Goal: Answer question/provide support: Share knowledge or assist other users

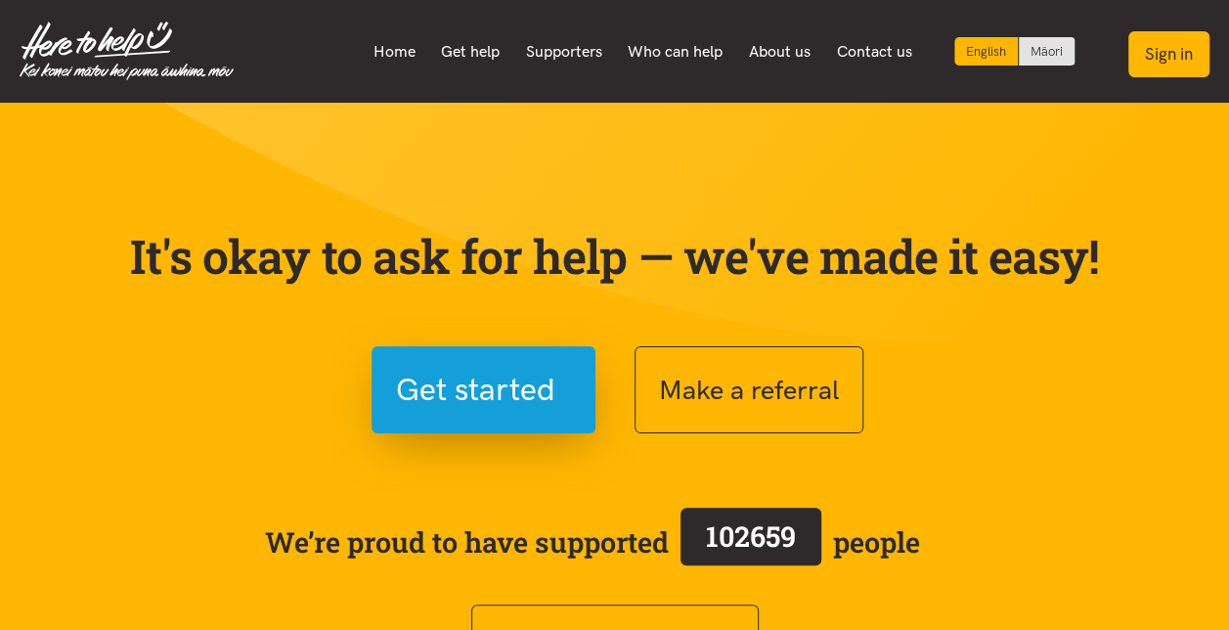
click at [1191, 56] on button "Sign in" at bounding box center [1169, 54] width 81 height 46
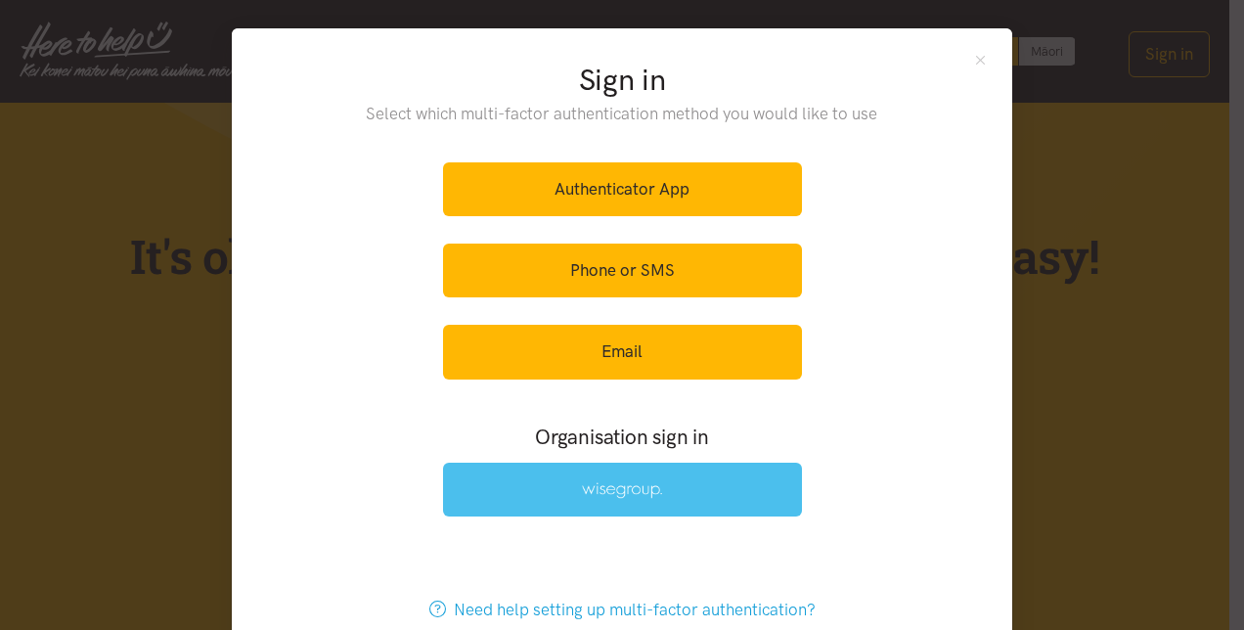
click at [626, 490] on img at bounding box center [622, 490] width 80 height 17
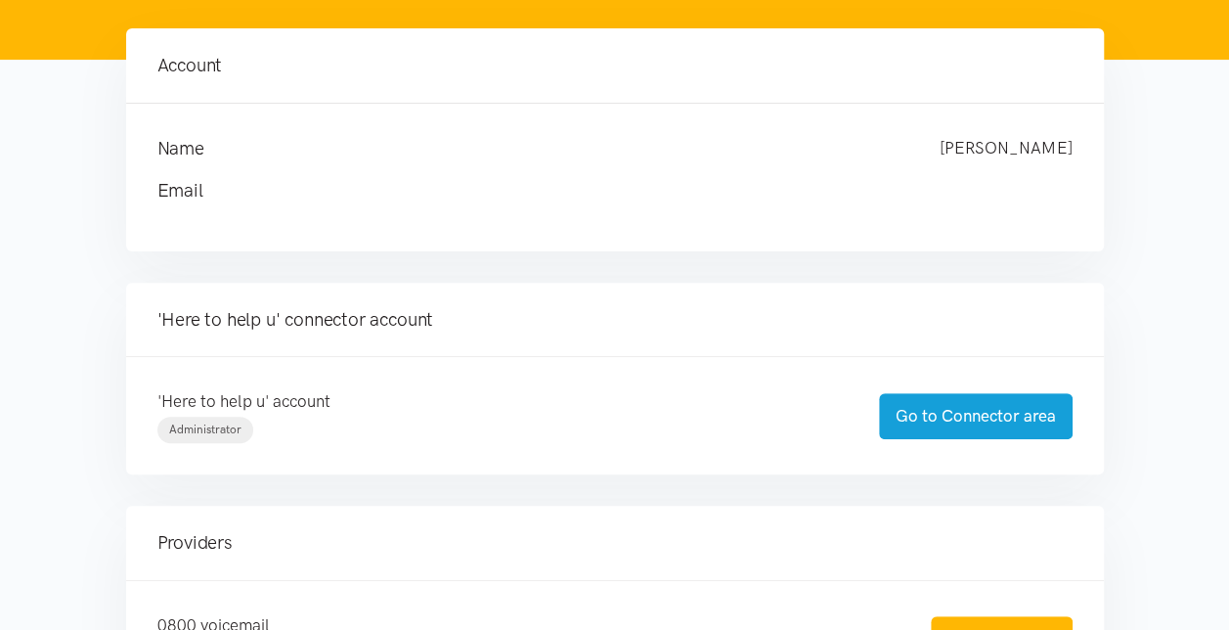
scroll to position [293, 0]
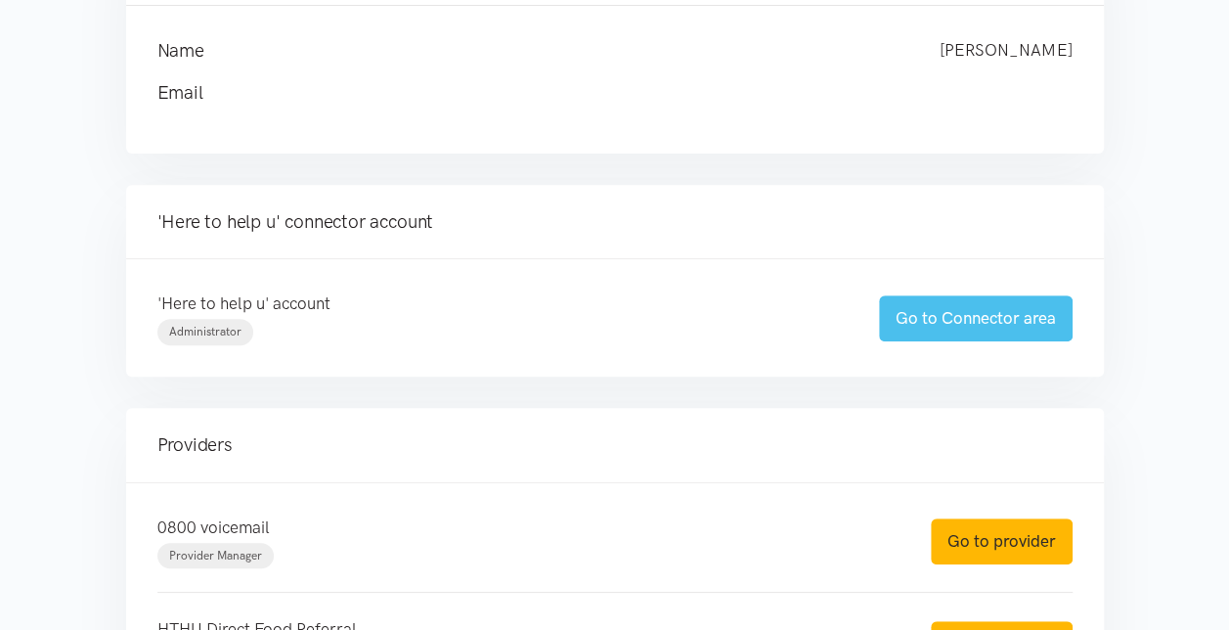
click at [981, 313] on link "Go to Connector area" at bounding box center [976, 318] width 194 height 46
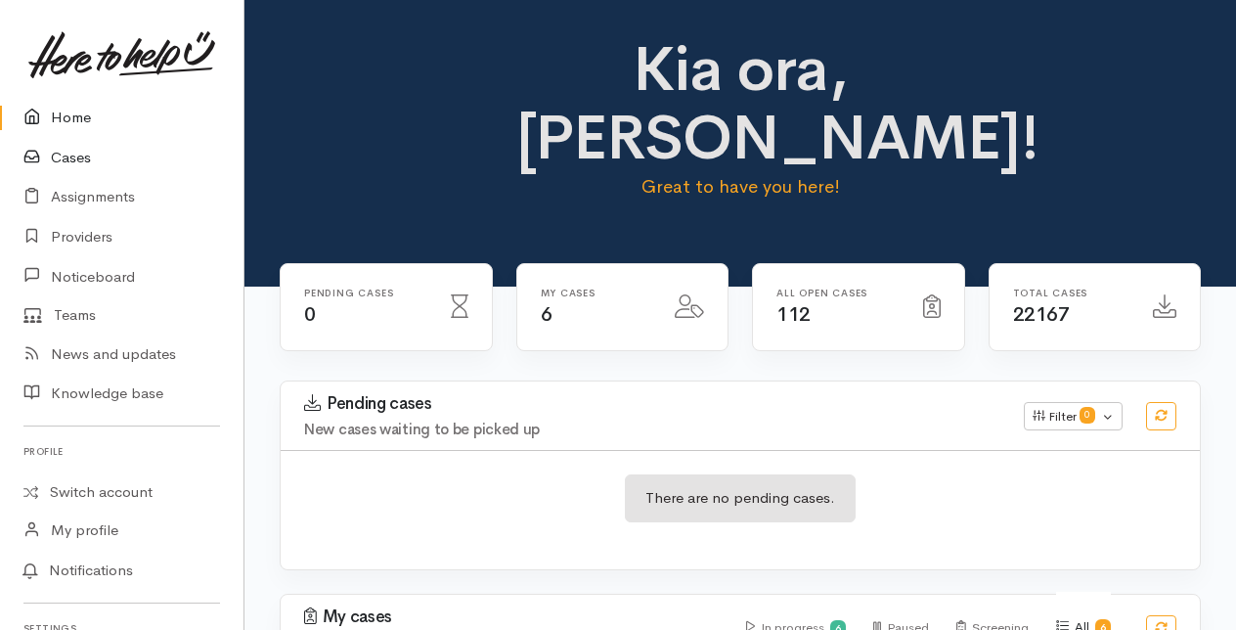
click at [86, 153] on link "Cases" at bounding box center [122, 158] width 244 height 40
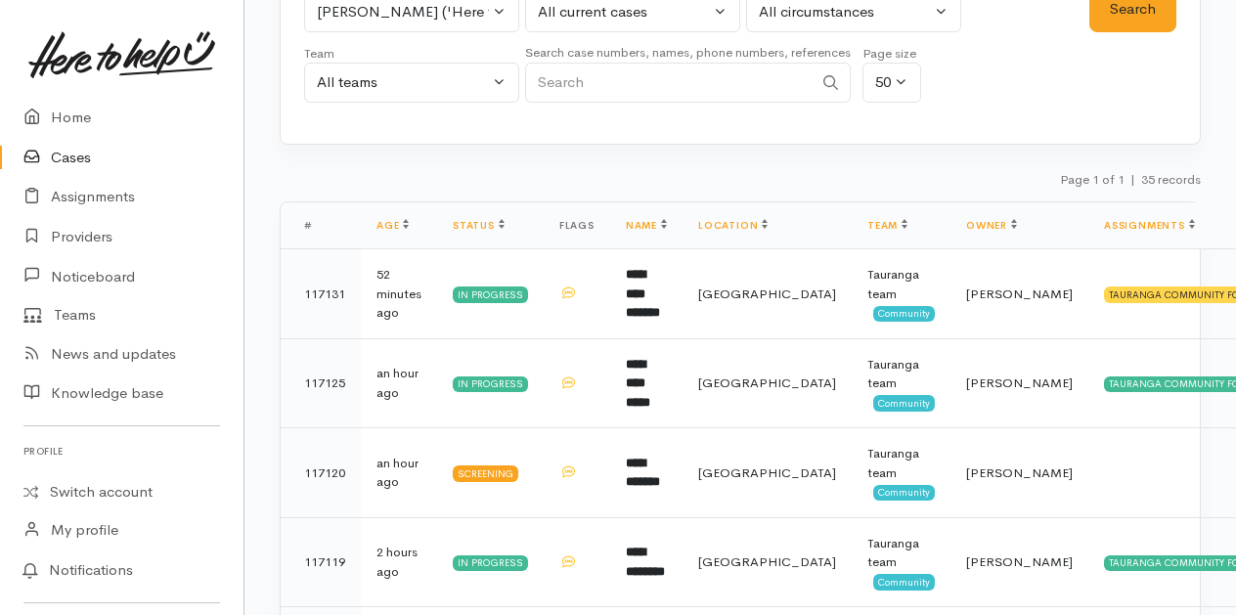
scroll to position [98, 0]
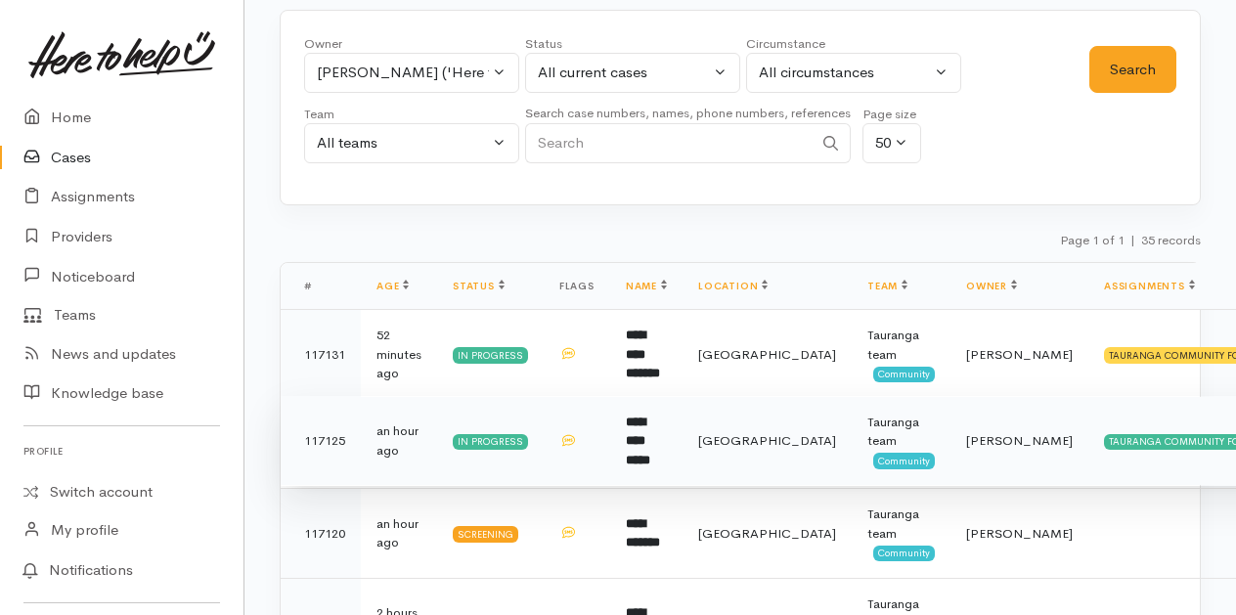
click at [648, 426] on b "**********" at bounding box center [638, 441] width 24 height 51
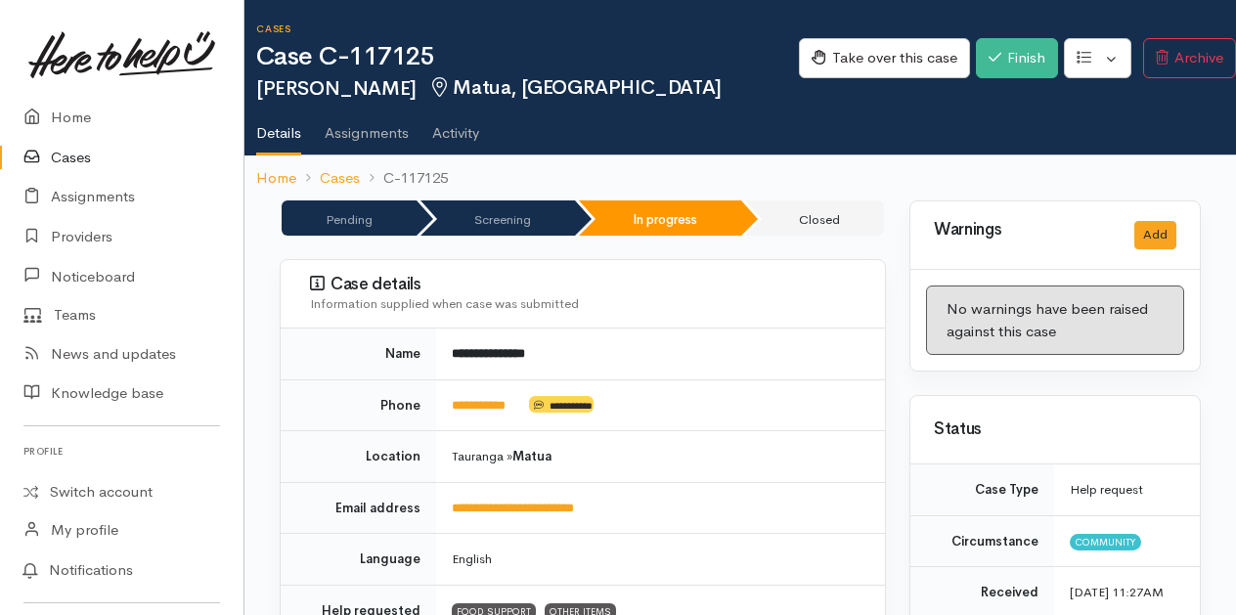
click at [72, 155] on link "Cases" at bounding box center [122, 158] width 244 height 40
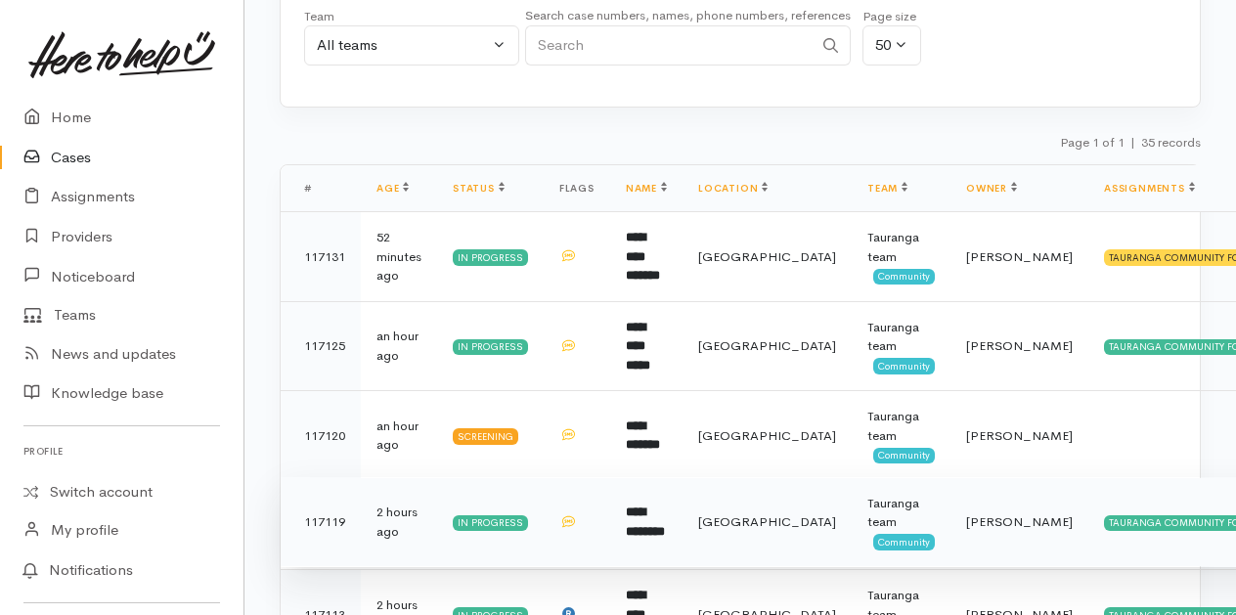
scroll to position [391, 0]
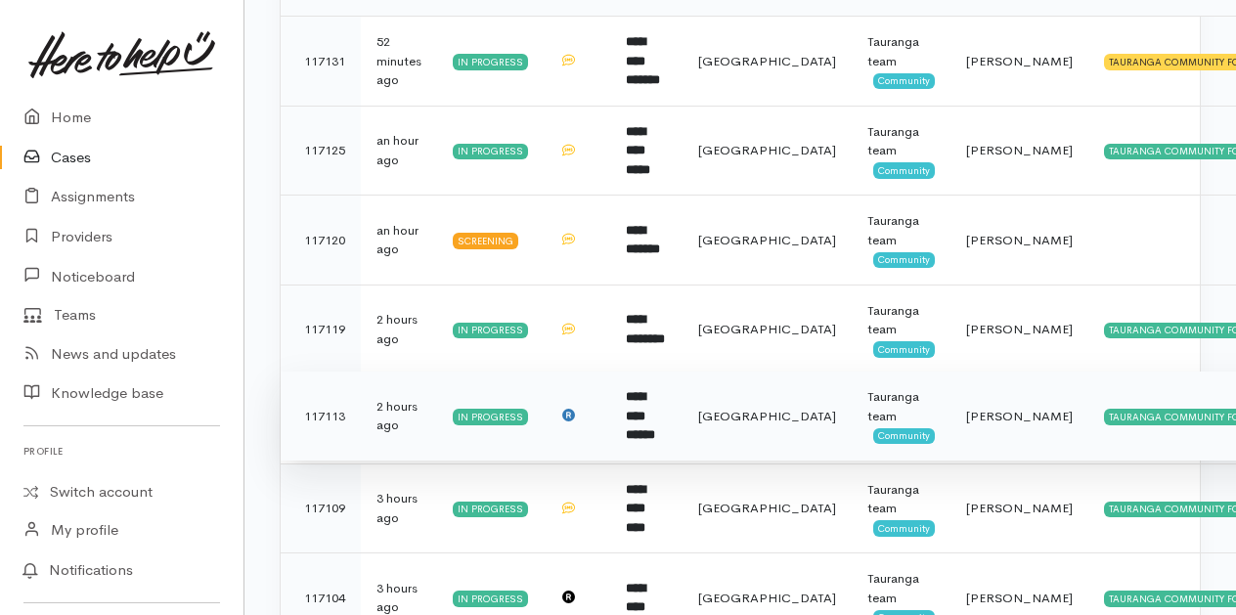
click at [655, 420] on b "**********" at bounding box center [640, 415] width 29 height 51
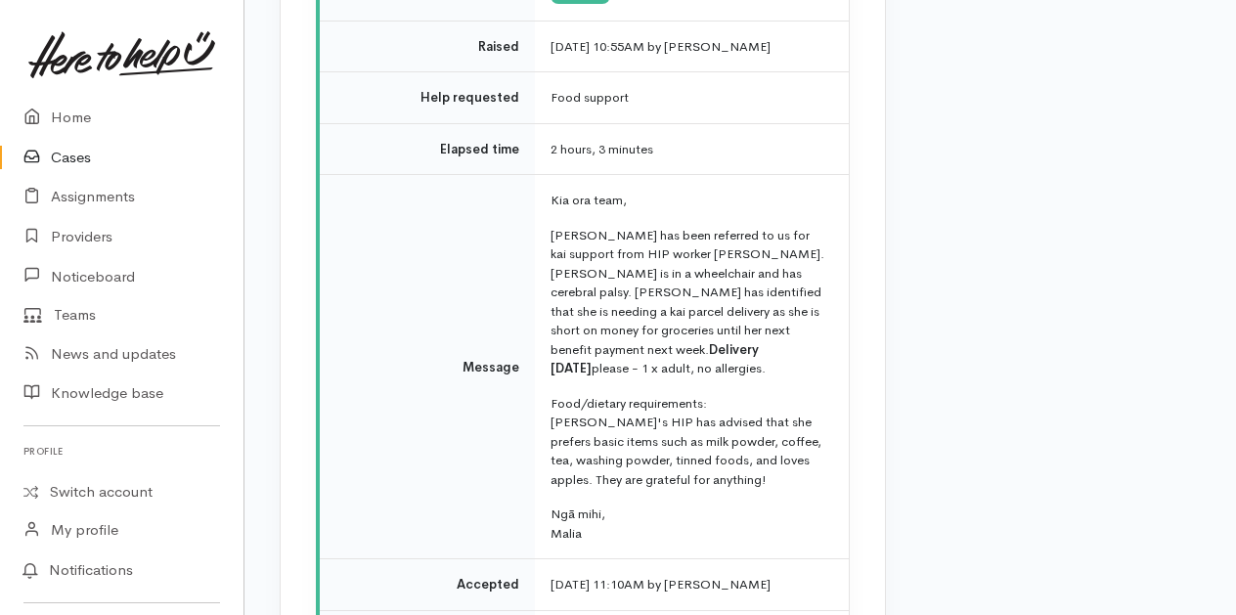
scroll to position [3032, 0]
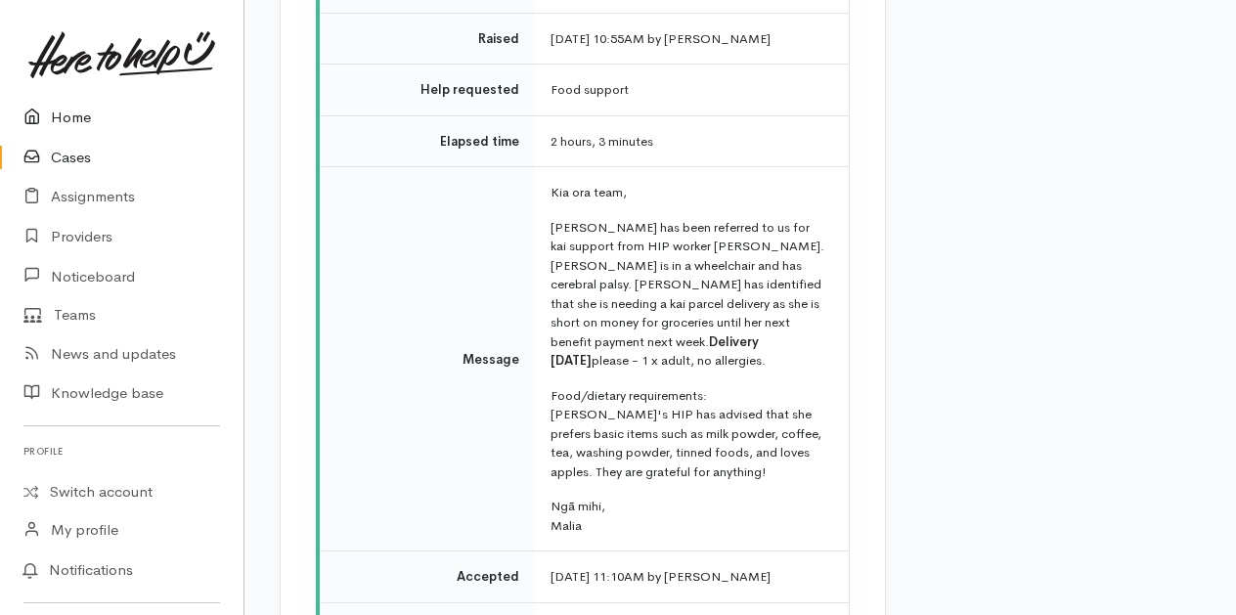
click at [78, 121] on link "Home" at bounding box center [122, 118] width 244 height 40
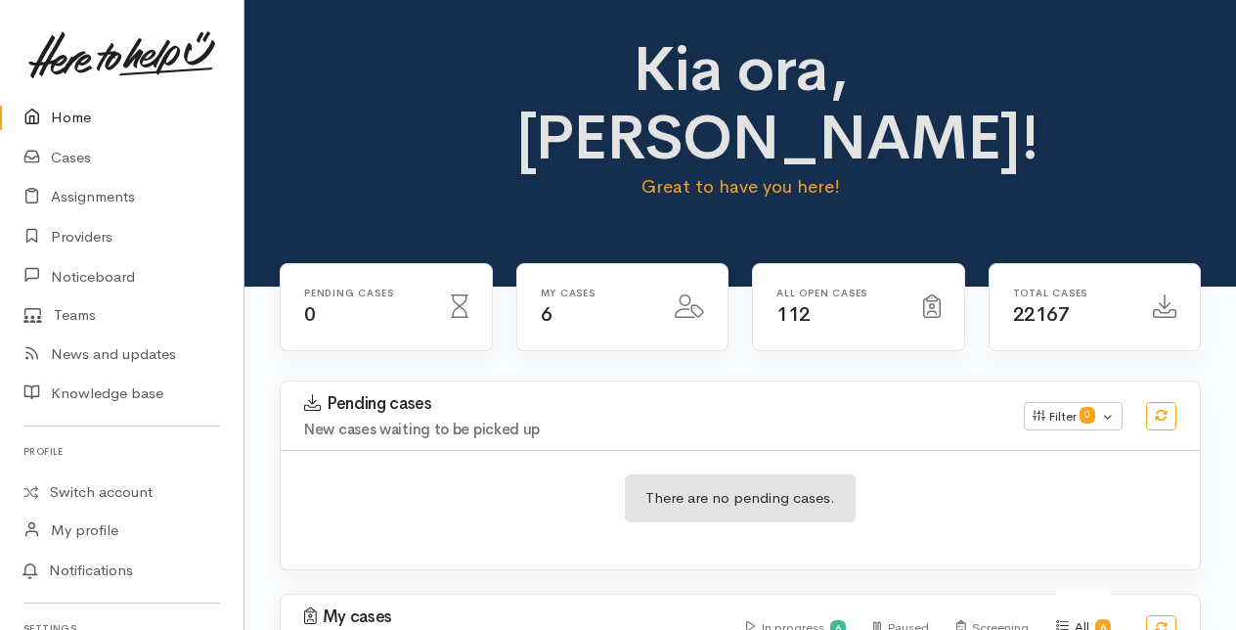
click at [85, 119] on link "Home" at bounding box center [122, 118] width 244 height 40
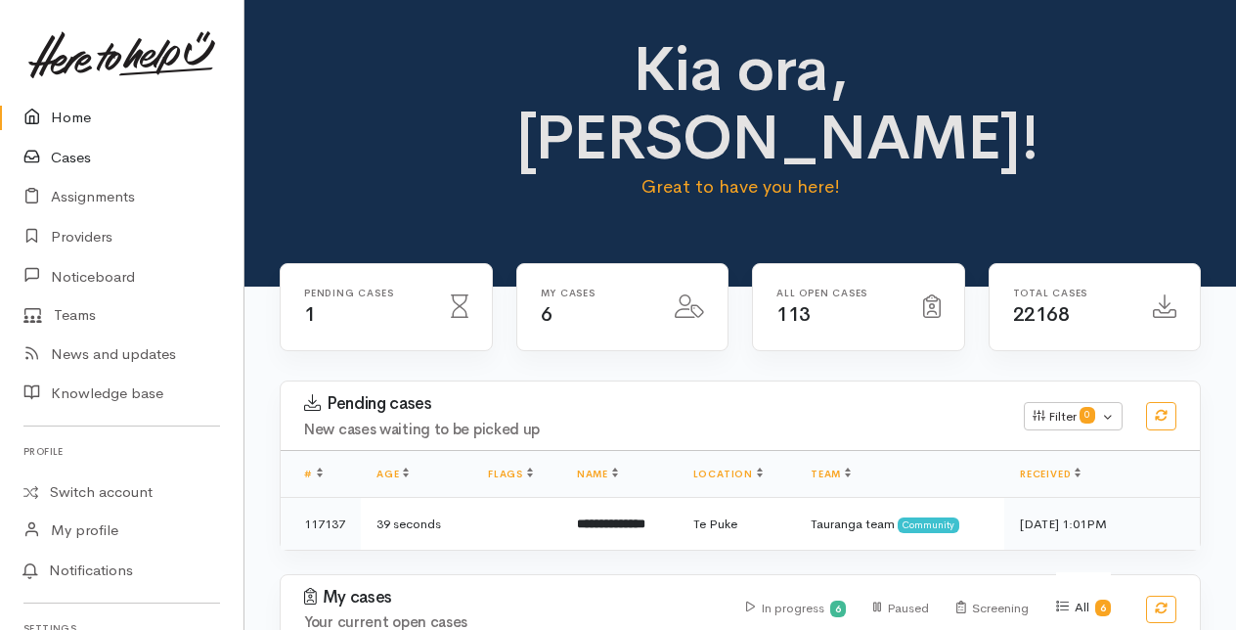
click at [69, 158] on link "Cases" at bounding box center [122, 158] width 244 height 40
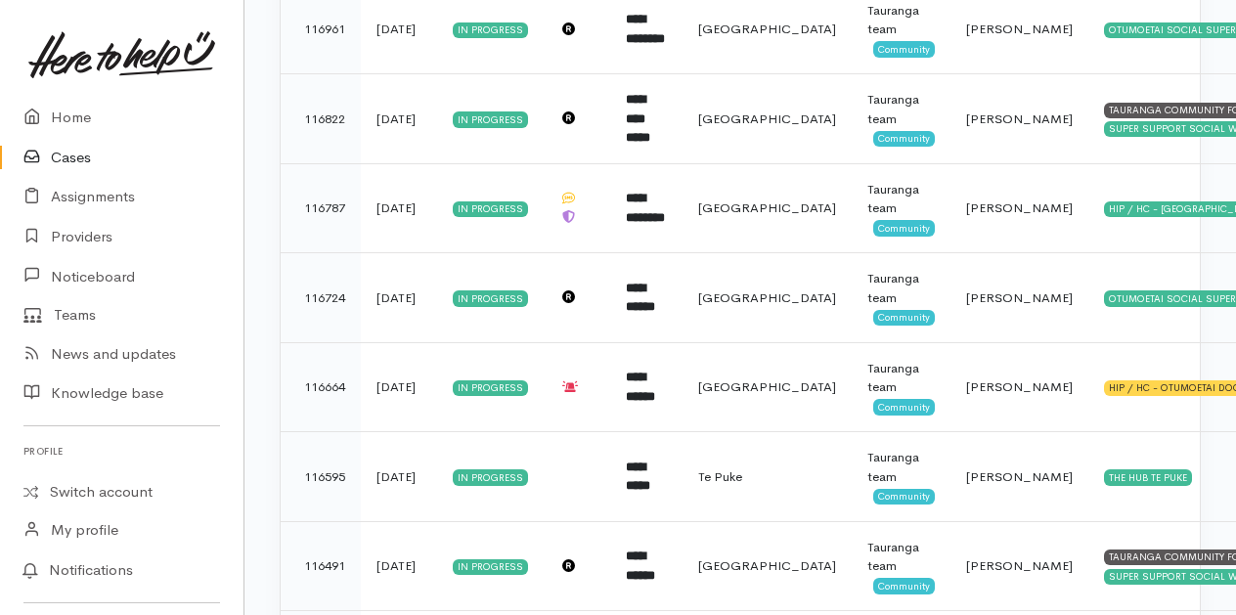
scroll to position [2054, 0]
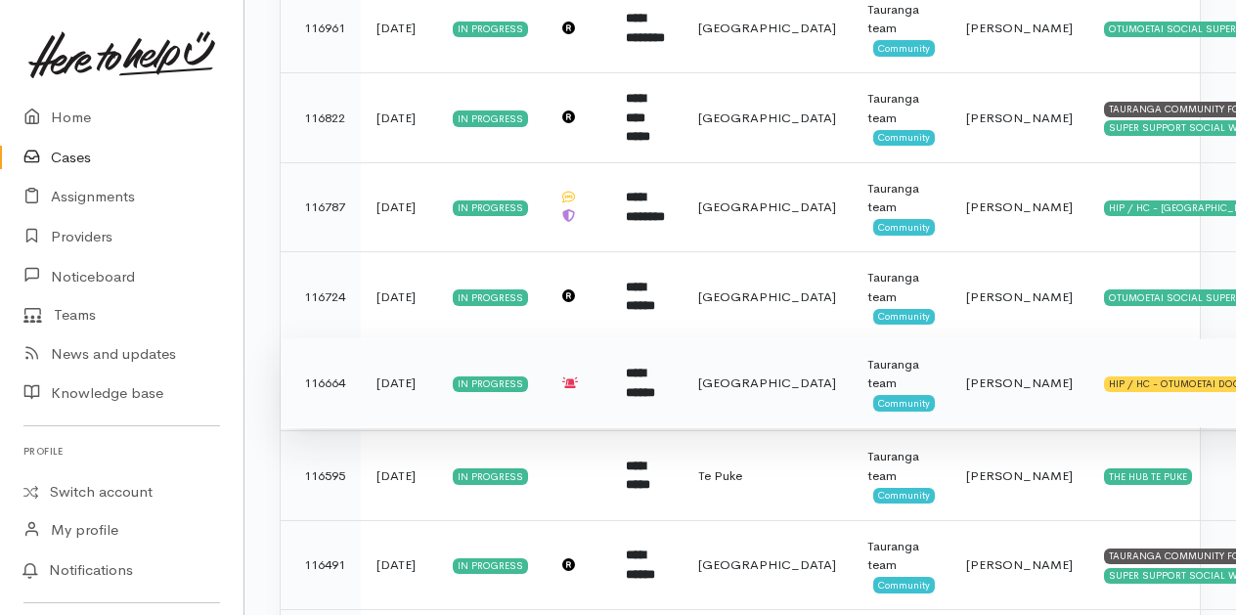
click at [665, 341] on td "**********" at bounding box center [646, 383] width 72 height 90
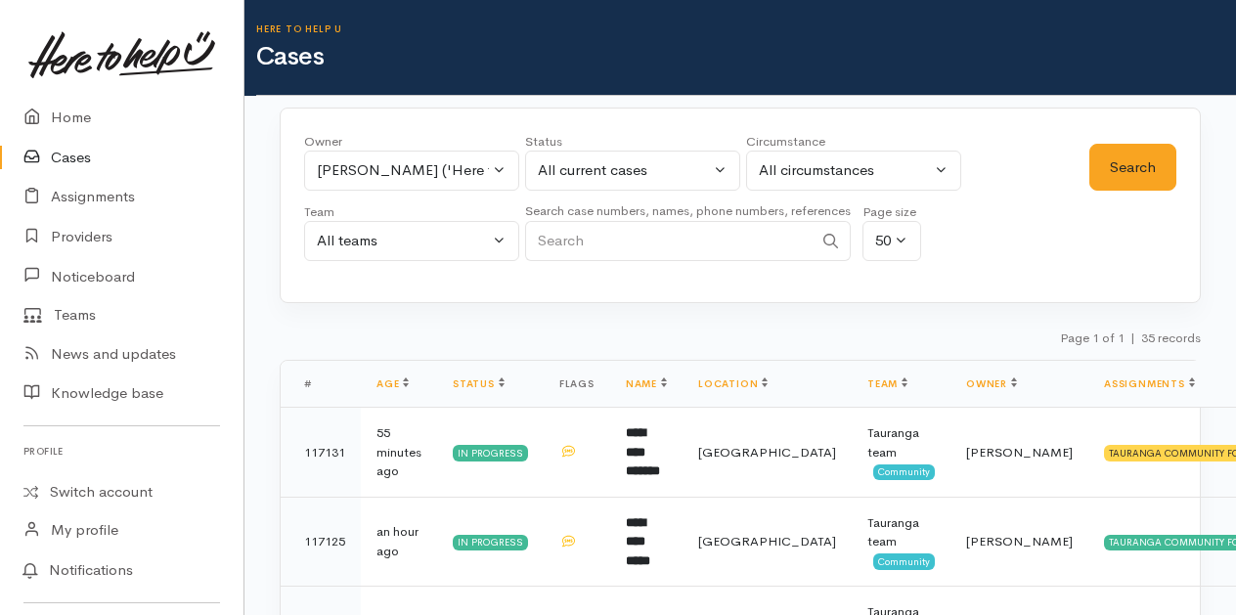
scroll to position [2017, 0]
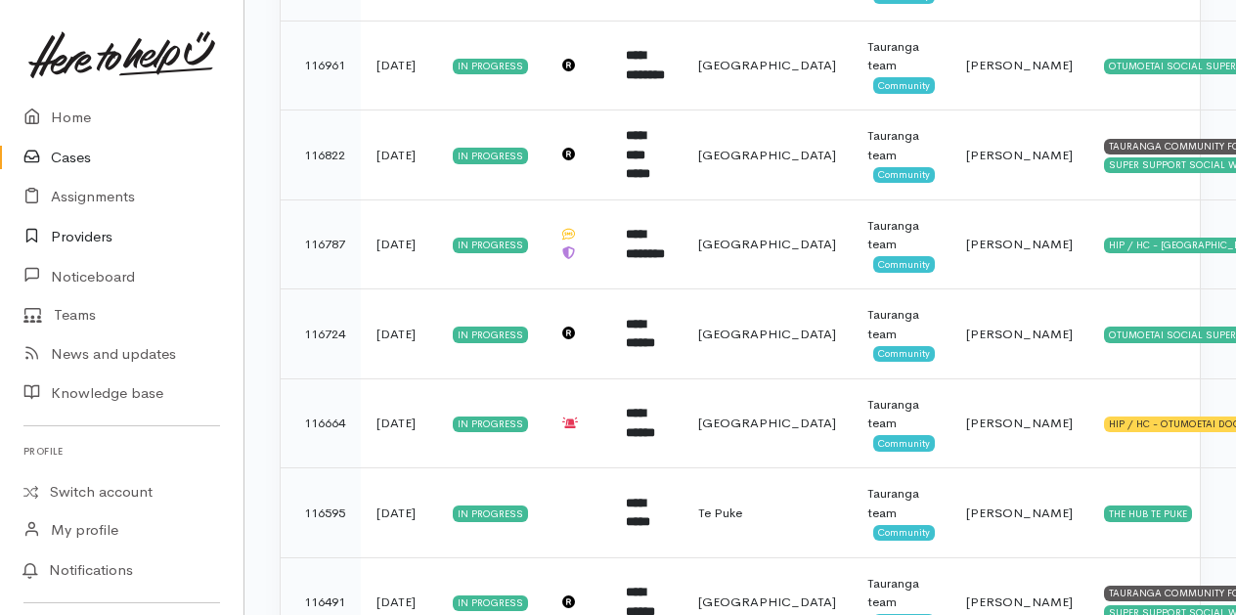
click at [72, 246] on link "Providers" at bounding box center [122, 237] width 244 height 40
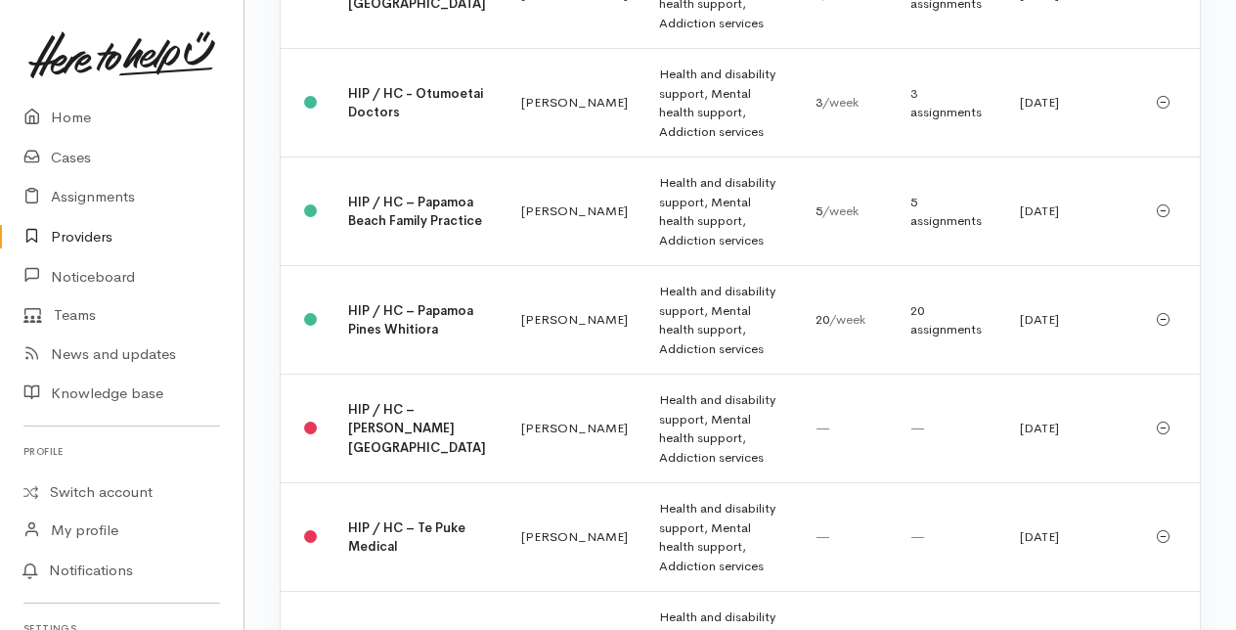
scroll to position [3325, 0]
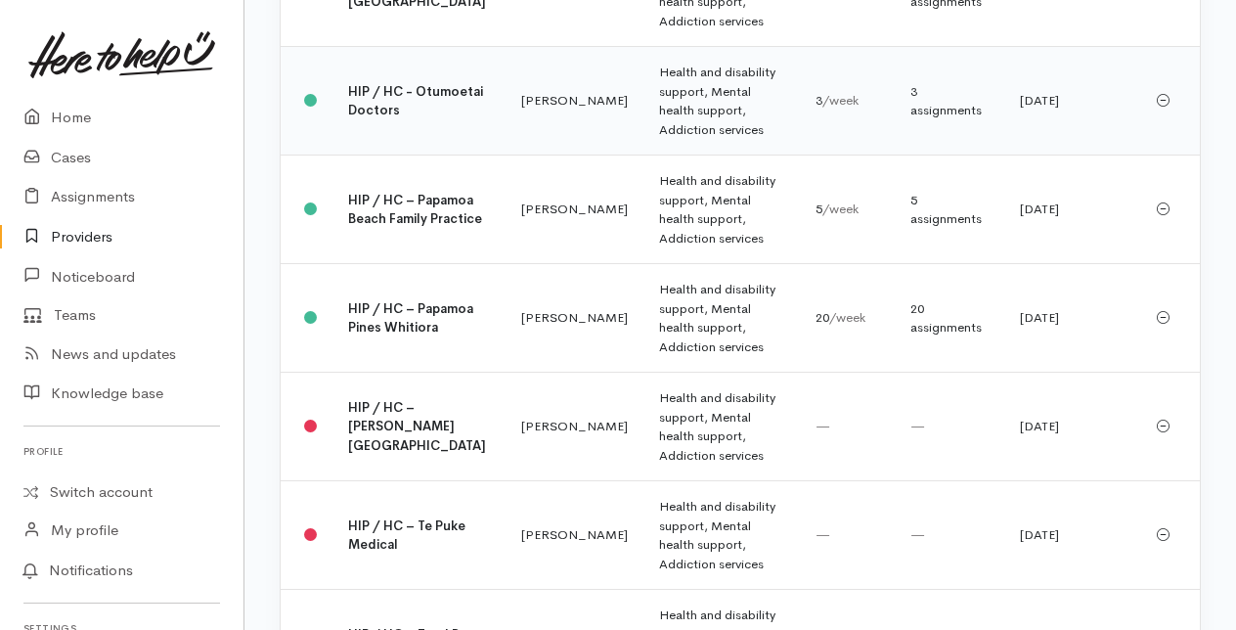
click at [506, 156] on td "Amanda Gabb" at bounding box center [575, 101] width 138 height 109
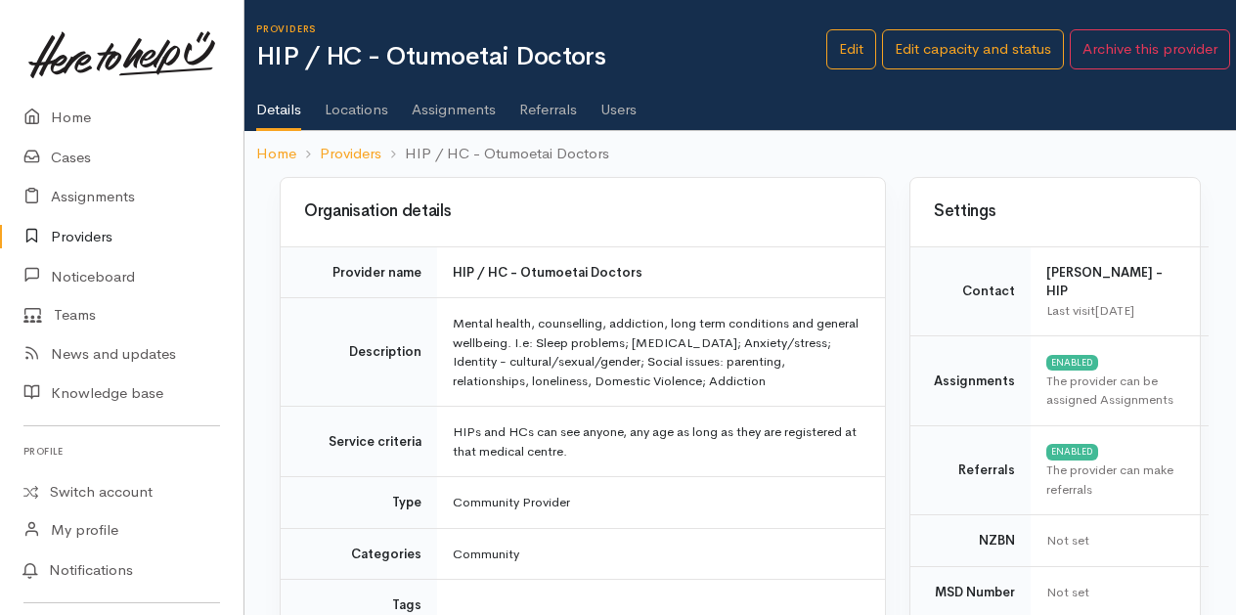
click at [618, 110] on link "Users" at bounding box center [619, 102] width 36 height 55
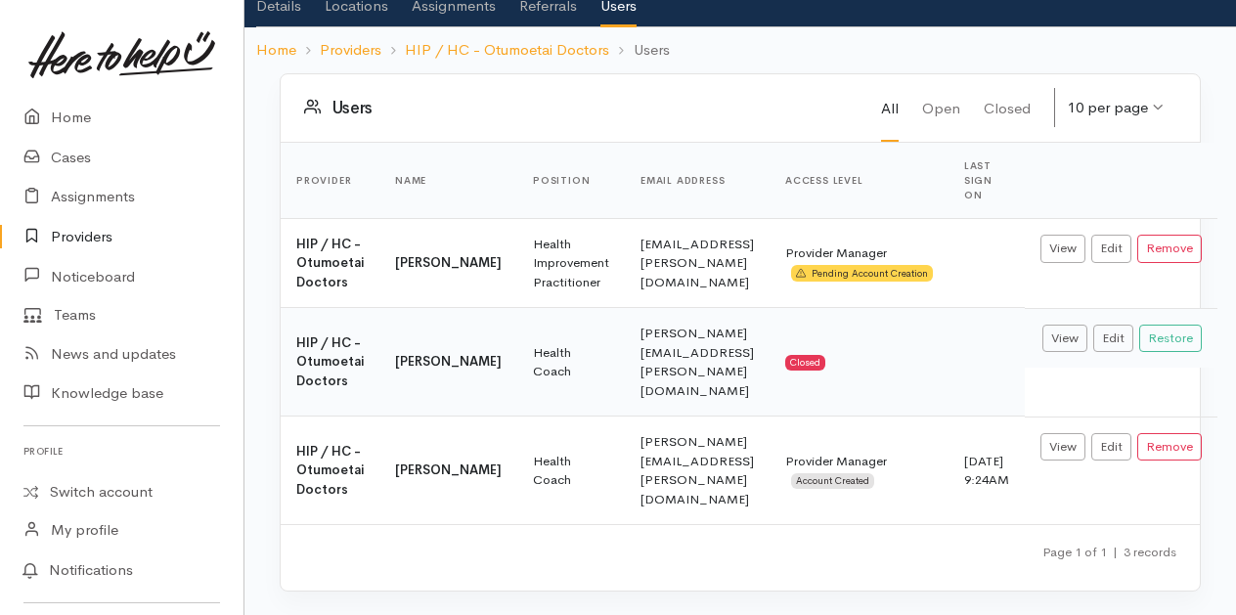
scroll to position [119, 0]
click at [63, 115] on link "Home" at bounding box center [122, 118] width 244 height 40
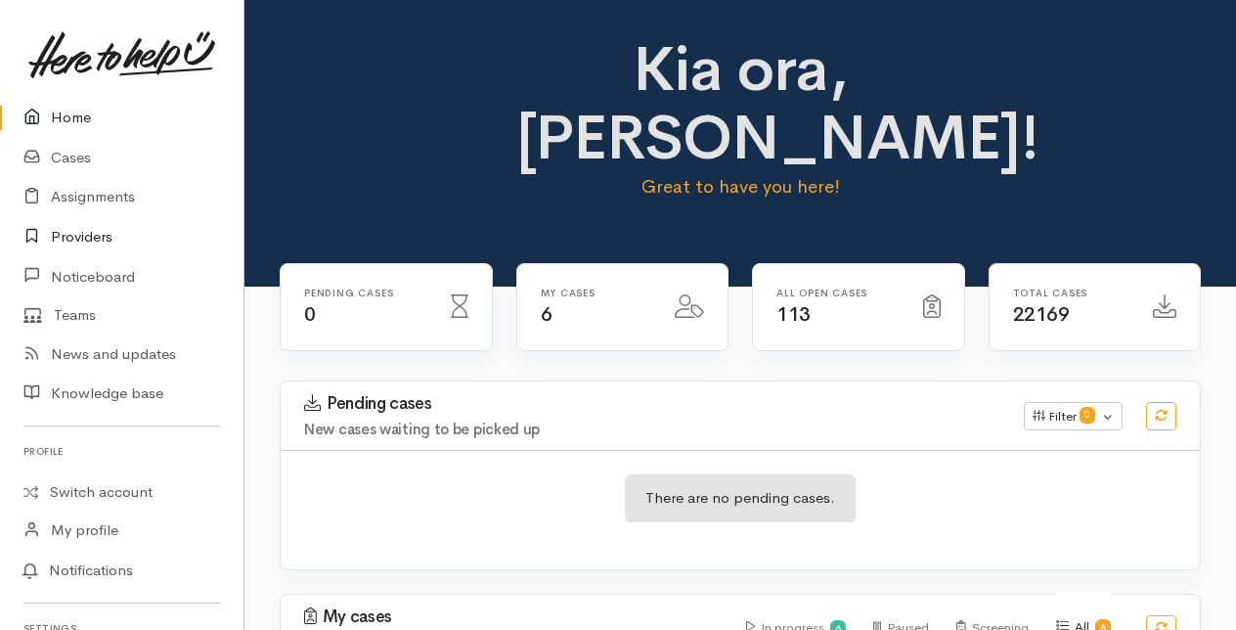
click at [88, 234] on link "Providers" at bounding box center [122, 237] width 244 height 40
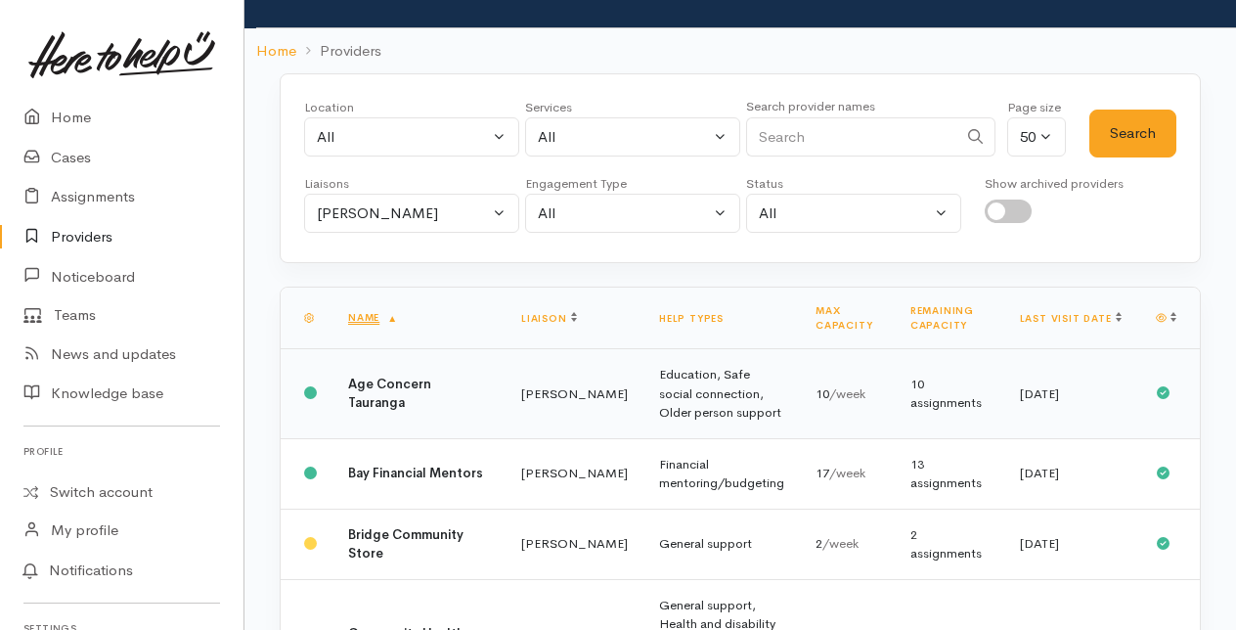
scroll to position [98, 0]
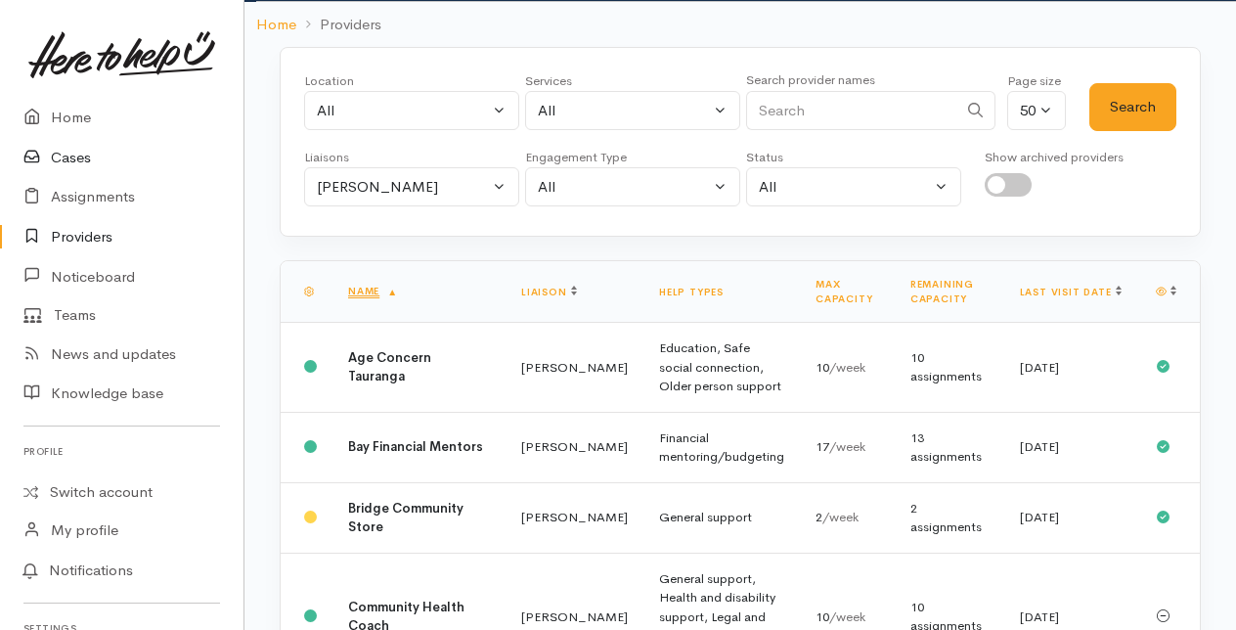
click at [72, 164] on link "Cases" at bounding box center [122, 158] width 244 height 40
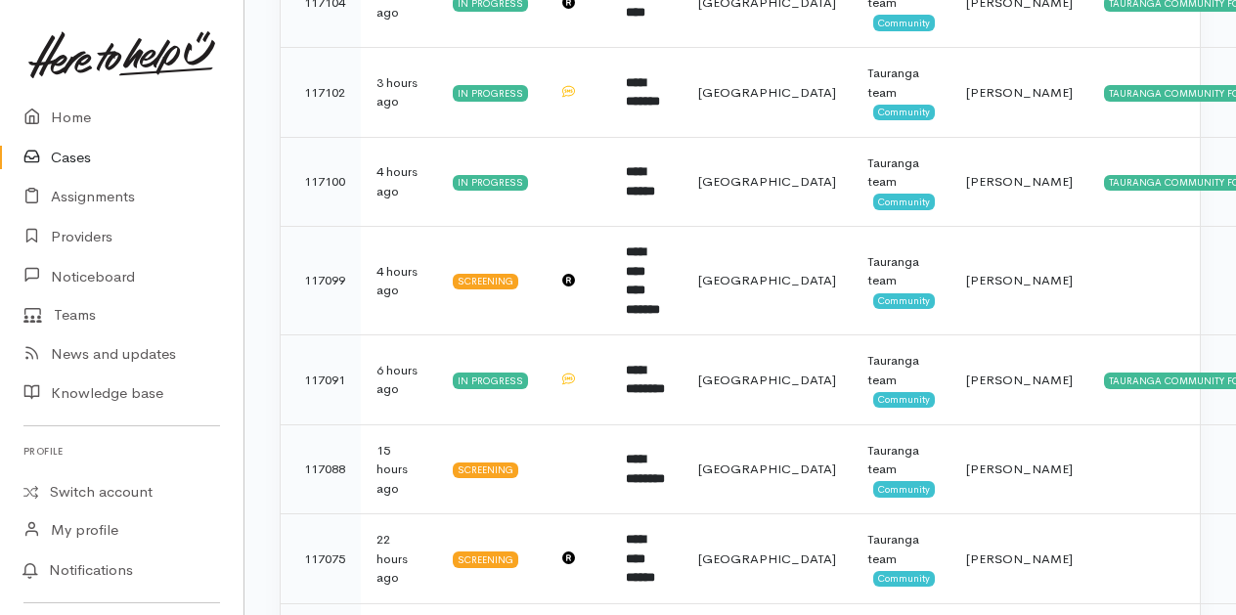
scroll to position [1174, 0]
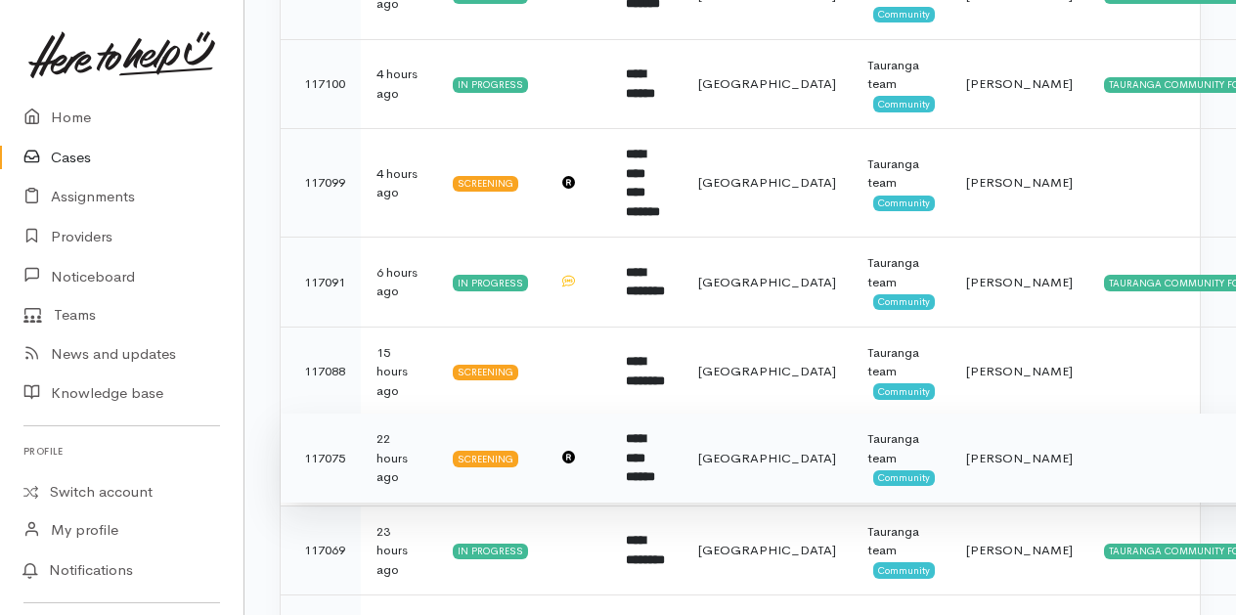
click at [683, 431] on td "**********" at bounding box center [646, 459] width 72 height 90
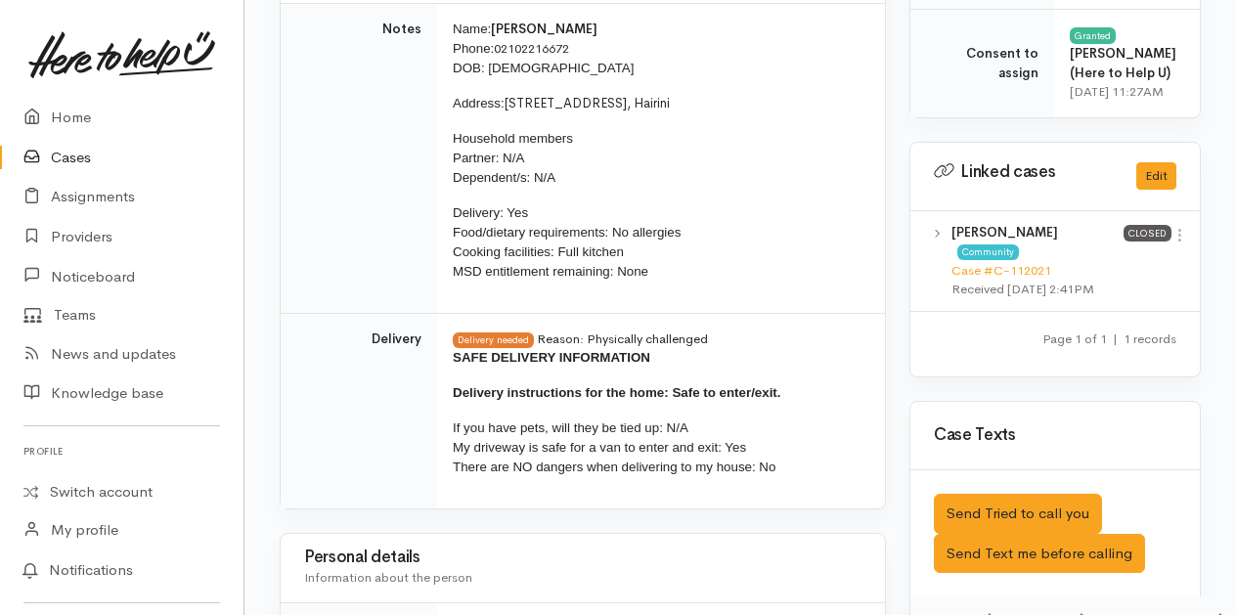
scroll to position [1058, 0]
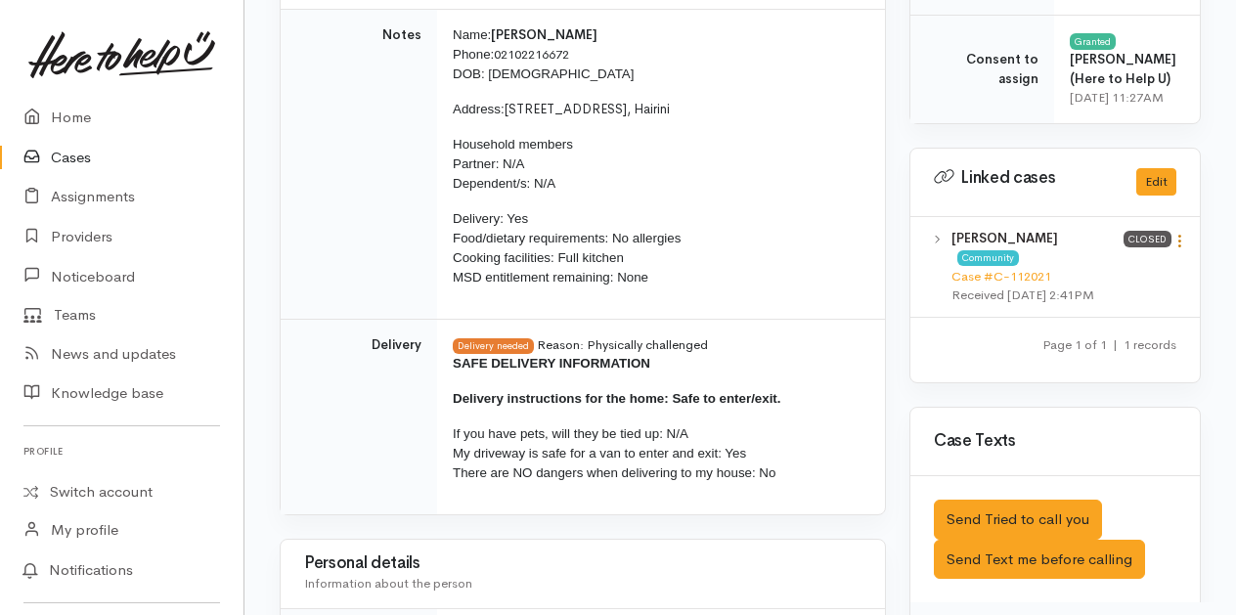
click at [1182, 249] on icon at bounding box center [1180, 241] width 17 height 17
click at [1084, 294] on link "View case" at bounding box center [1110, 279] width 155 height 30
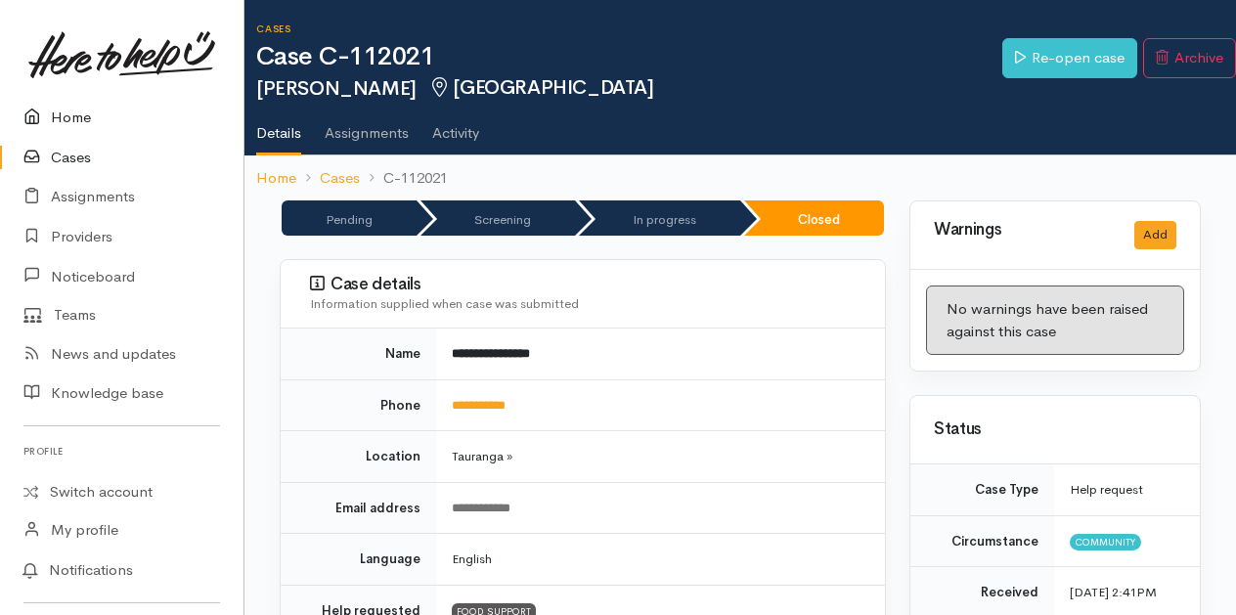
click at [76, 112] on link "Home" at bounding box center [122, 118] width 244 height 40
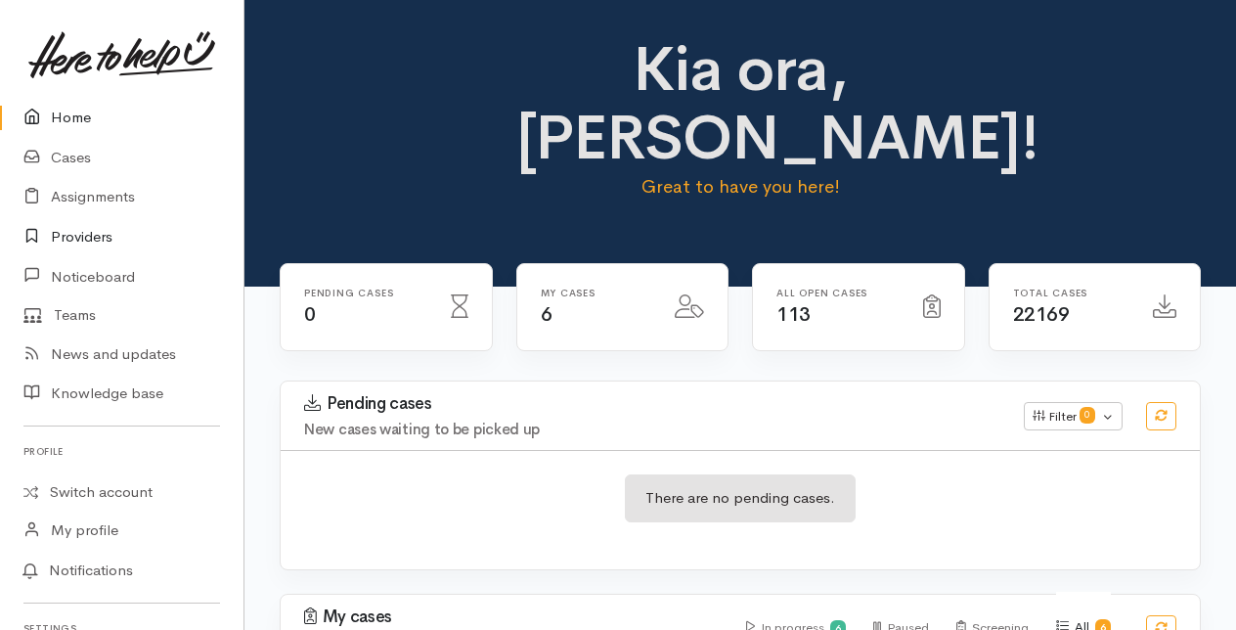
click at [100, 238] on link "Providers" at bounding box center [122, 237] width 244 height 40
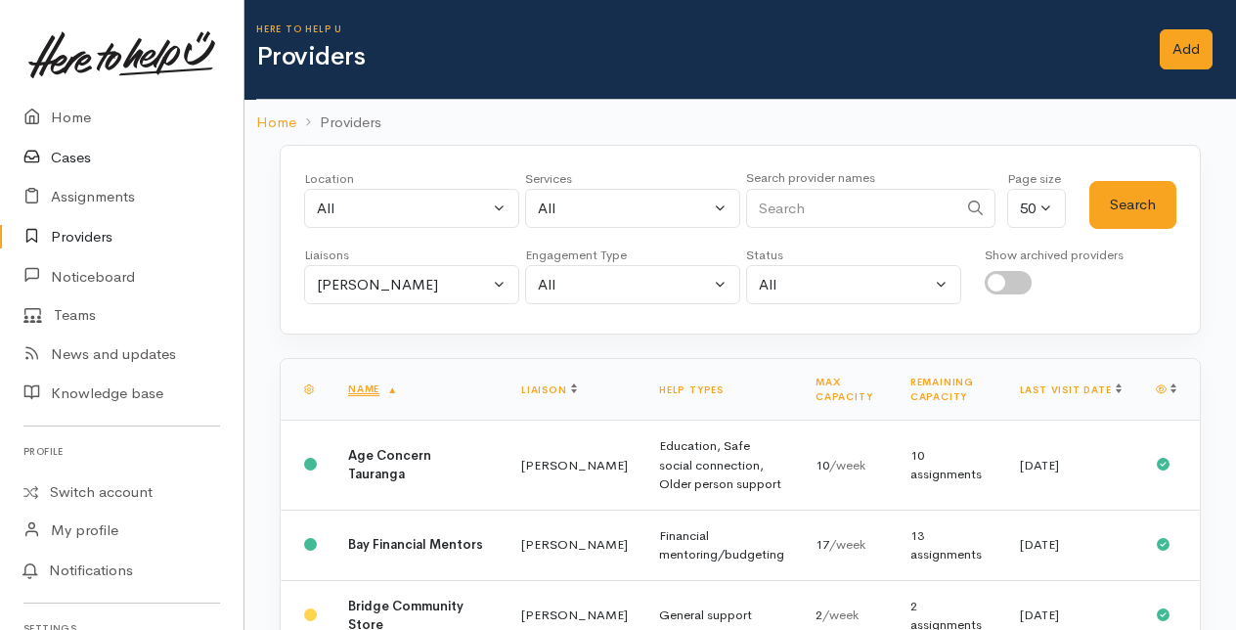
click at [84, 156] on link "Cases" at bounding box center [122, 158] width 244 height 40
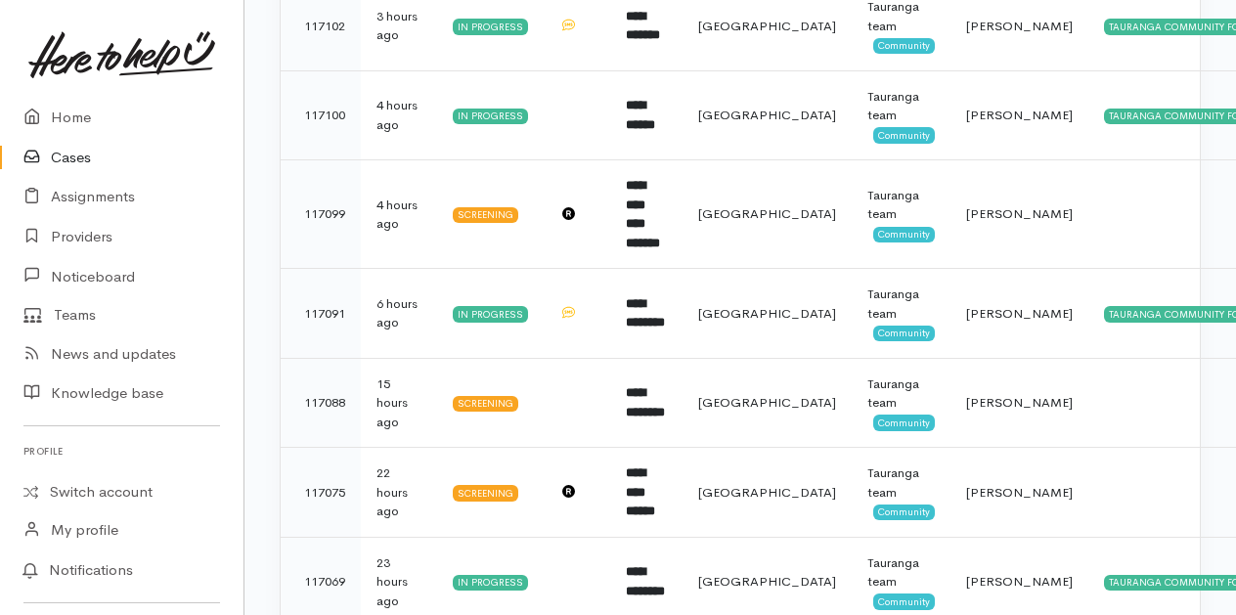
scroll to position [1174, 0]
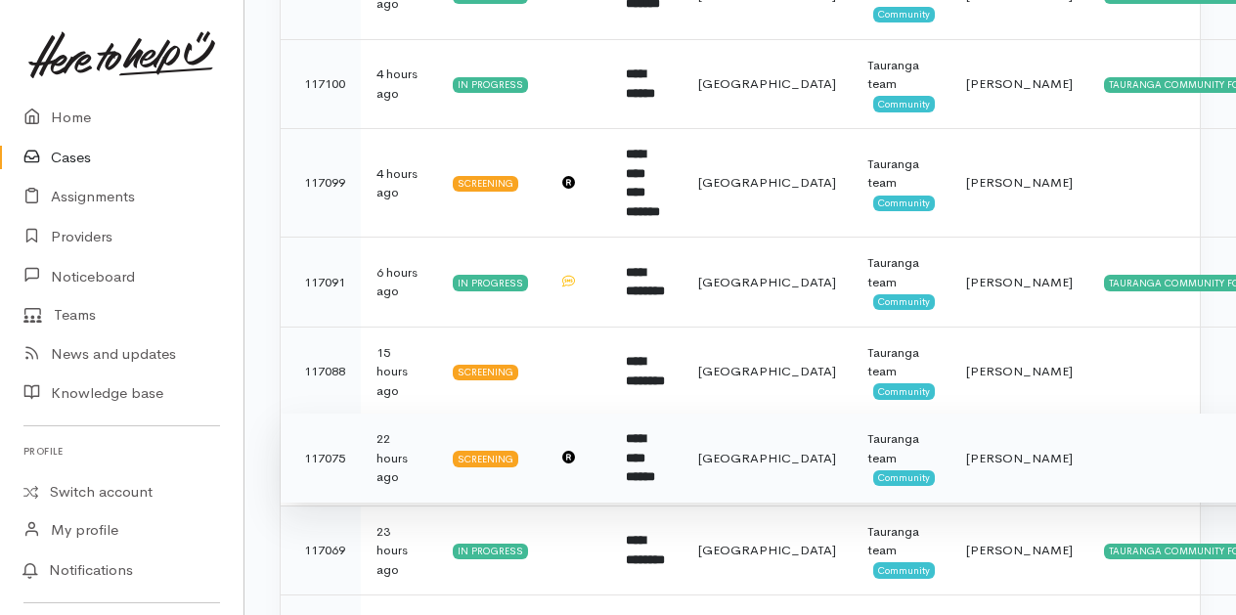
click at [652, 432] on b "**********" at bounding box center [640, 457] width 29 height 51
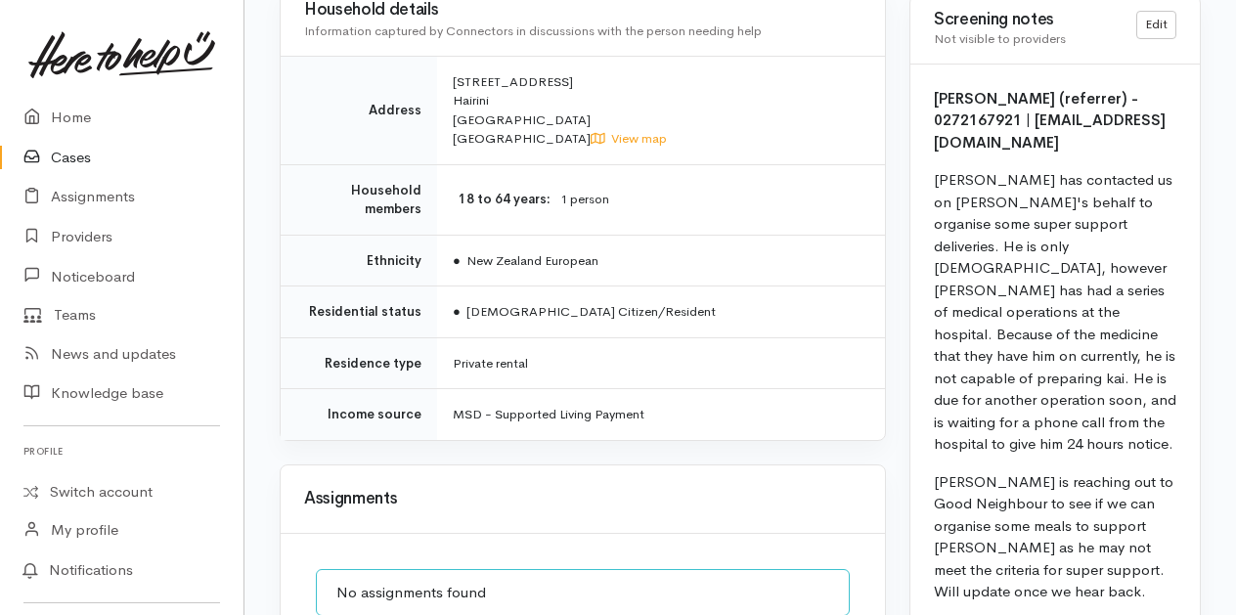
scroll to position [1858, 0]
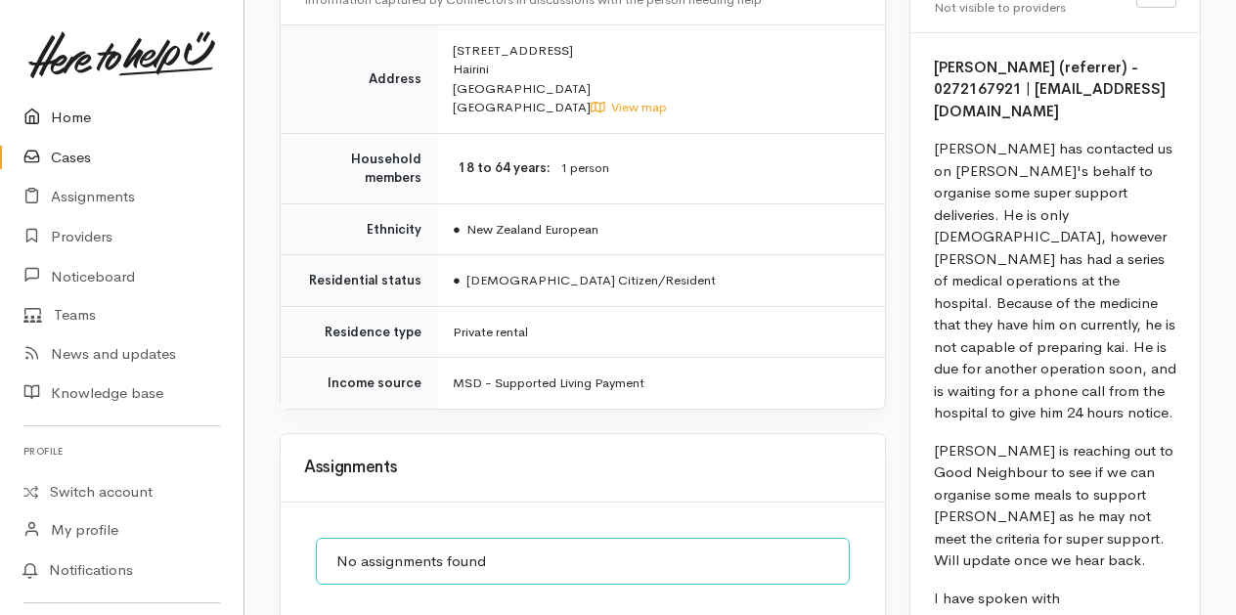
click at [64, 119] on link "Home" at bounding box center [122, 118] width 244 height 40
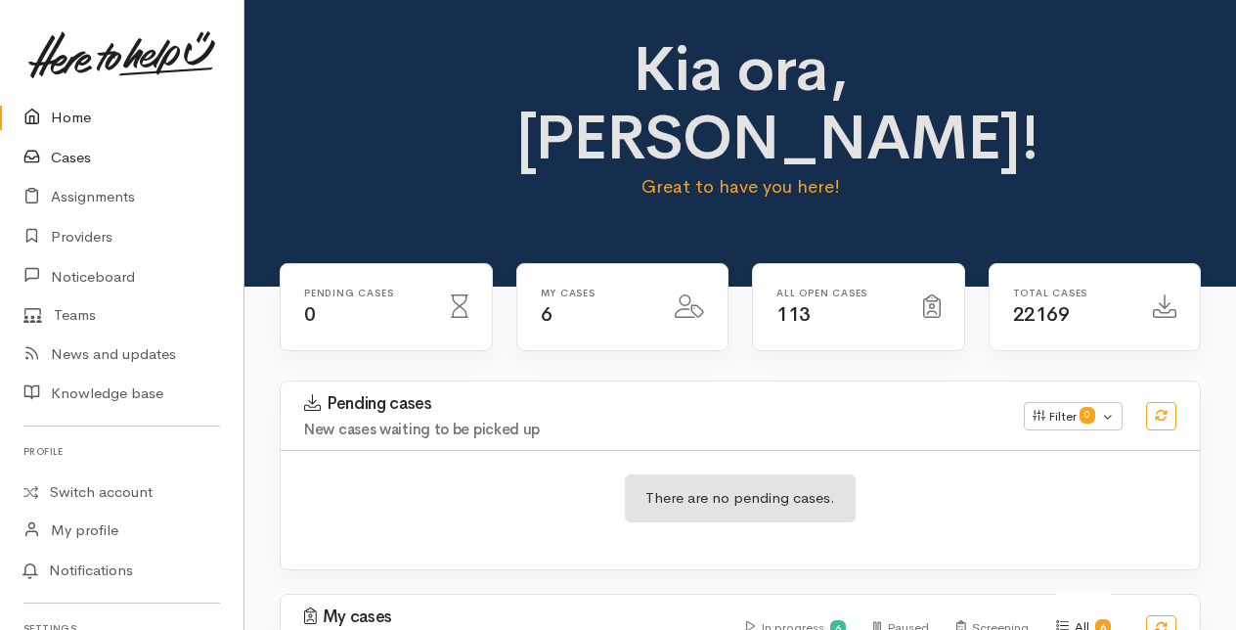
click at [80, 153] on link "Cases" at bounding box center [122, 158] width 244 height 40
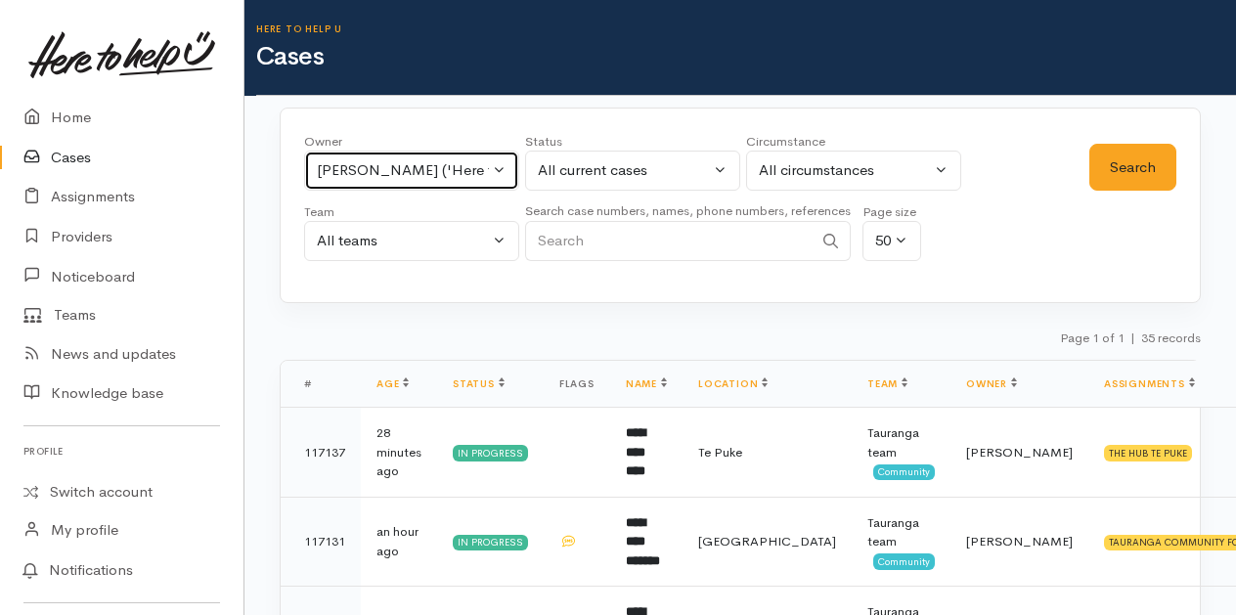
click at [501, 168] on button "Malia Stowers ('Here to help u')" at bounding box center [411, 171] width 215 height 40
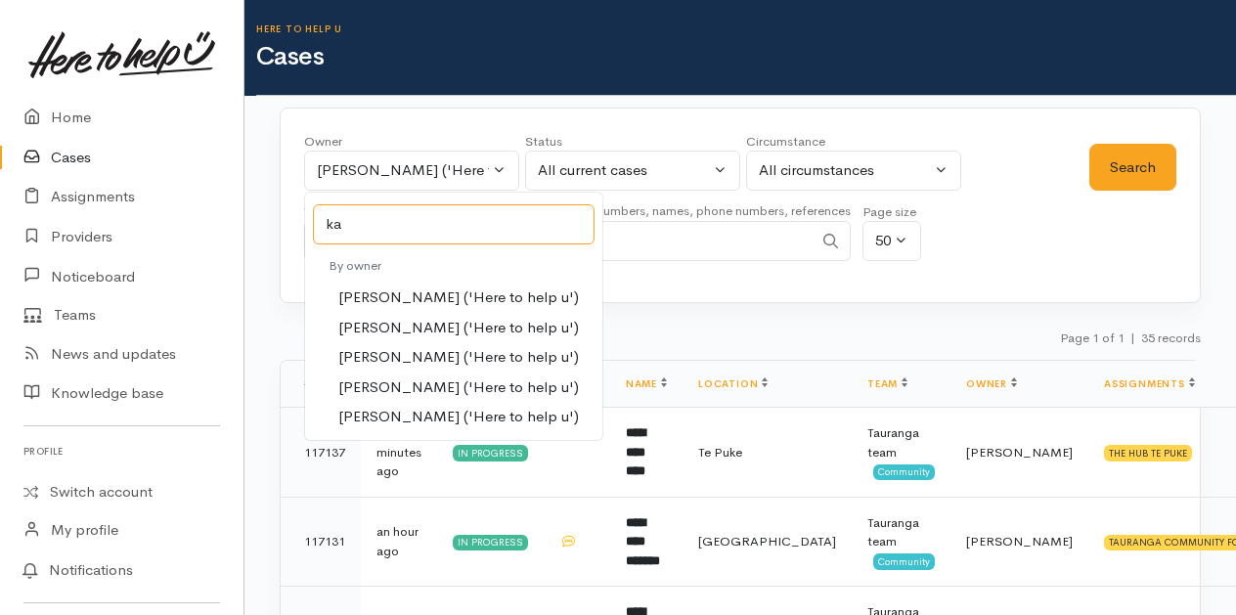
type input "ka"
click at [358, 349] on span "Karli Morris ('Here to help u')" at bounding box center [458, 357] width 241 height 22
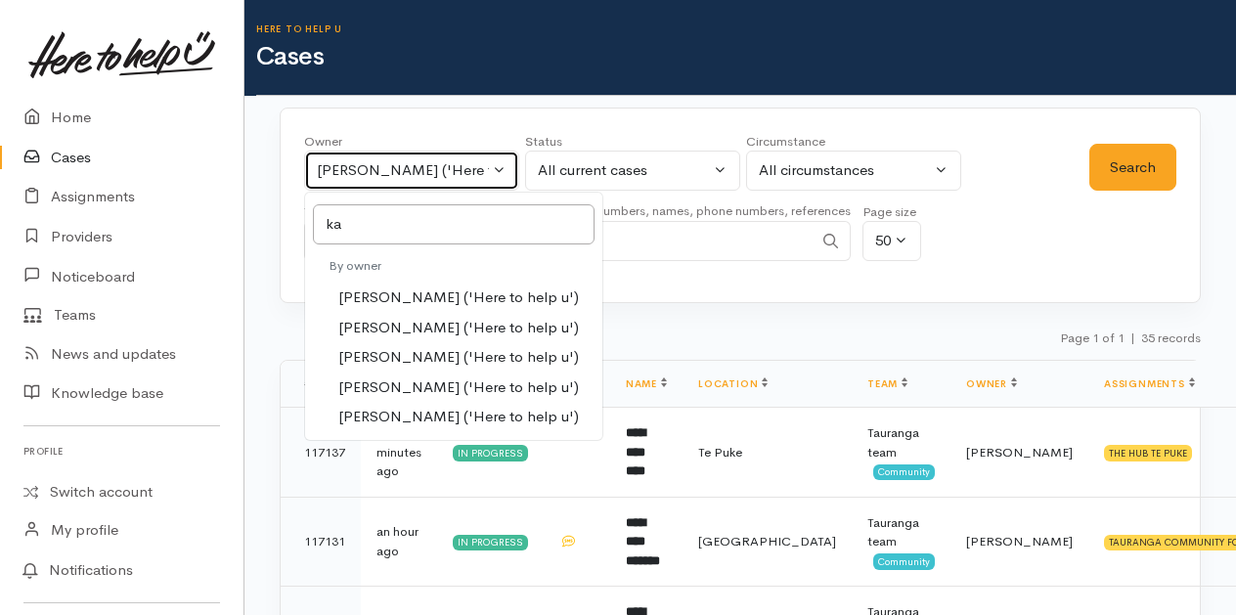
select select "435"
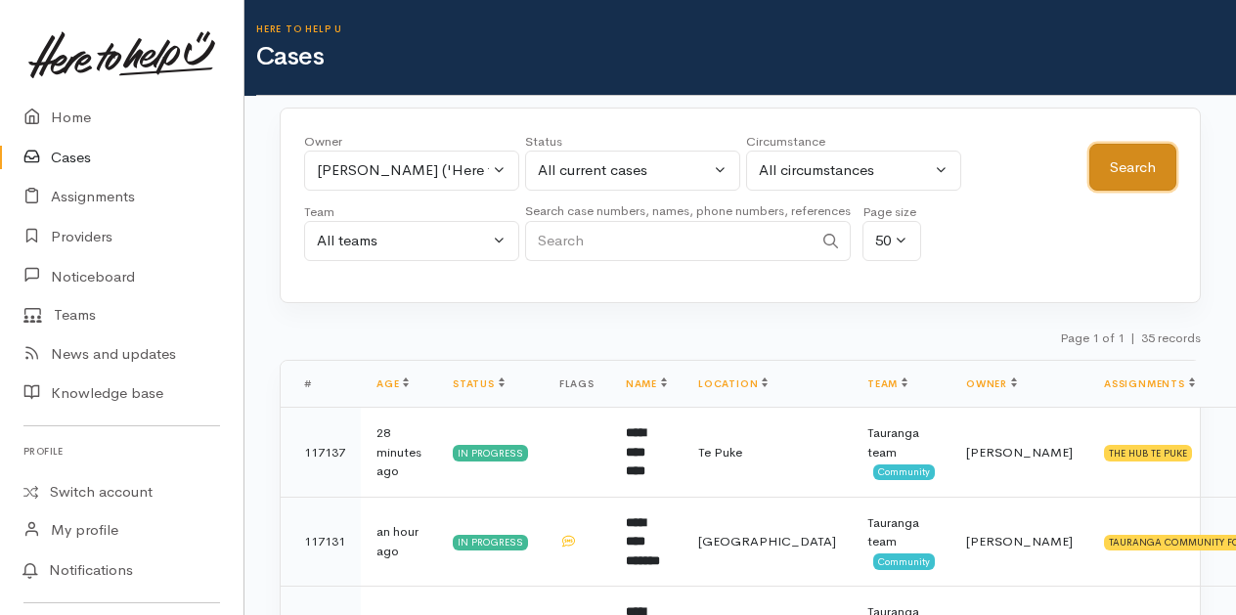
click at [1137, 151] on button "Search" at bounding box center [1133, 168] width 87 height 48
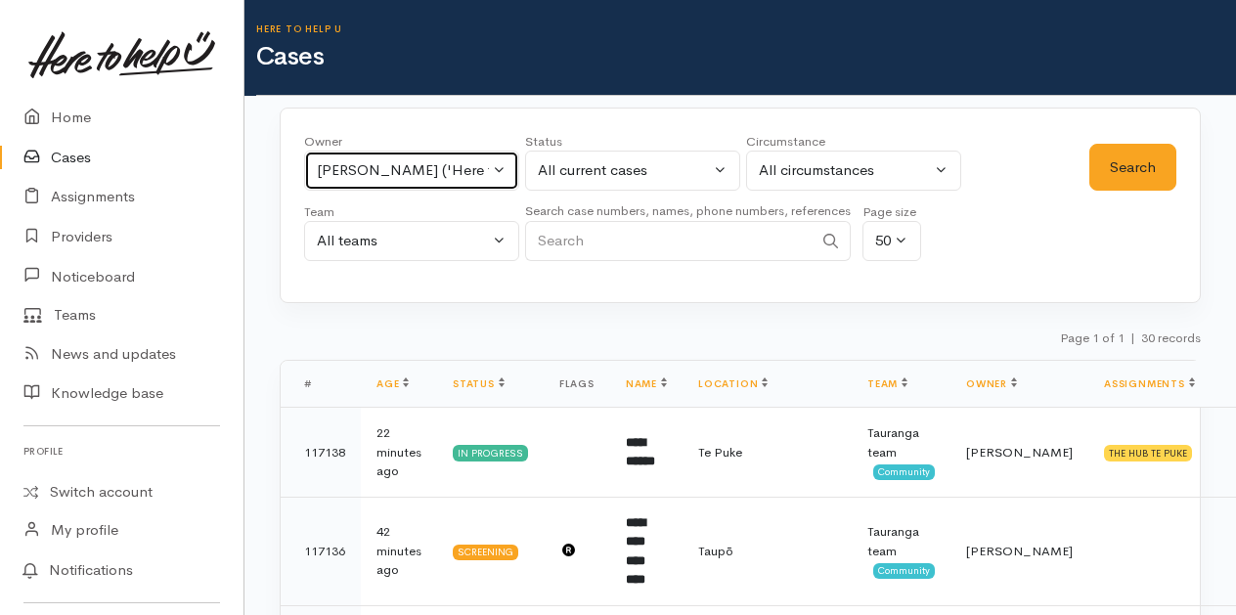
click at [496, 166] on button "[PERSON_NAME] ('Here to help u')" at bounding box center [411, 171] width 215 height 40
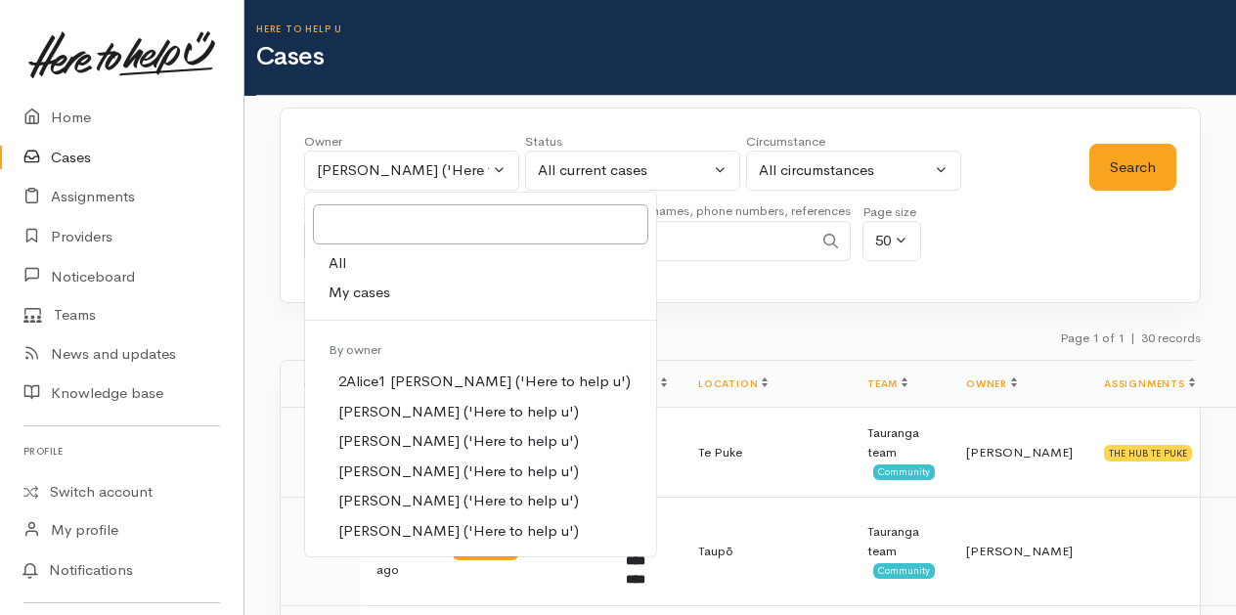
click at [344, 290] on span "My cases" at bounding box center [360, 293] width 62 height 22
select select "205"
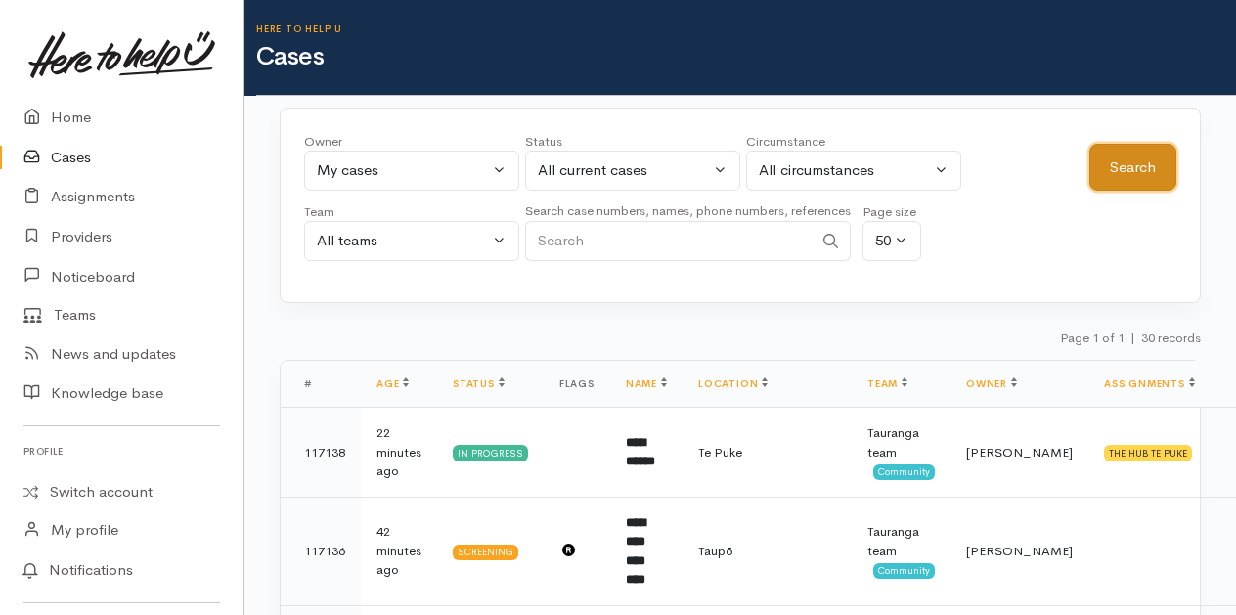
click at [1131, 182] on button "Search" at bounding box center [1133, 168] width 87 height 48
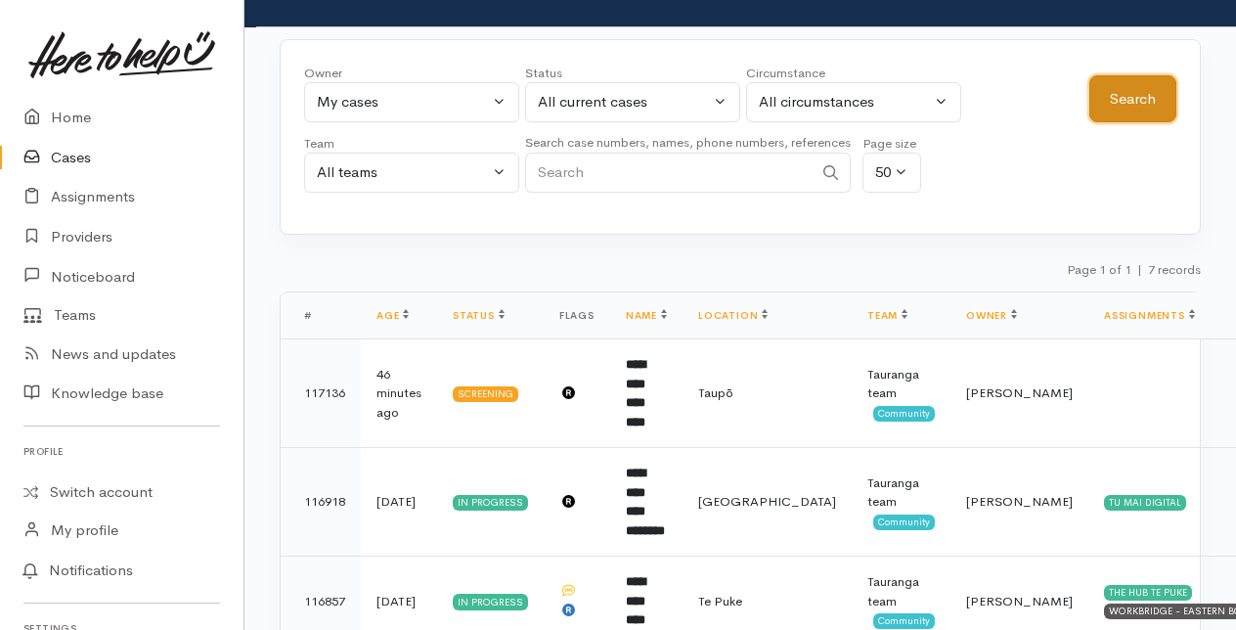
scroll to position [98, 0]
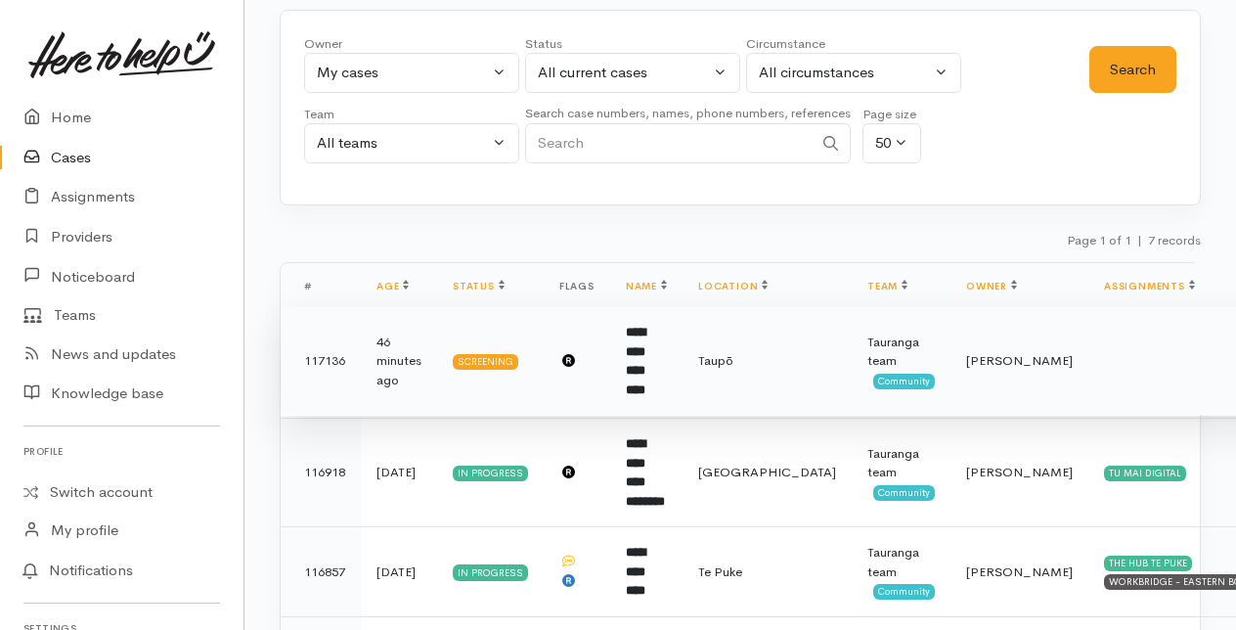
click at [638, 337] on b "**********" at bounding box center [636, 361] width 20 height 70
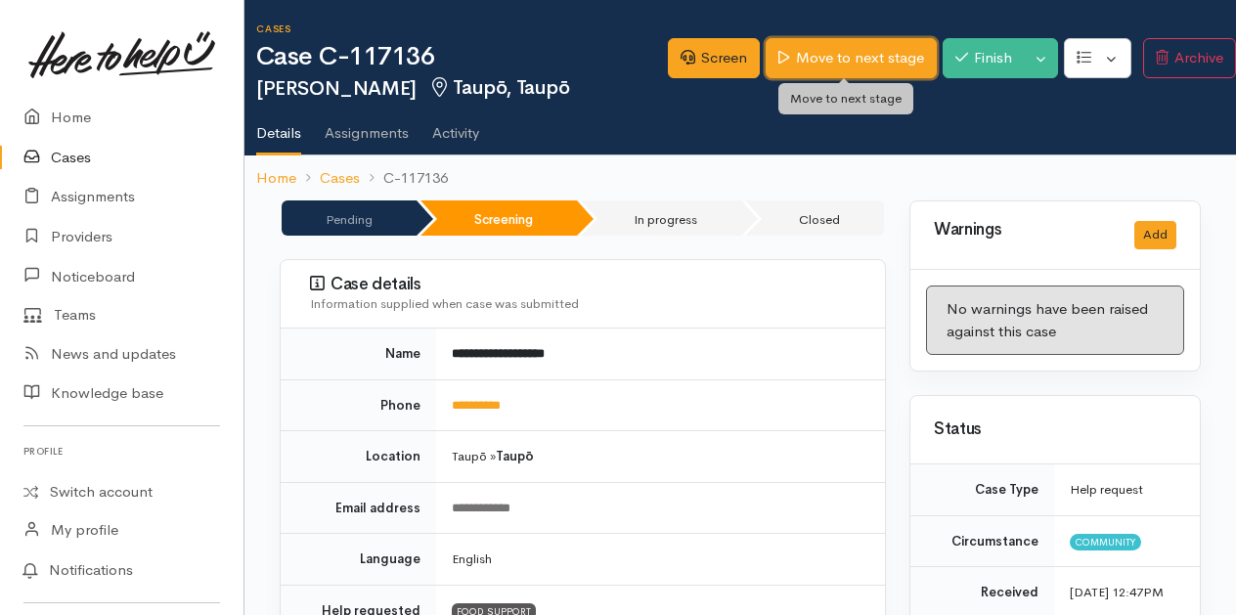
click at [856, 53] on link "Move to next stage" at bounding box center [851, 58] width 170 height 40
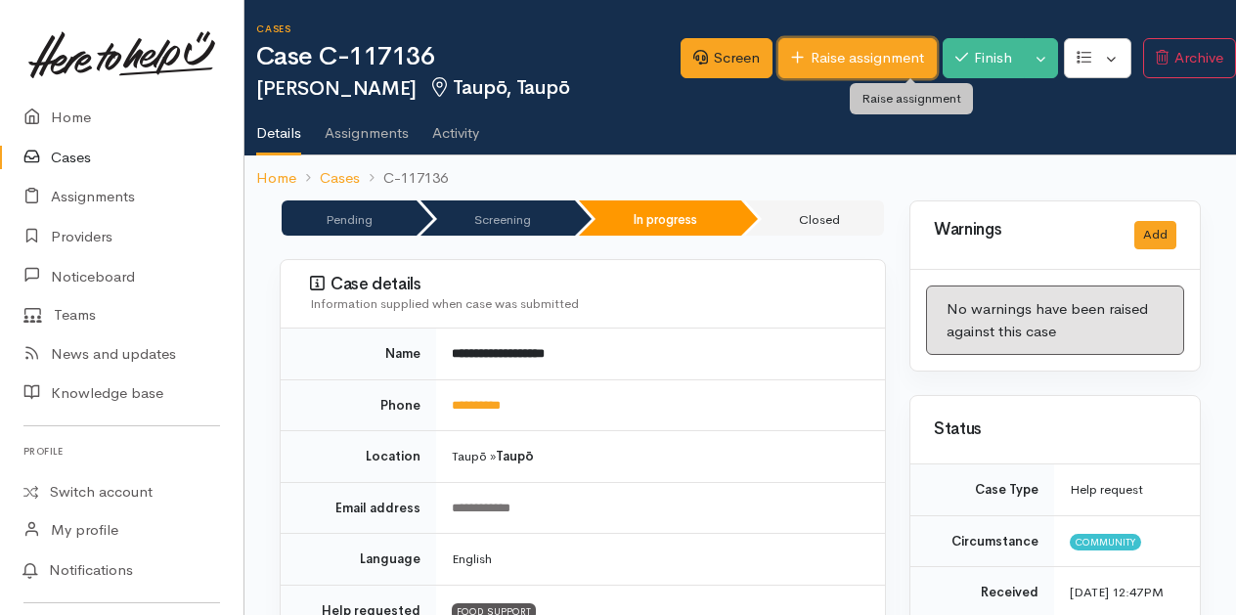
click at [855, 54] on link "Raise assignment" at bounding box center [857, 58] width 157 height 40
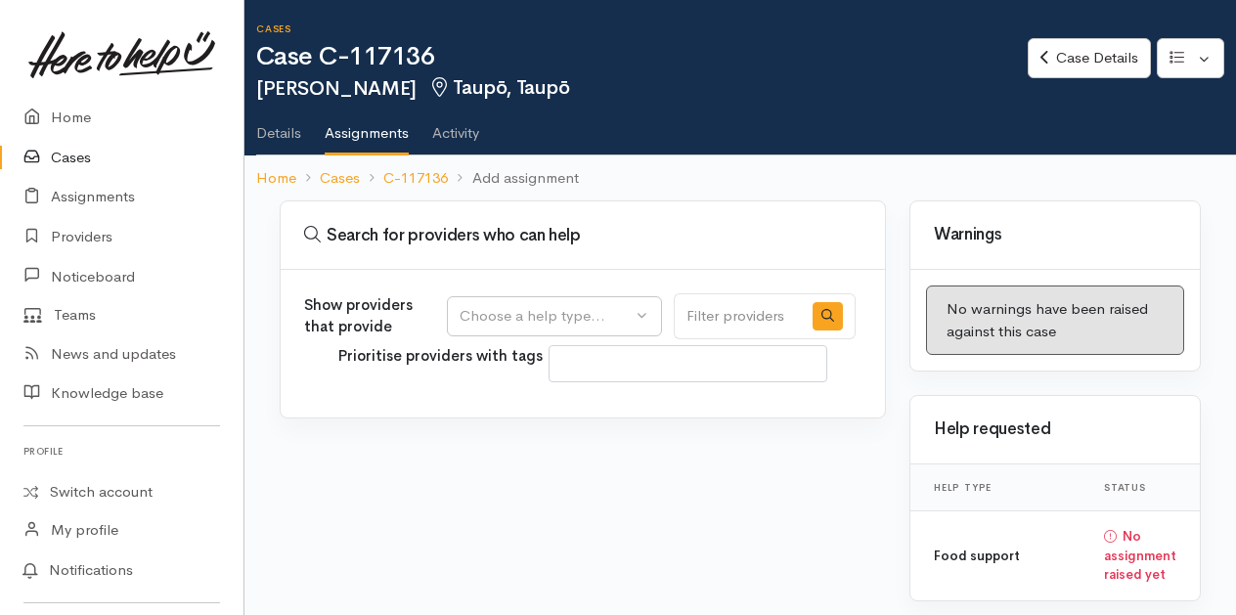
select select
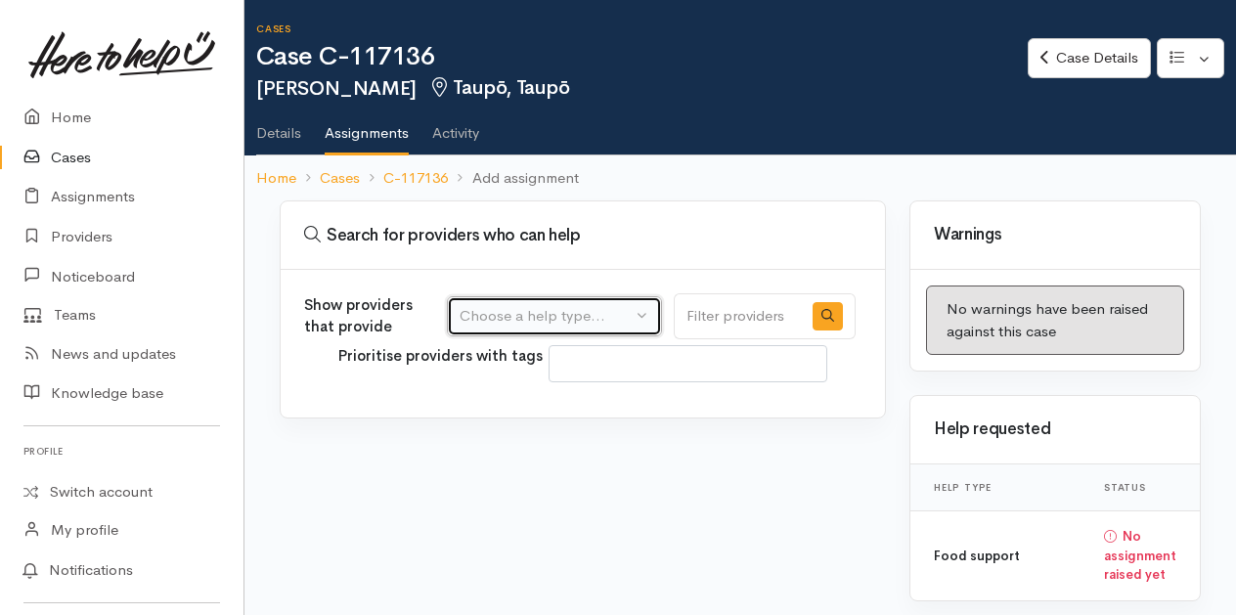
click at [646, 318] on button "Choose a help type..." at bounding box center [554, 316] width 215 height 40
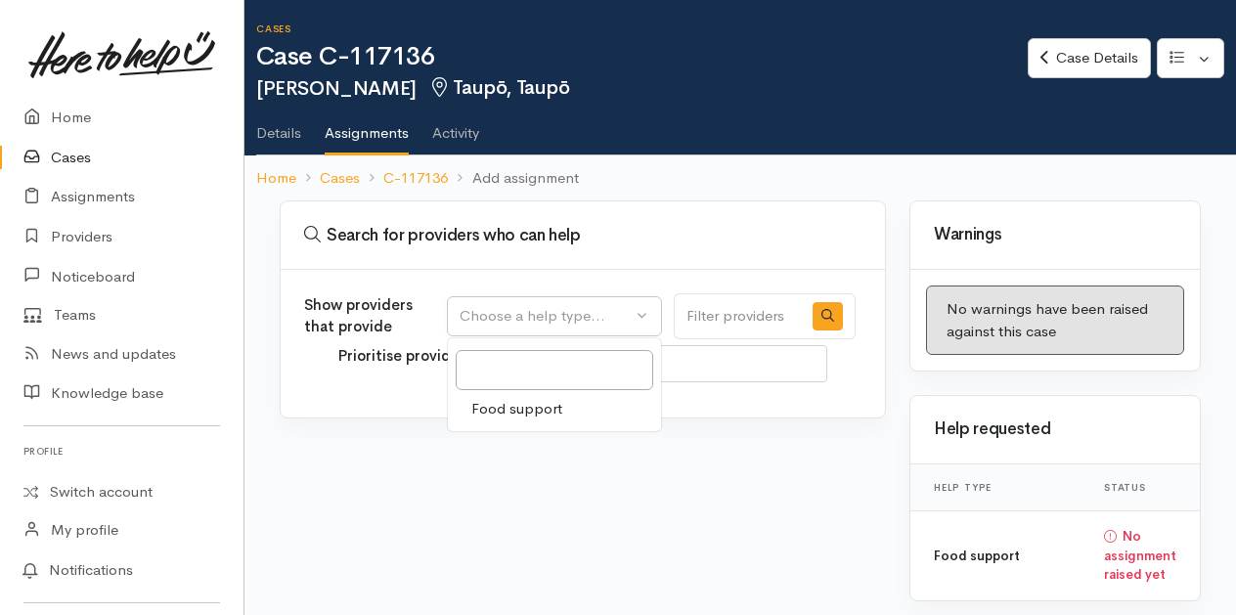
click at [516, 412] on span "Food support" at bounding box center [516, 409] width 91 height 22
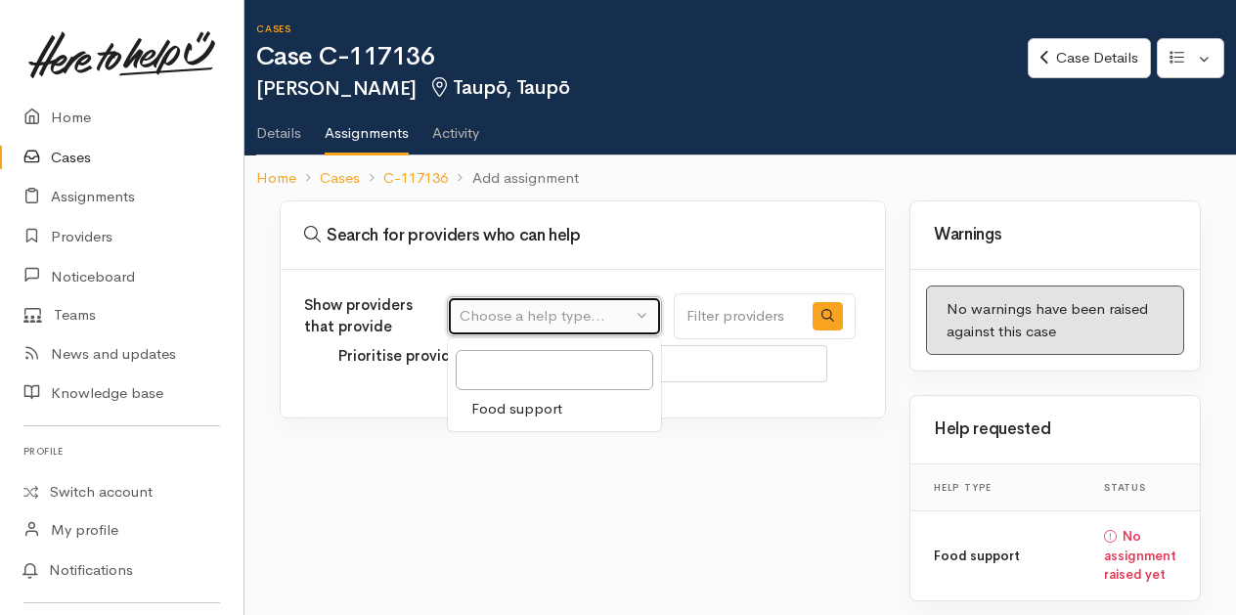
select select "3"
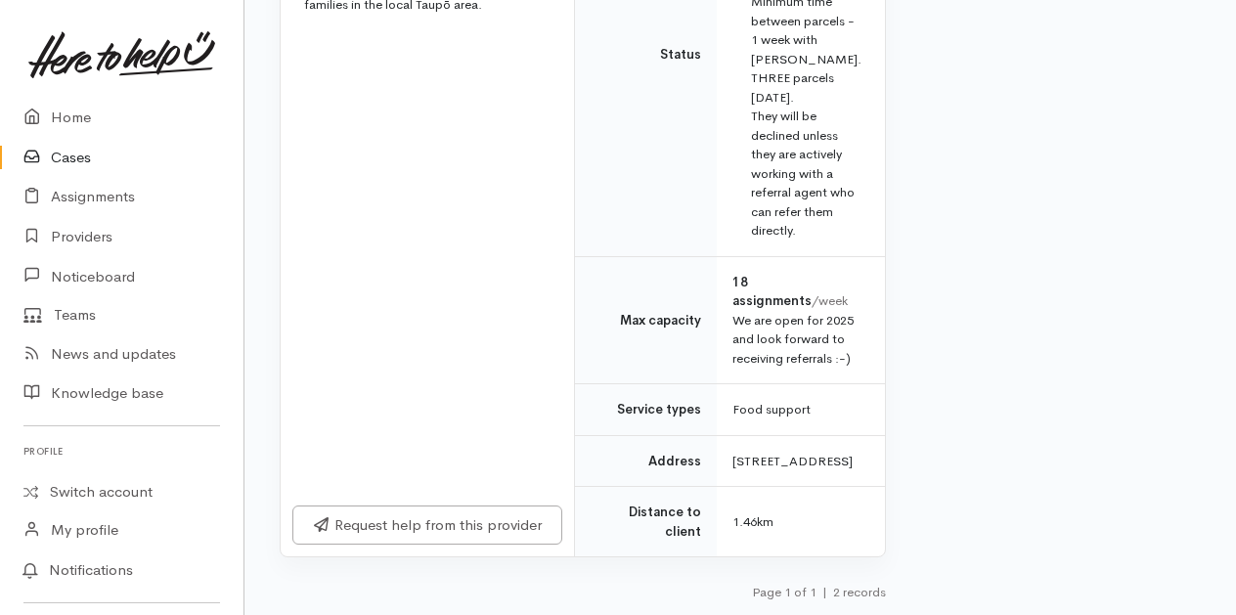
scroll to position [1249, 0]
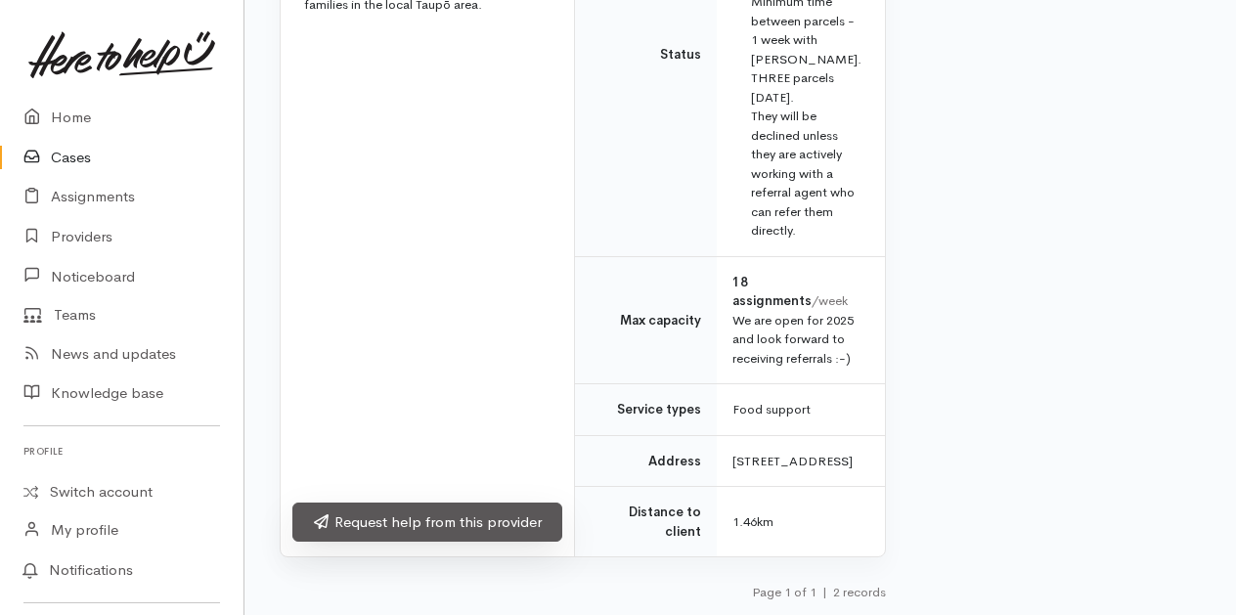
click at [451, 521] on link "Request help from this provider" at bounding box center [427, 523] width 270 height 40
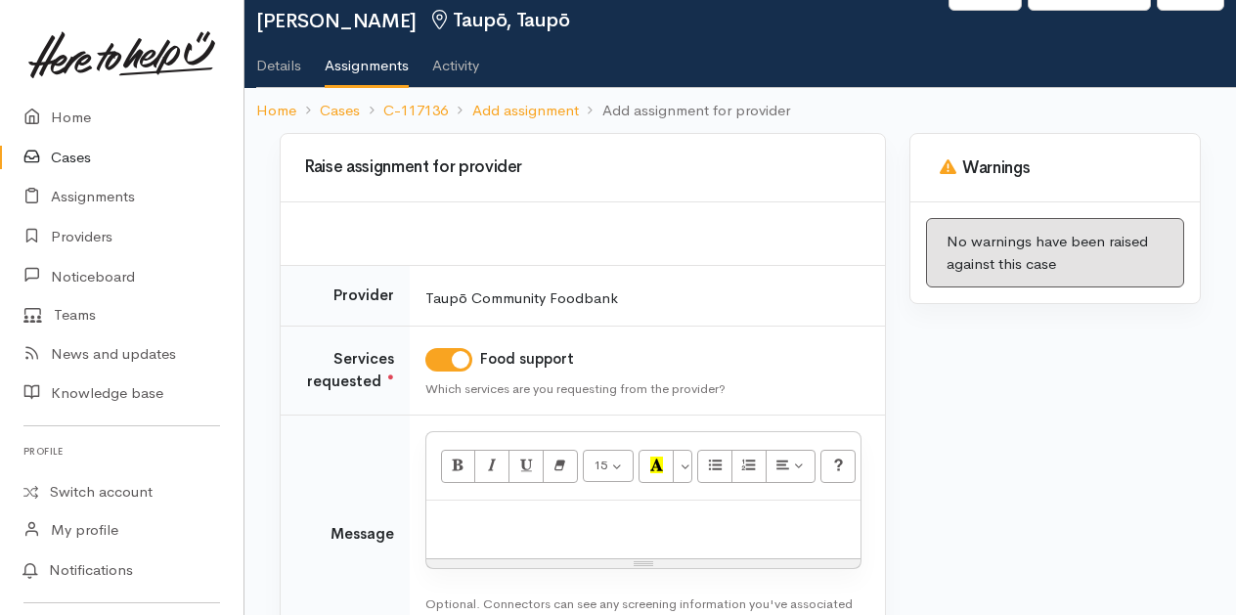
scroll to position [98, 0]
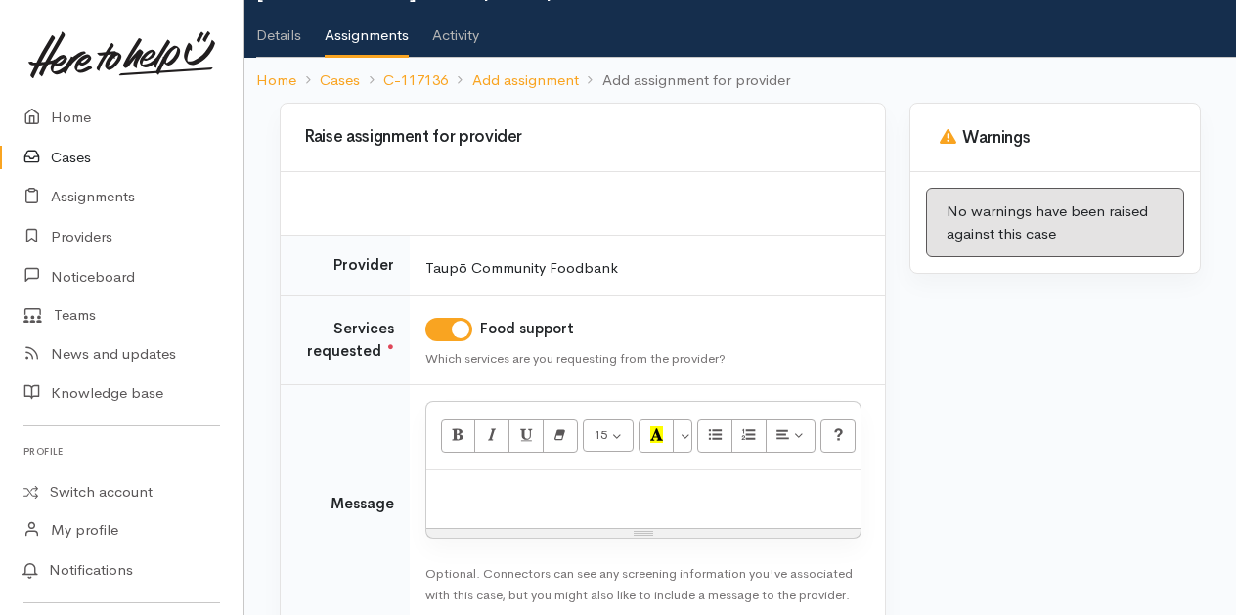
click at [498, 489] on p at bounding box center [643, 491] width 415 height 22
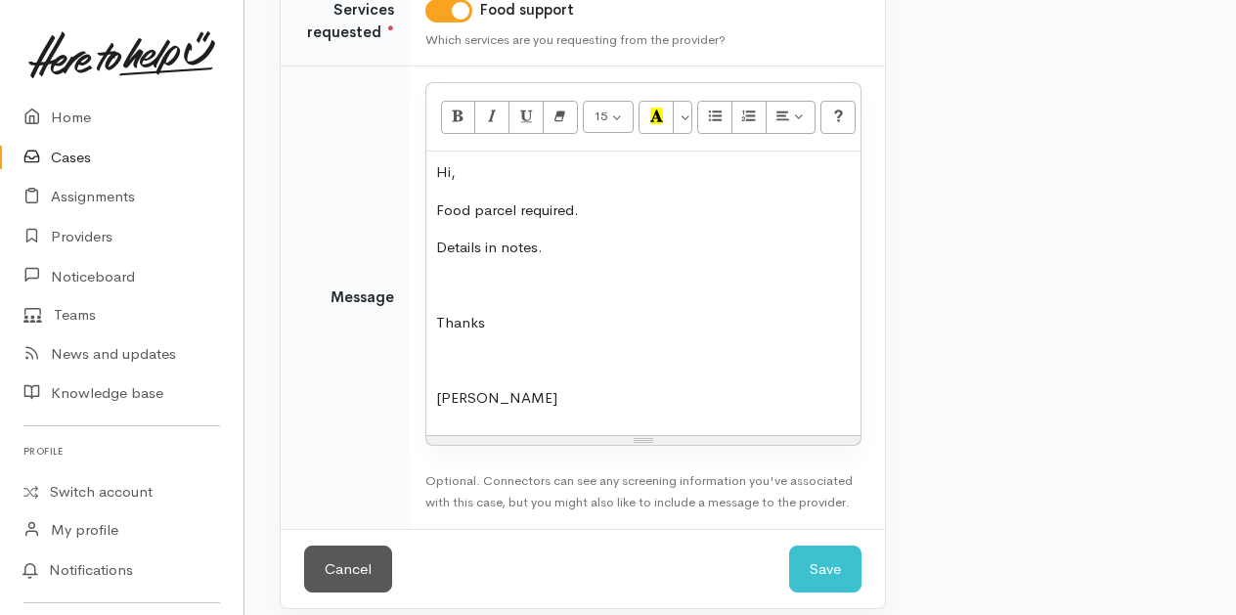
scroll to position [430, 0]
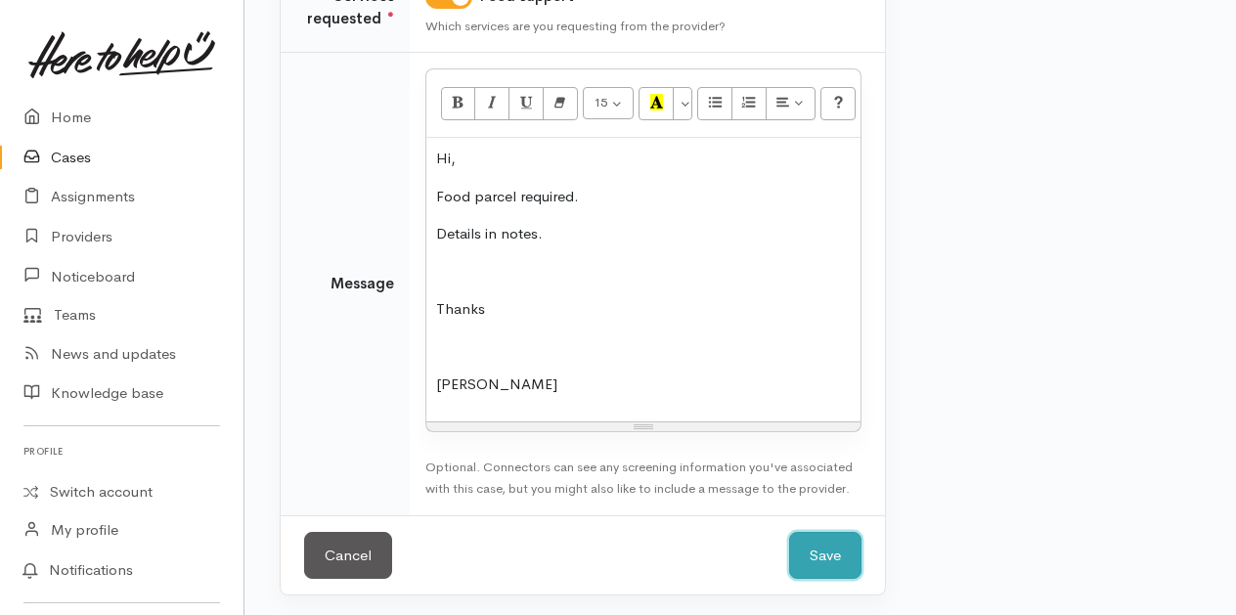
click at [849, 554] on button "Save" at bounding box center [825, 556] width 72 height 48
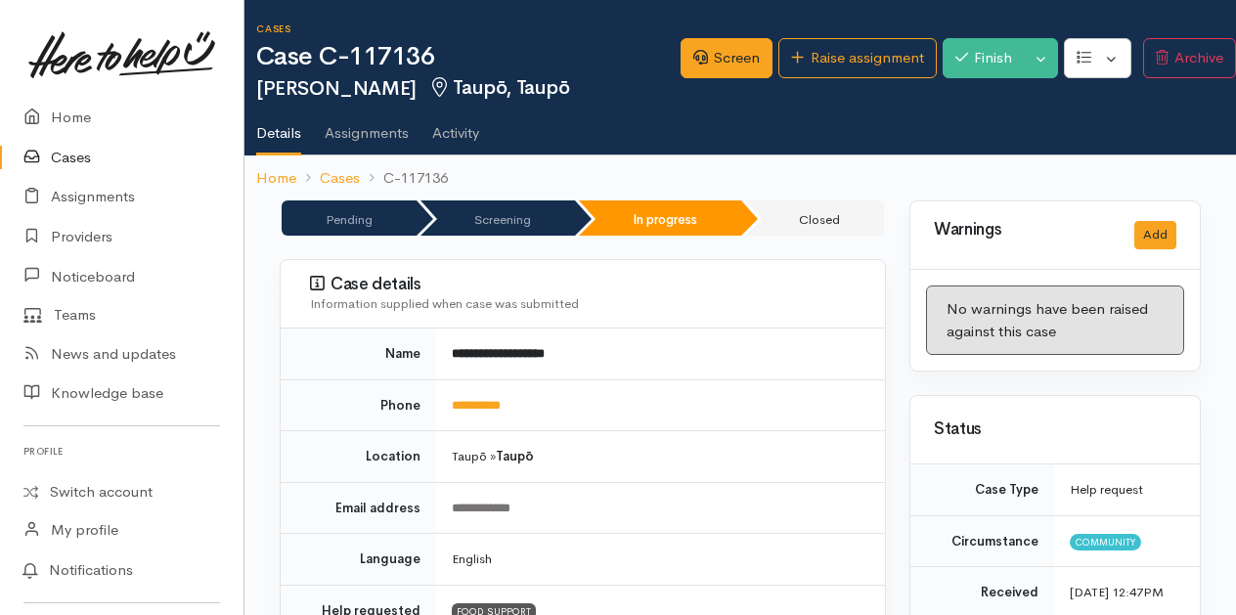
click at [64, 157] on link "Cases" at bounding box center [122, 158] width 244 height 40
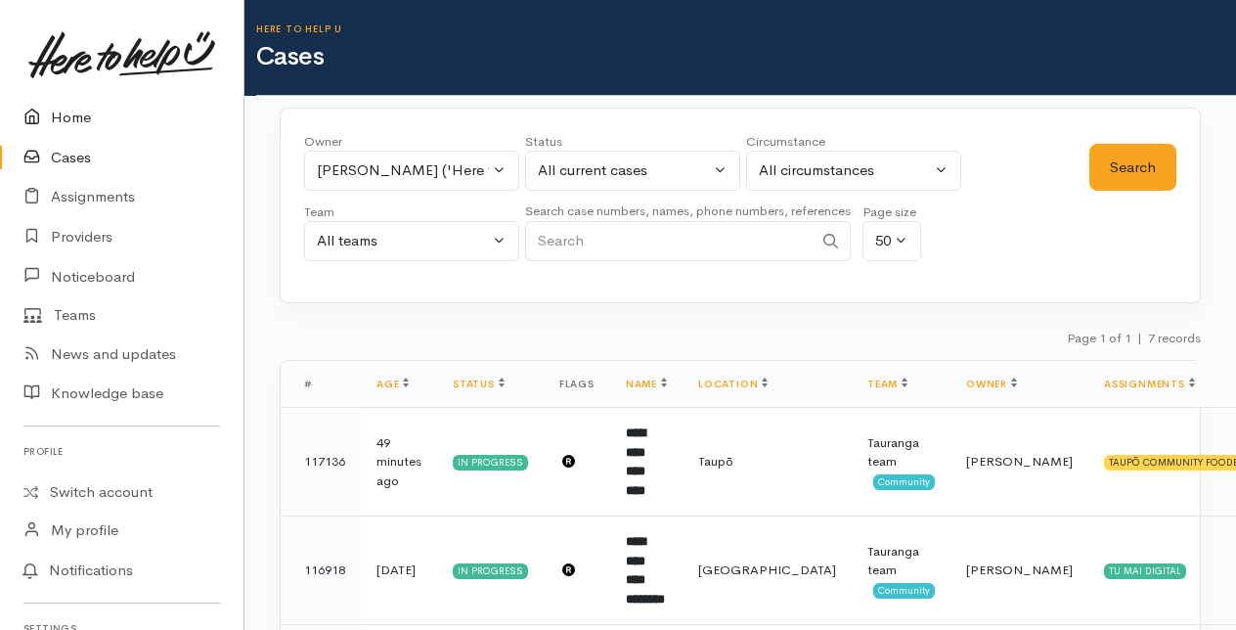
click at [76, 110] on link "Home" at bounding box center [122, 118] width 244 height 40
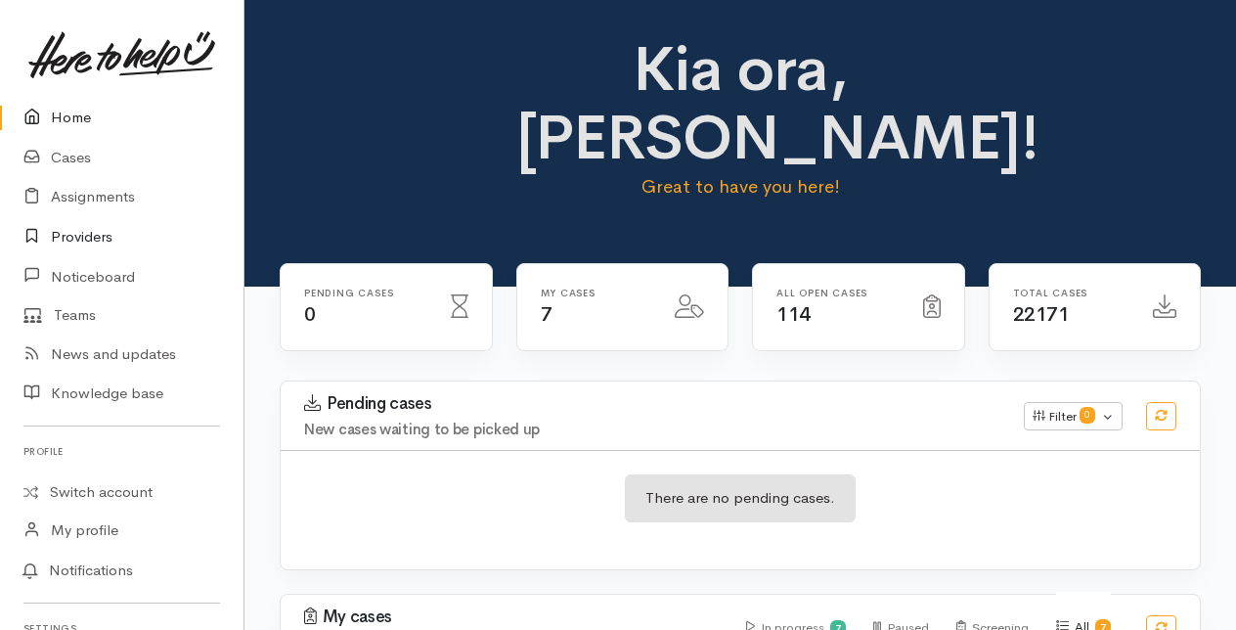
click at [78, 234] on link "Providers" at bounding box center [122, 237] width 244 height 40
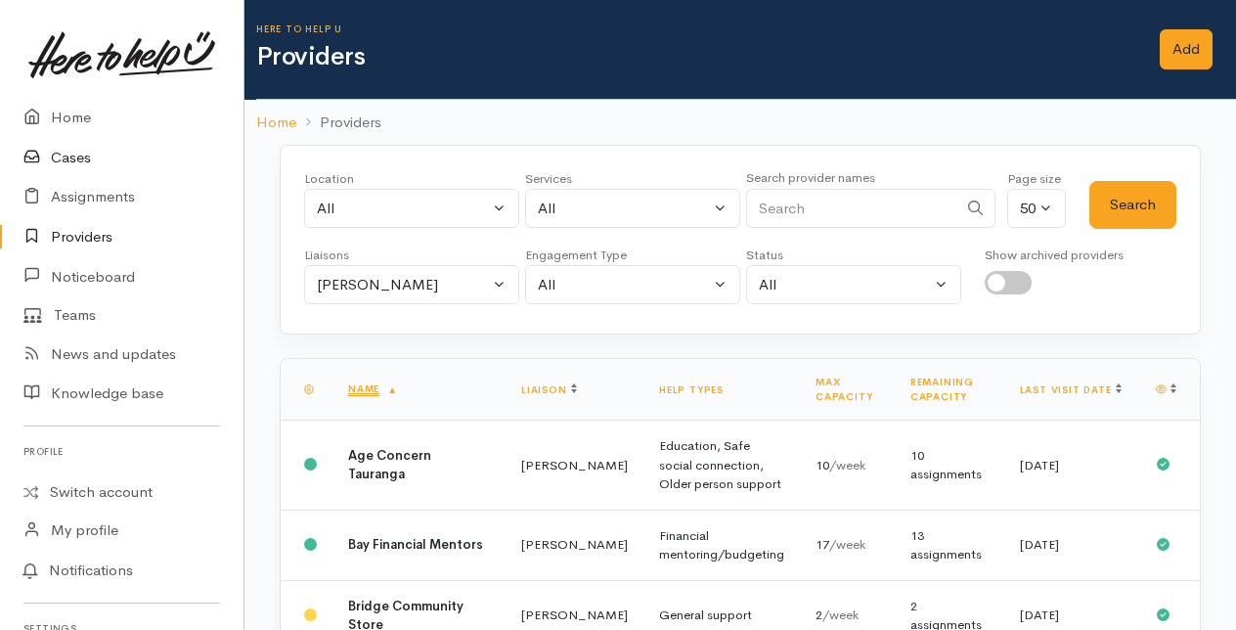
click at [63, 156] on link "Cases" at bounding box center [122, 158] width 244 height 40
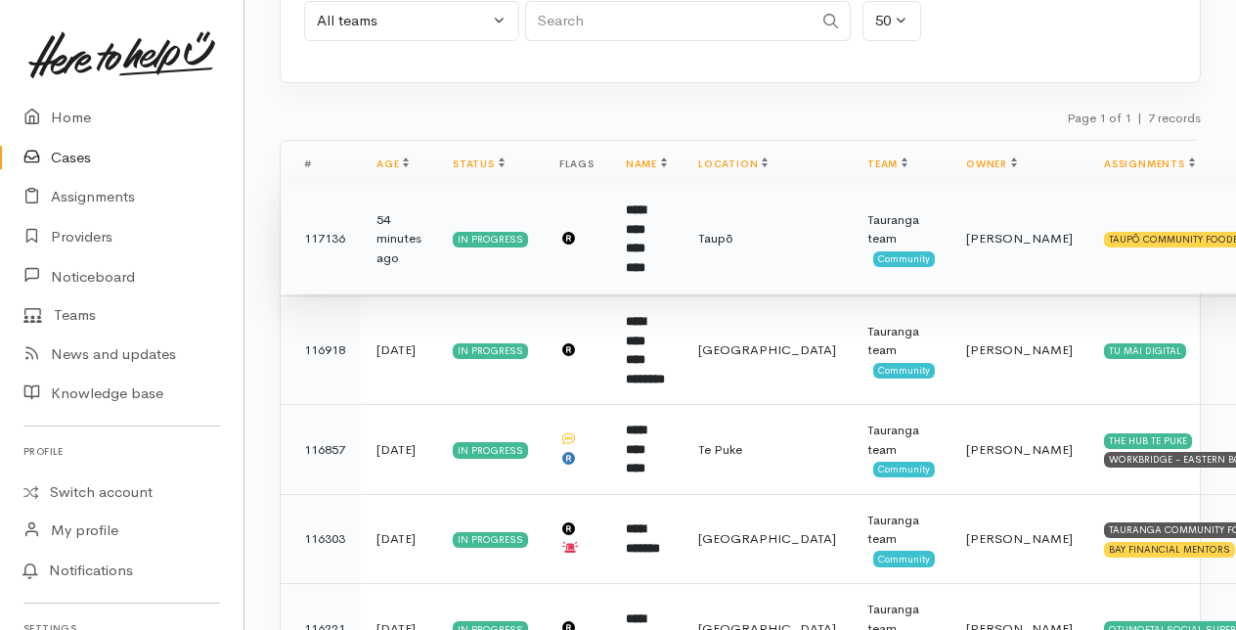
scroll to position [196, 0]
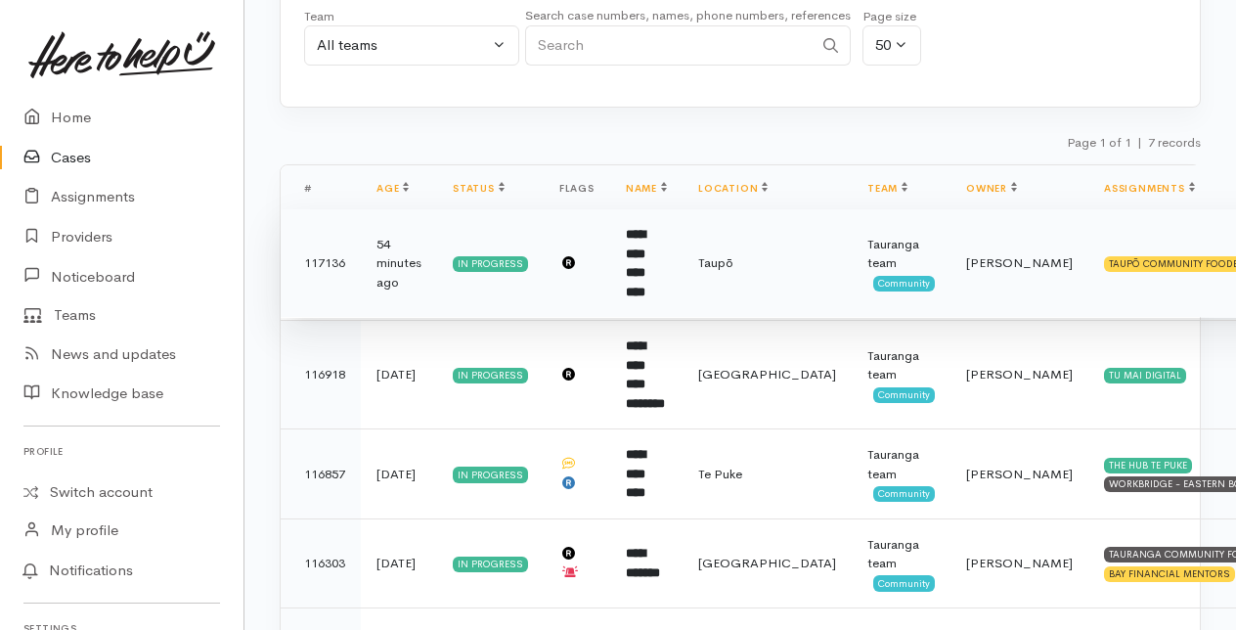
click at [644, 242] on b "**********" at bounding box center [636, 263] width 20 height 70
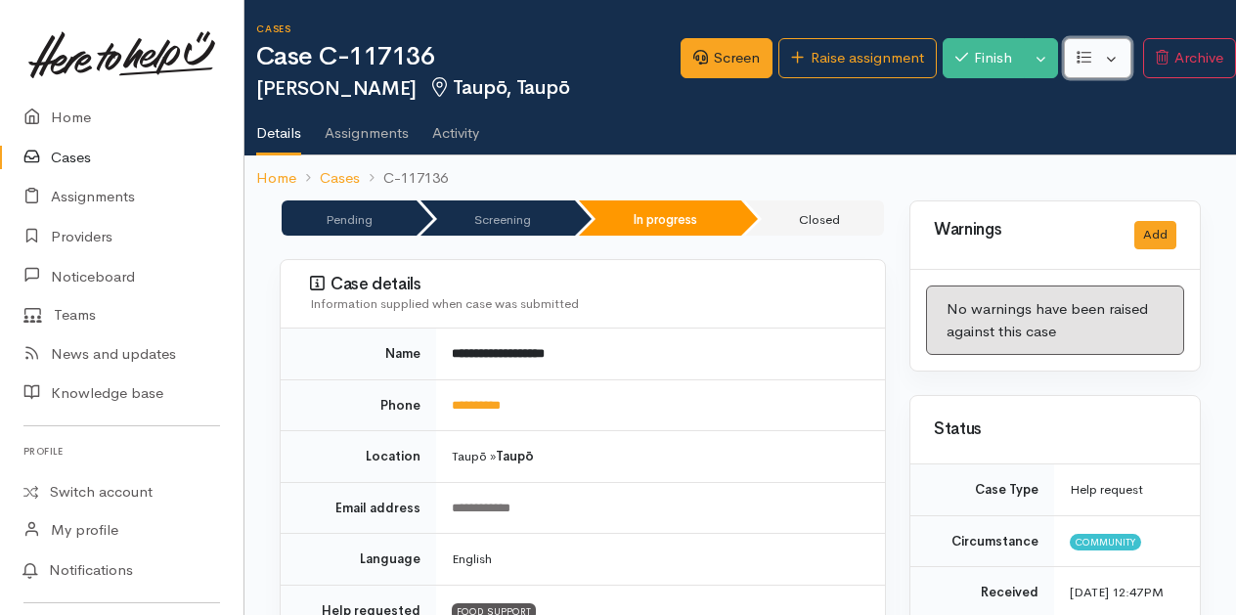
click at [1115, 60] on button "button" at bounding box center [1097, 58] width 67 height 40
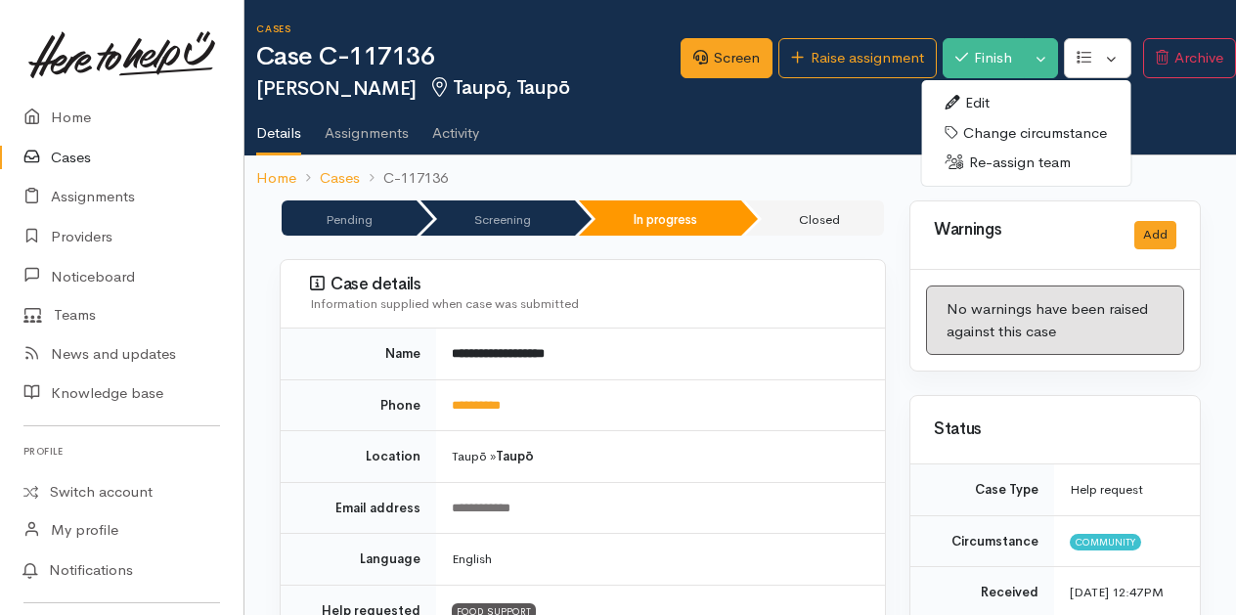
click at [982, 156] on link "Re-assign team" at bounding box center [1025, 163] width 209 height 30
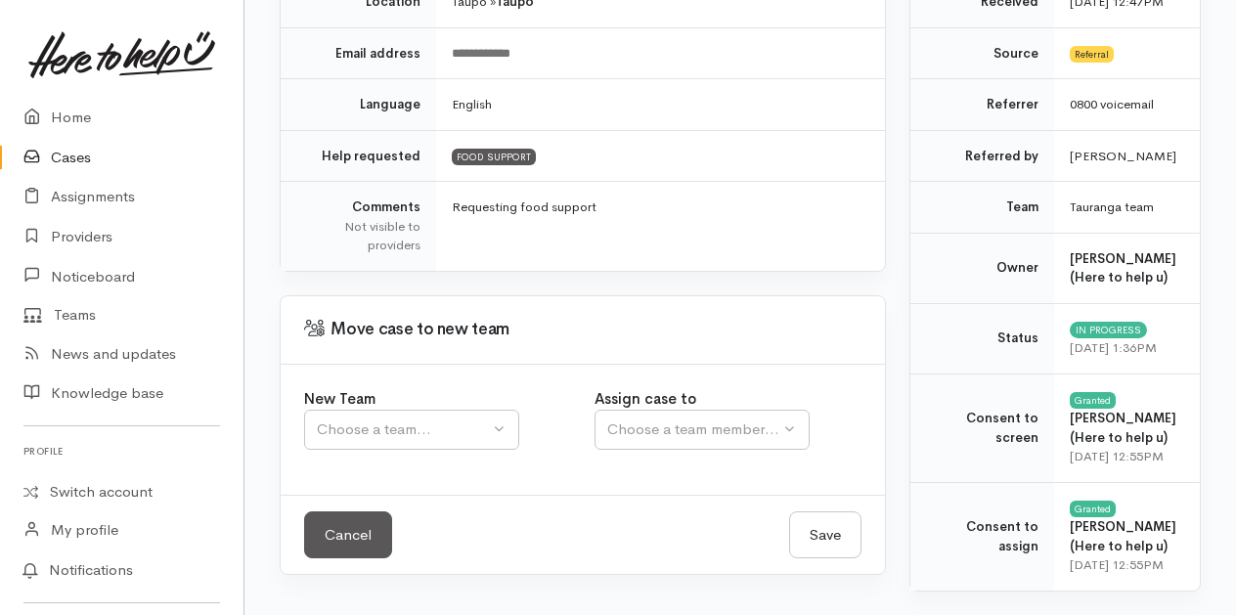
scroll to position [468, 0]
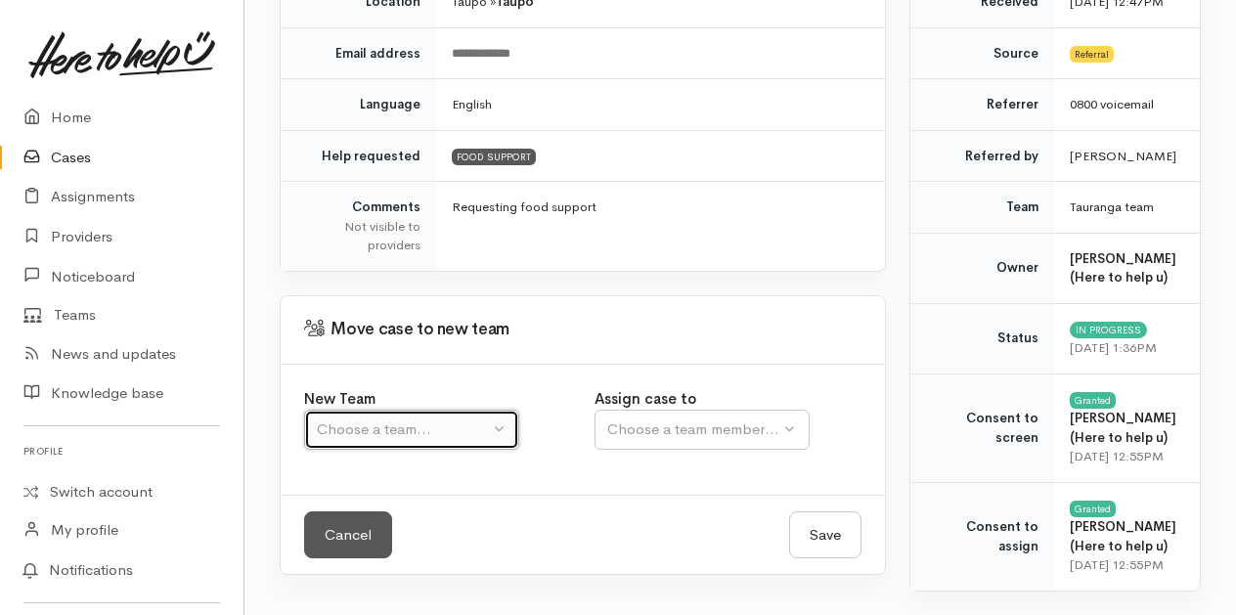
click at [508, 410] on button "Choose a team..." at bounding box center [411, 430] width 215 height 40
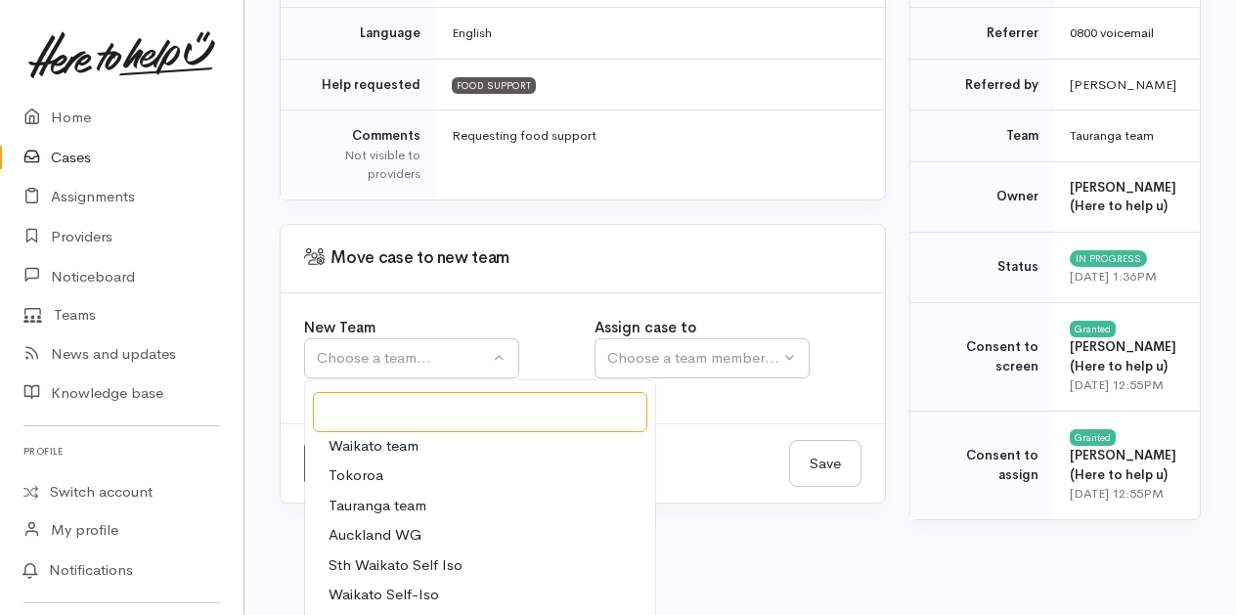
scroll to position [0, 0]
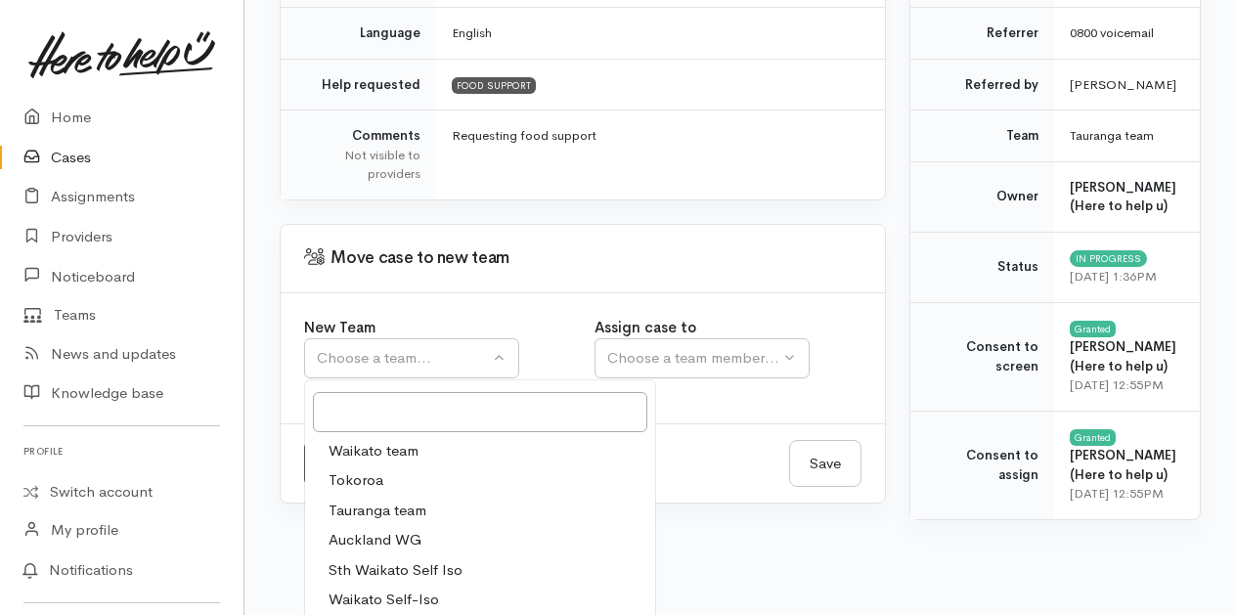
click at [377, 444] on span "Waikato team" at bounding box center [374, 451] width 90 height 22
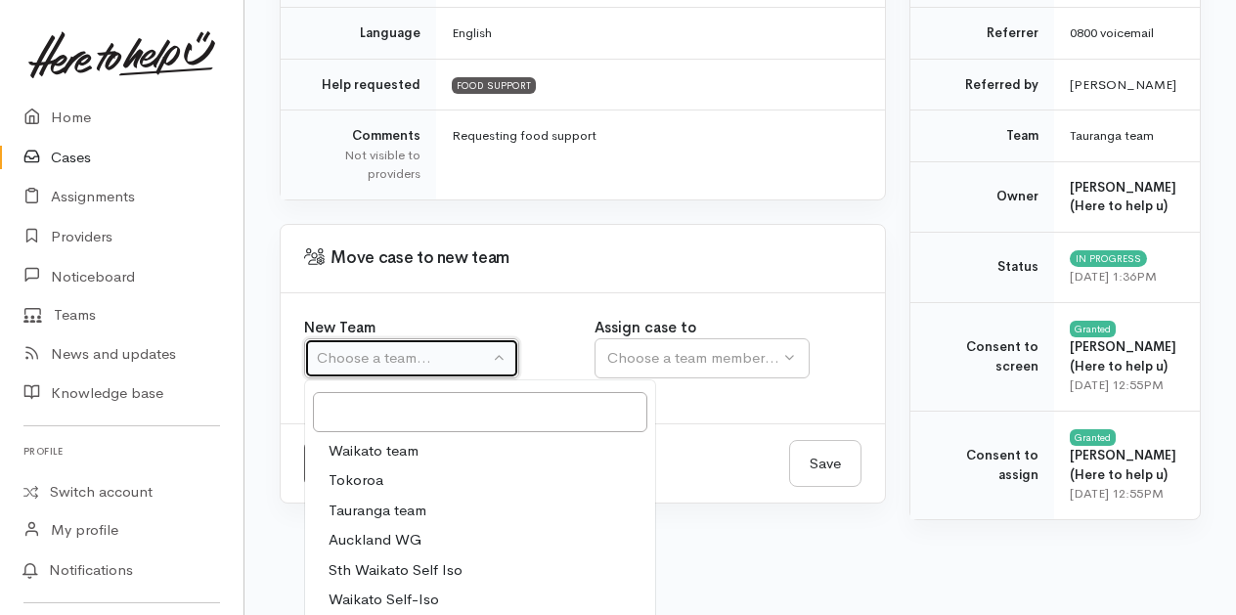
select select "1"
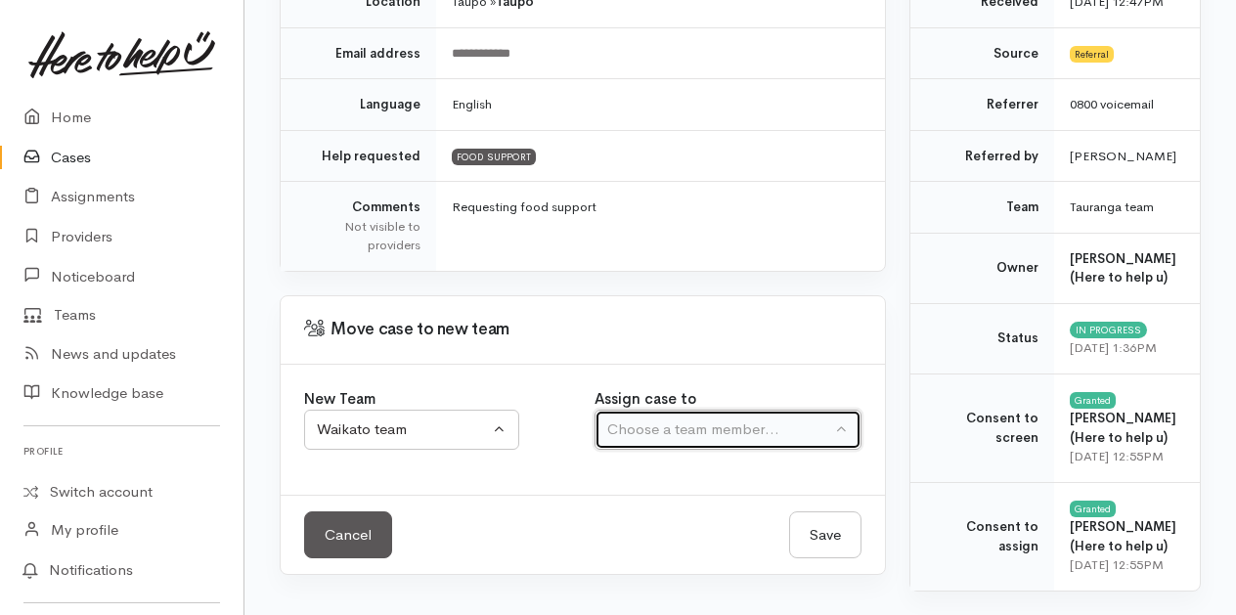
click at [847, 410] on button "Choose a team member..." at bounding box center [728, 430] width 267 height 40
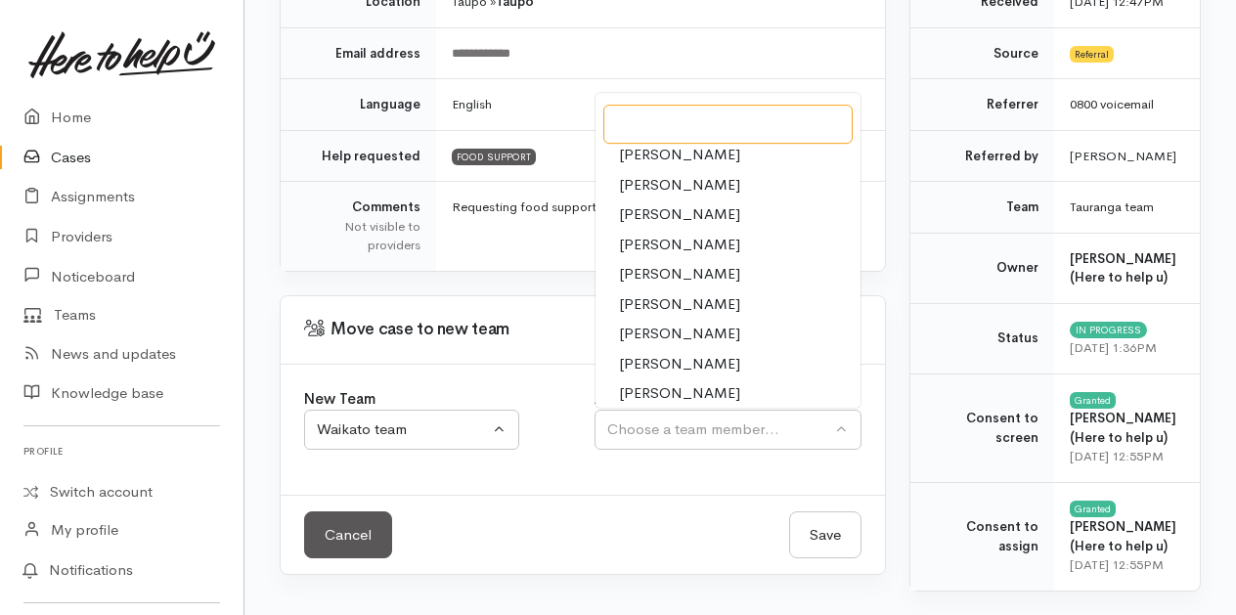
scroll to position [98, 0]
click at [666, 323] on span "Katarina Daly" at bounding box center [679, 334] width 121 height 22
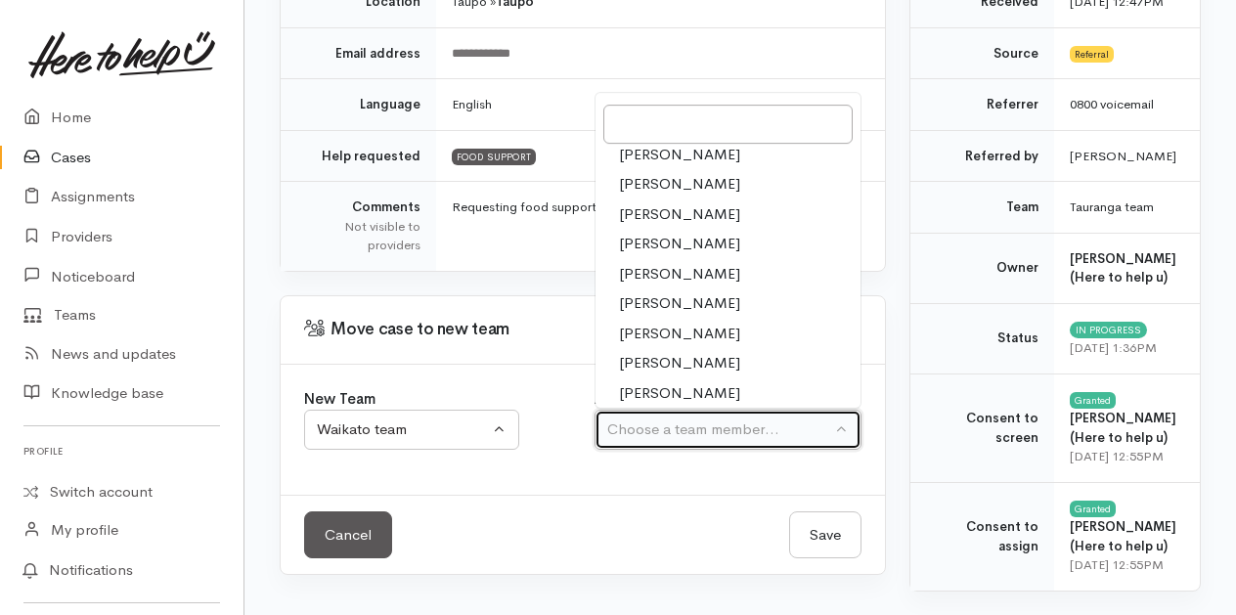
select select "1252"
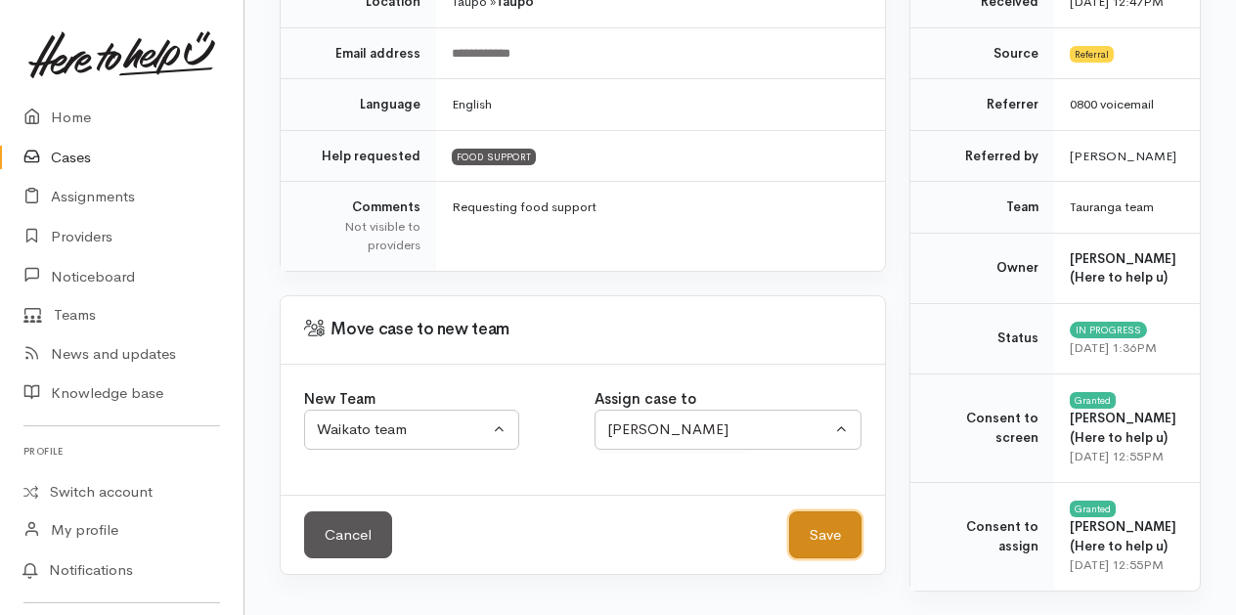
click at [829, 512] on button "Save" at bounding box center [825, 536] width 72 height 48
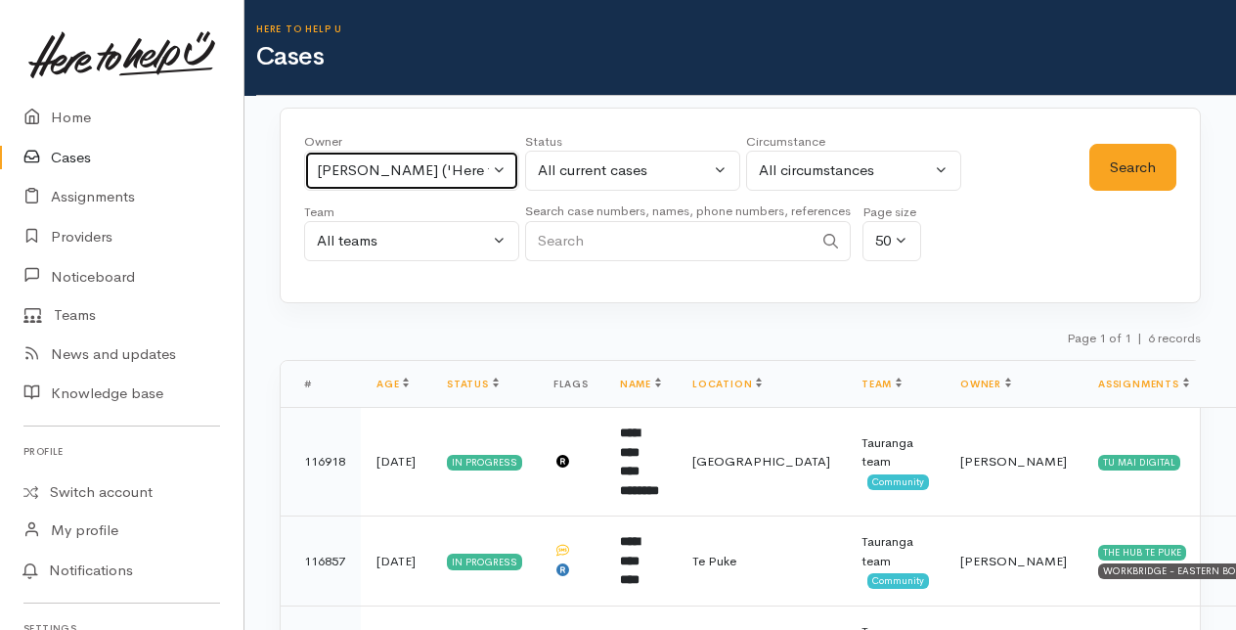
click at [496, 169] on button "Amanda Gabb ('Here to help u')" at bounding box center [411, 171] width 215 height 40
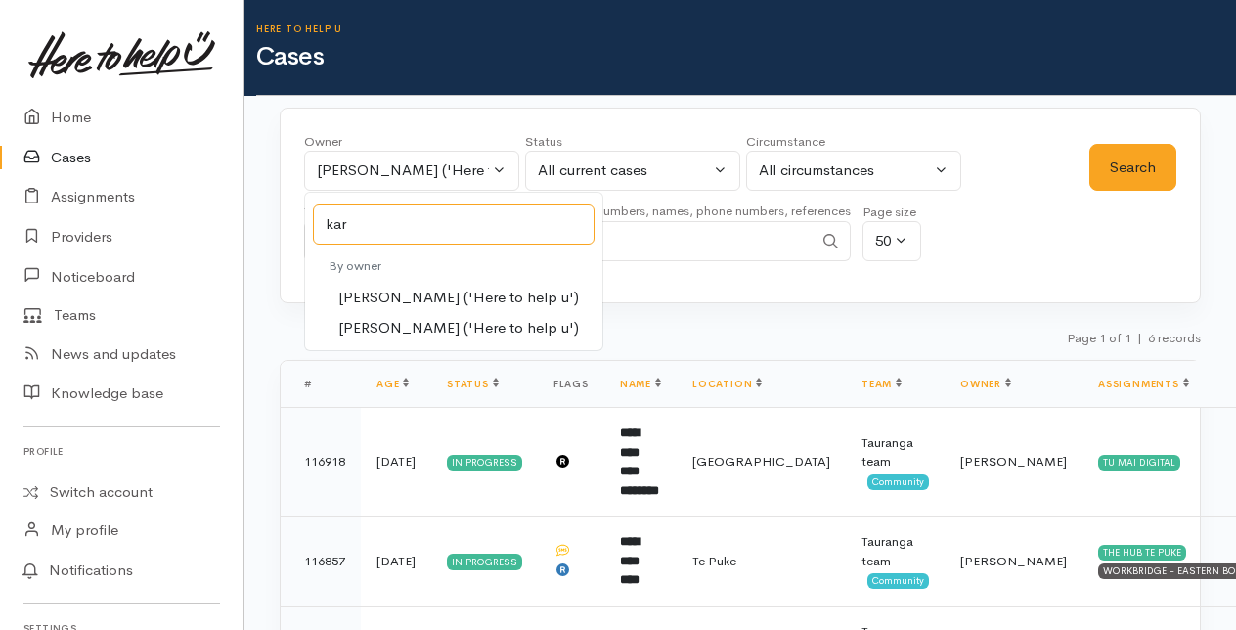
type input "kar"
drag, startPoint x: 393, startPoint y: 299, endPoint x: 707, endPoint y: 229, distance: 321.8
click at [393, 296] on span "Karli Morris ('Here to help u')" at bounding box center [458, 298] width 241 height 22
select select "435"
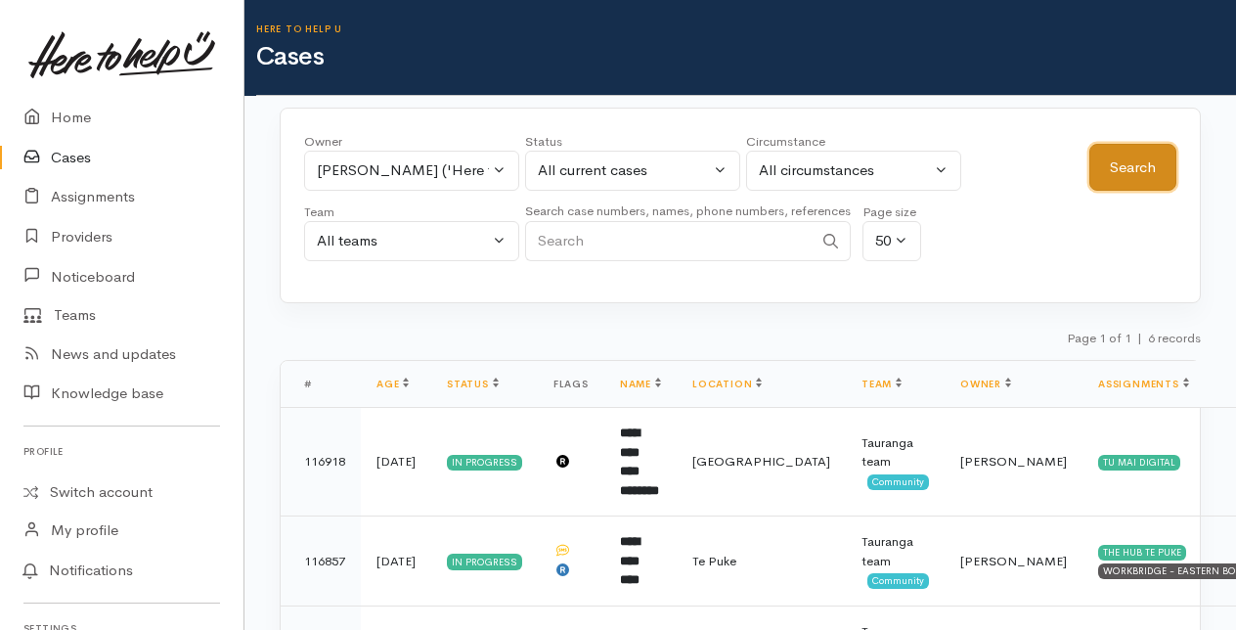
click at [1137, 160] on button "Search" at bounding box center [1133, 168] width 87 height 48
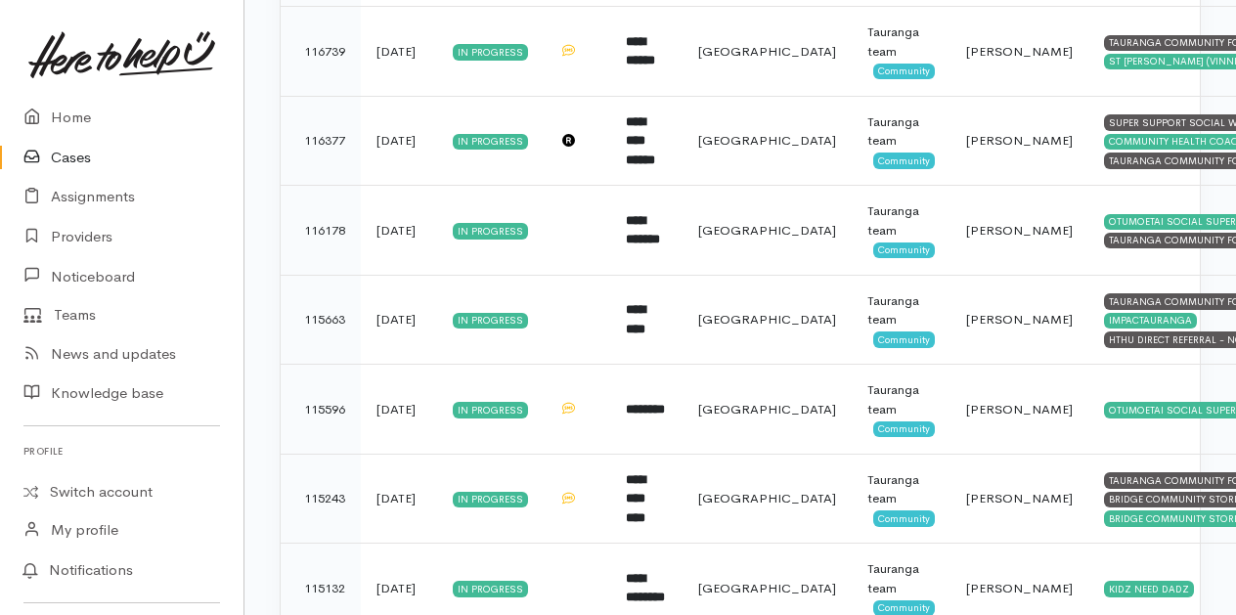
scroll to position [2433, 0]
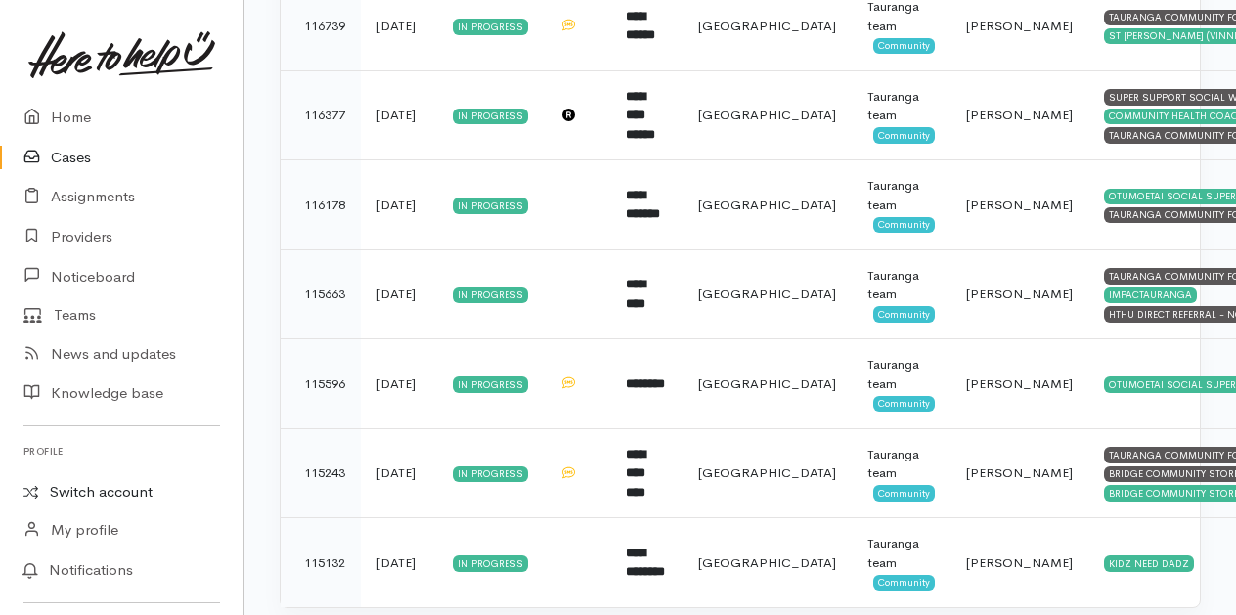
click at [71, 486] on link "Switch account" at bounding box center [122, 492] width 244 height 38
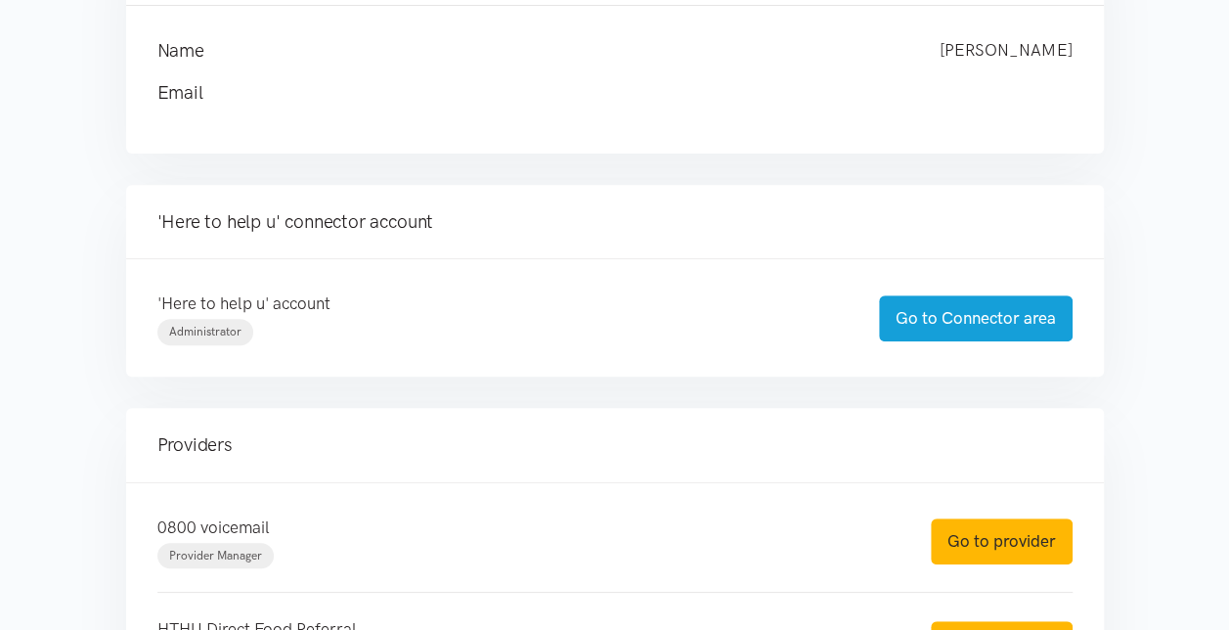
scroll to position [489, 0]
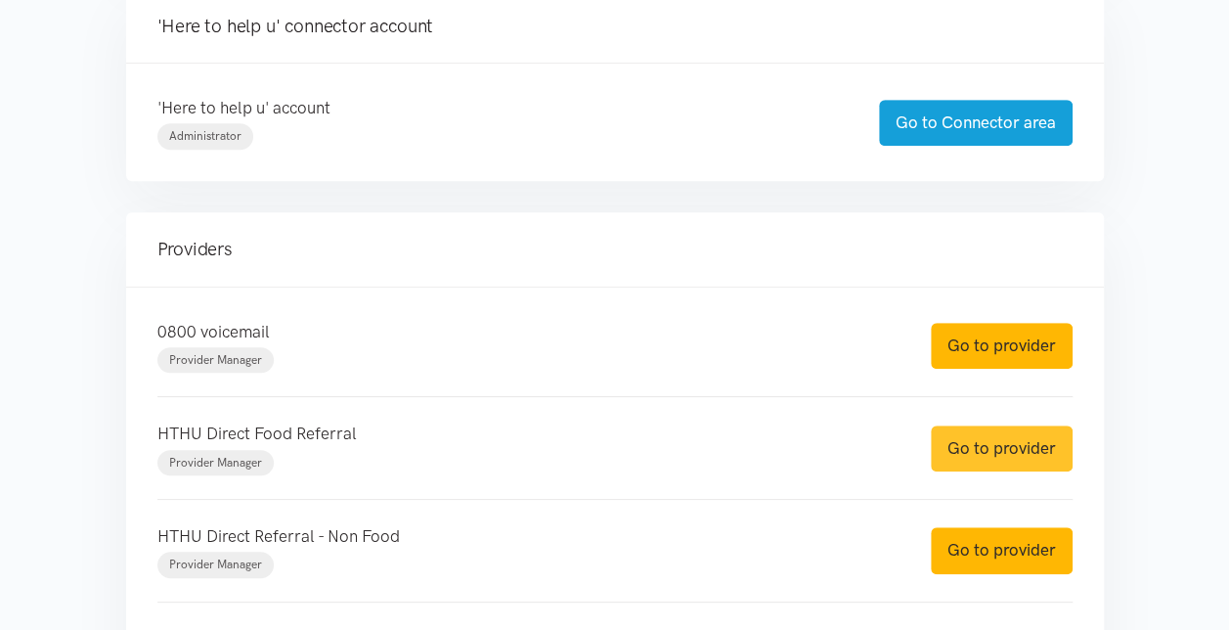
click at [1015, 435] on link "Go to provider" at bounding box center [1002, 448] width 142 height 46
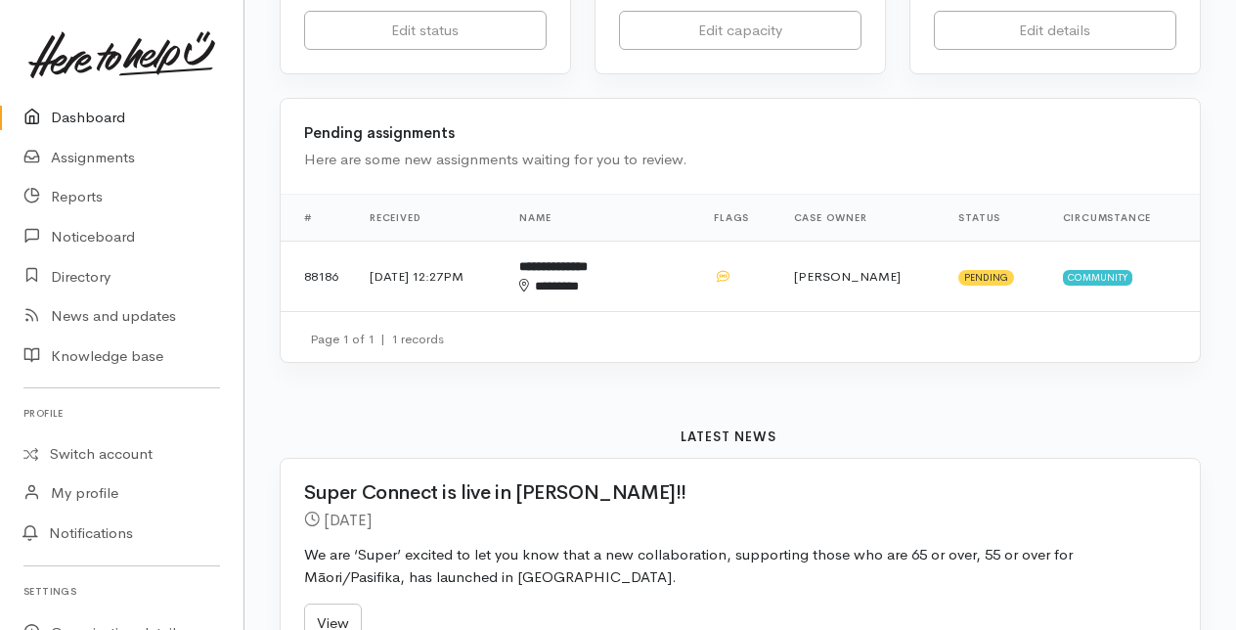
scroll to position [587, 0]
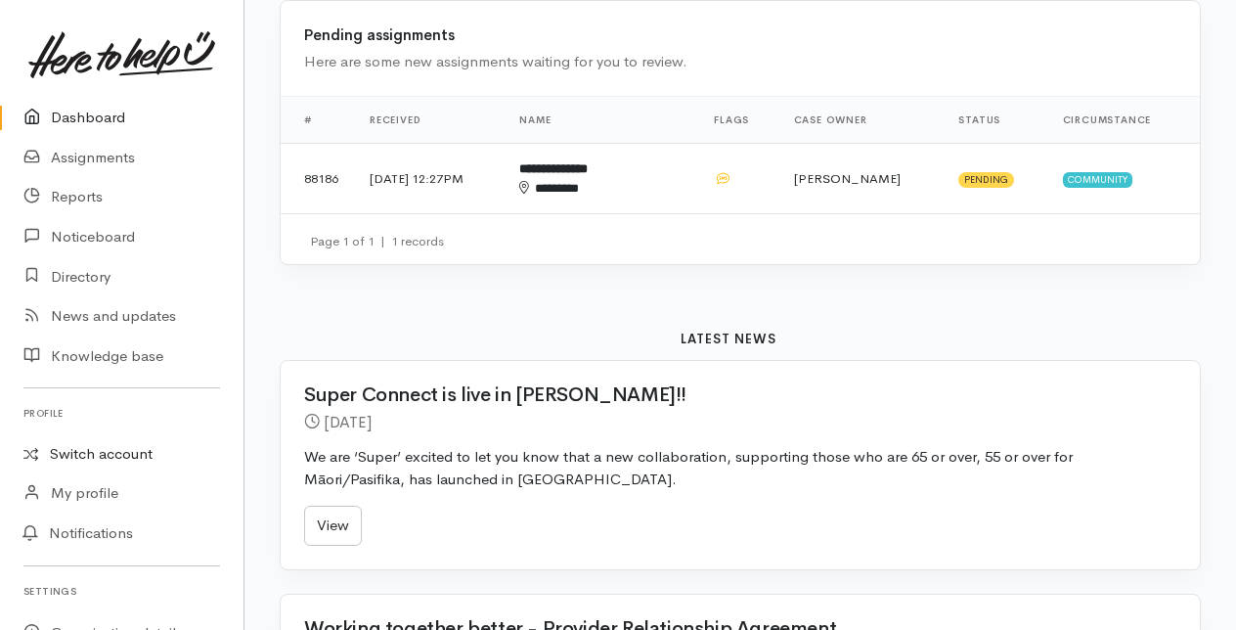
click at [121, 455] on link "Switch account" at bounding box center [122, 454] width 244 height 38
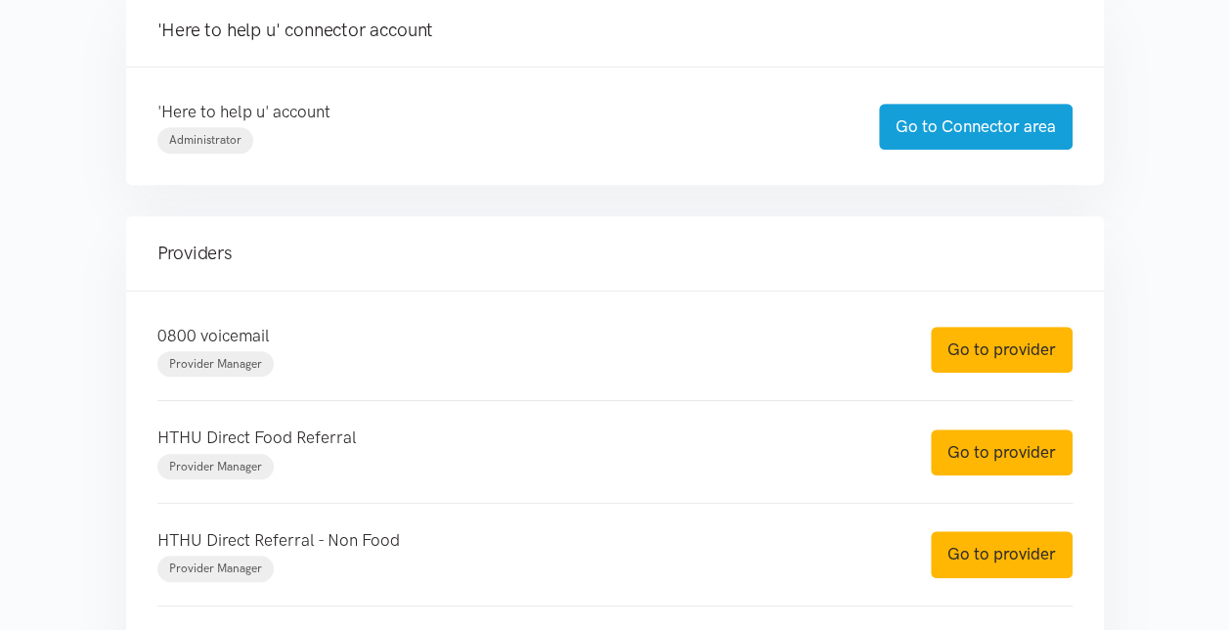
scroll to position [489, 0]
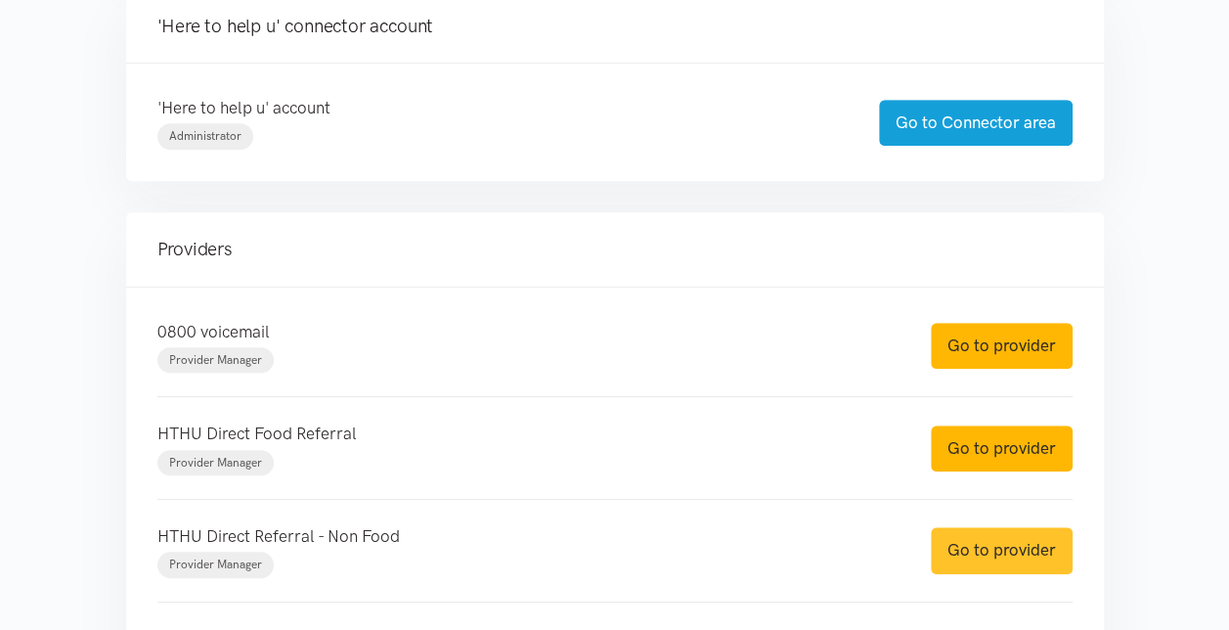
click at [1037, 546] on link "Go to provider" at bounding box center [1002, 550] width 142 height 46
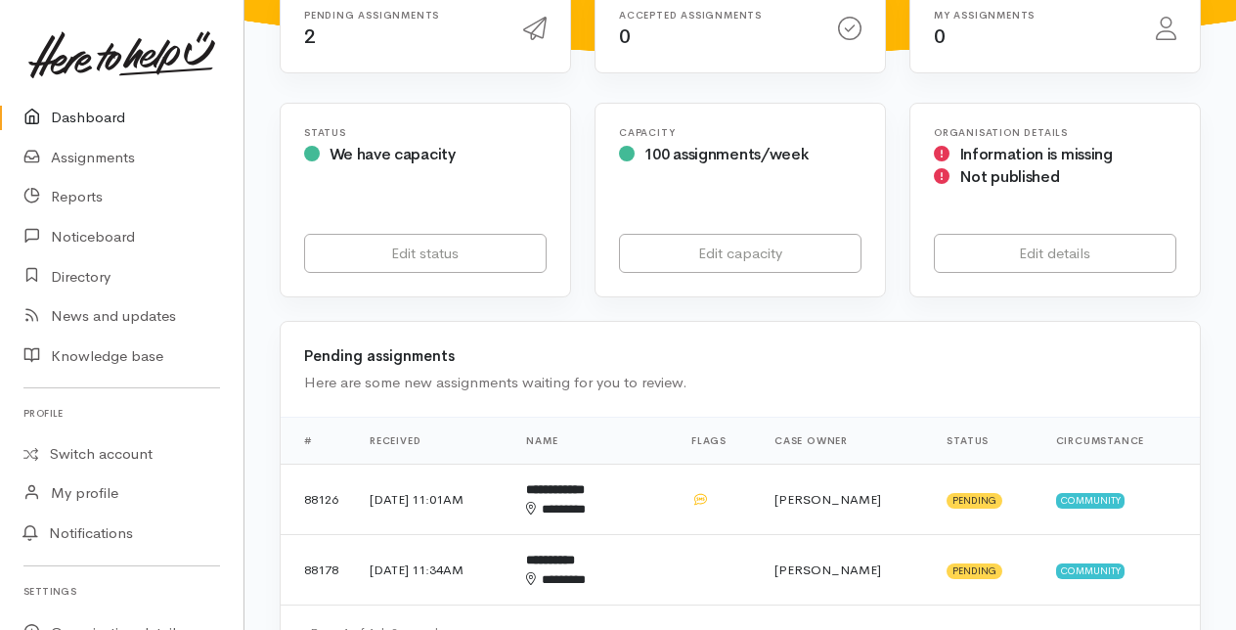
scroll to position [391, 0]
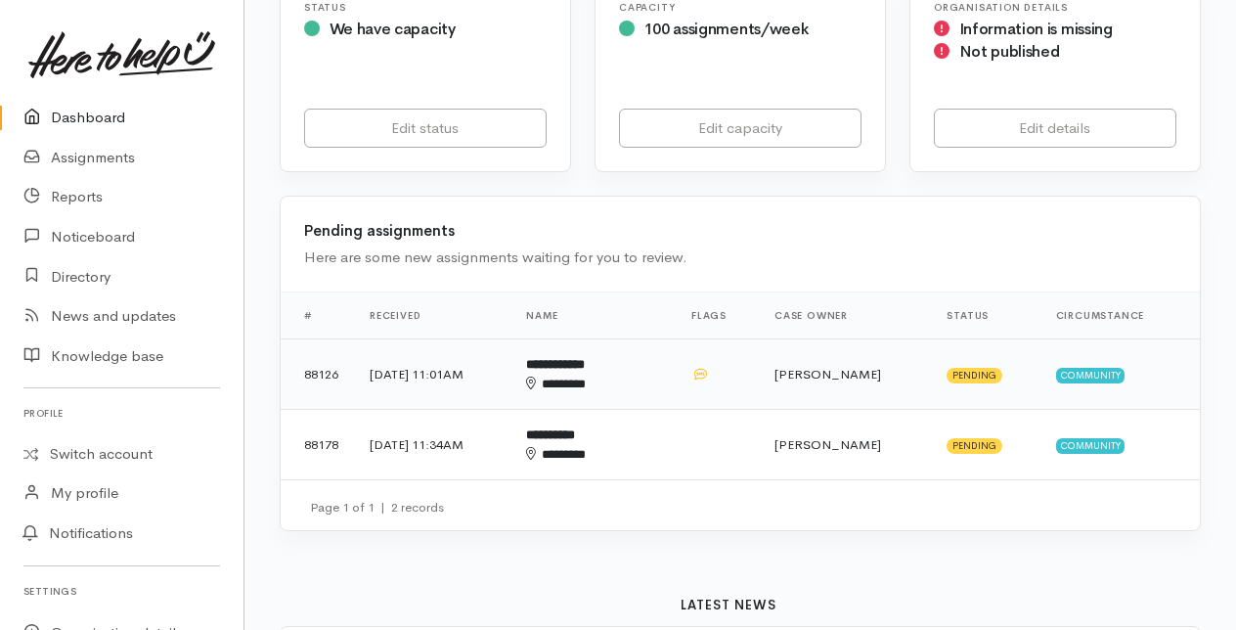
click at [585, 363] on b "**********" at bounding box center [555, 364] width 59 height 13
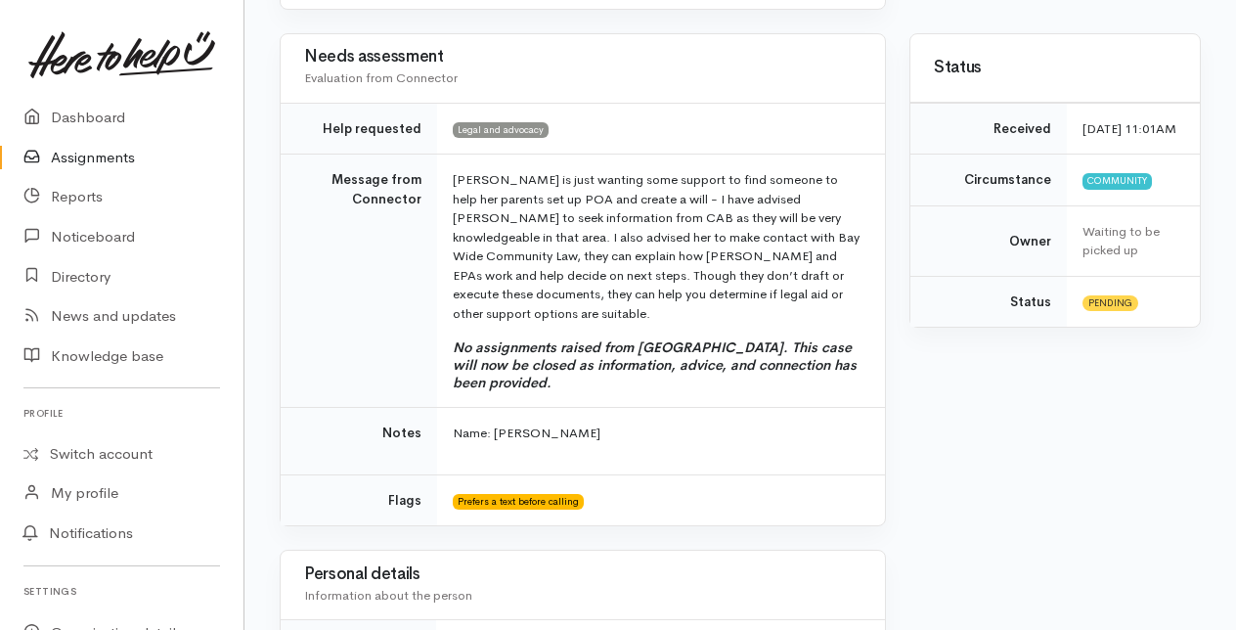
scroll to position [196, 0]
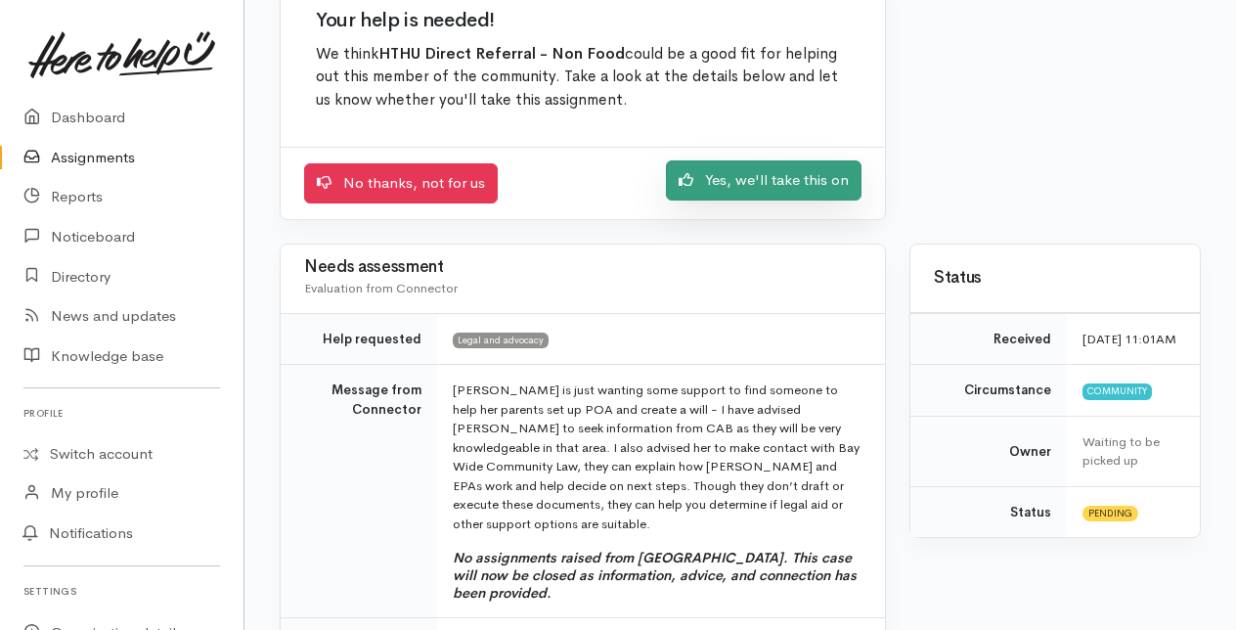
click at [772, 177] on link "Yes, we'll take this on" at bounding box center [764, 180] width 196 height 40
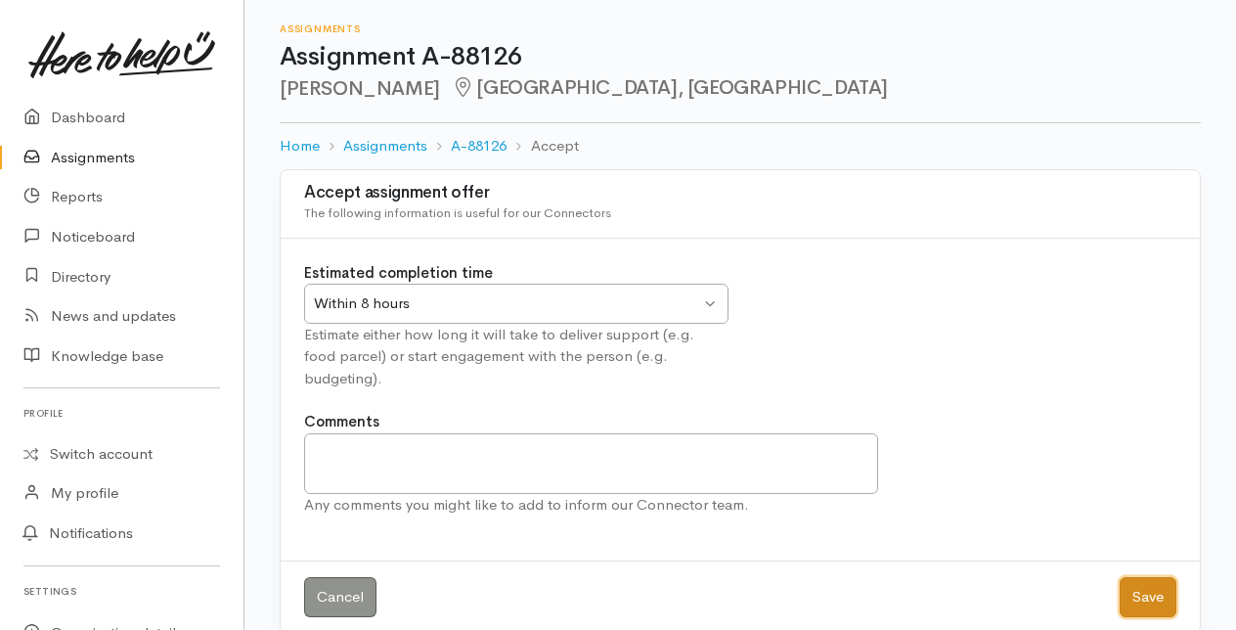
click at [1152, 577] on button "Save" at bounding box center [1148, 597] width 57 height 40
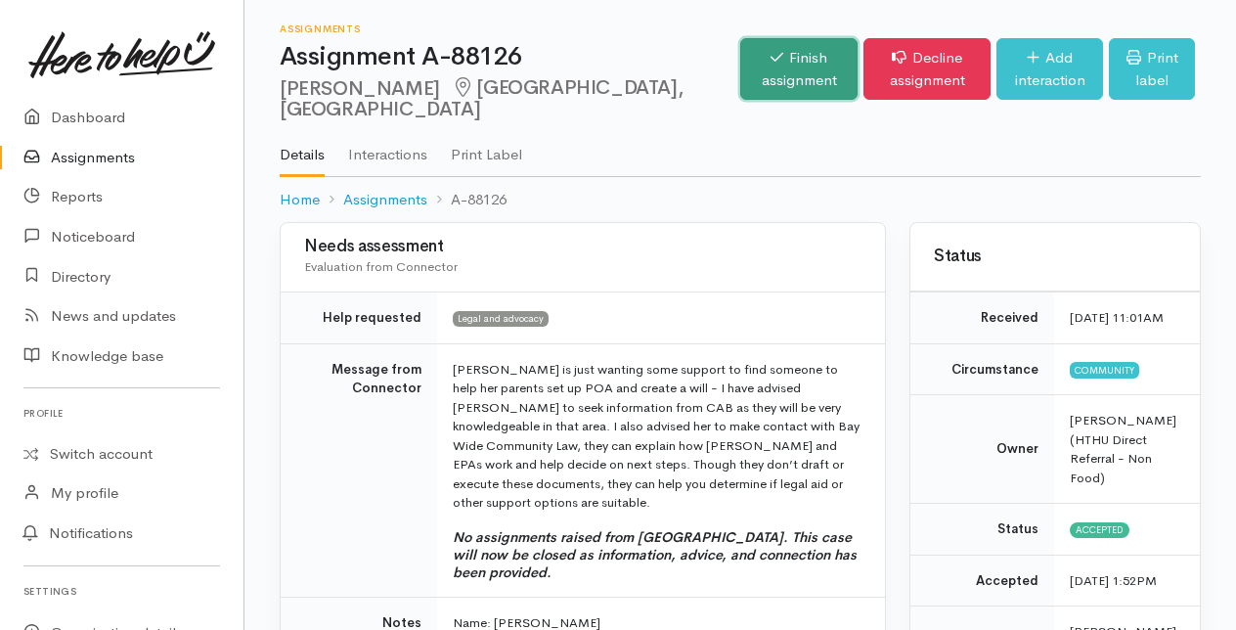
click at [740, 65] on link "Finish assignment" at bounding box center [798, 69] width 117 height 62
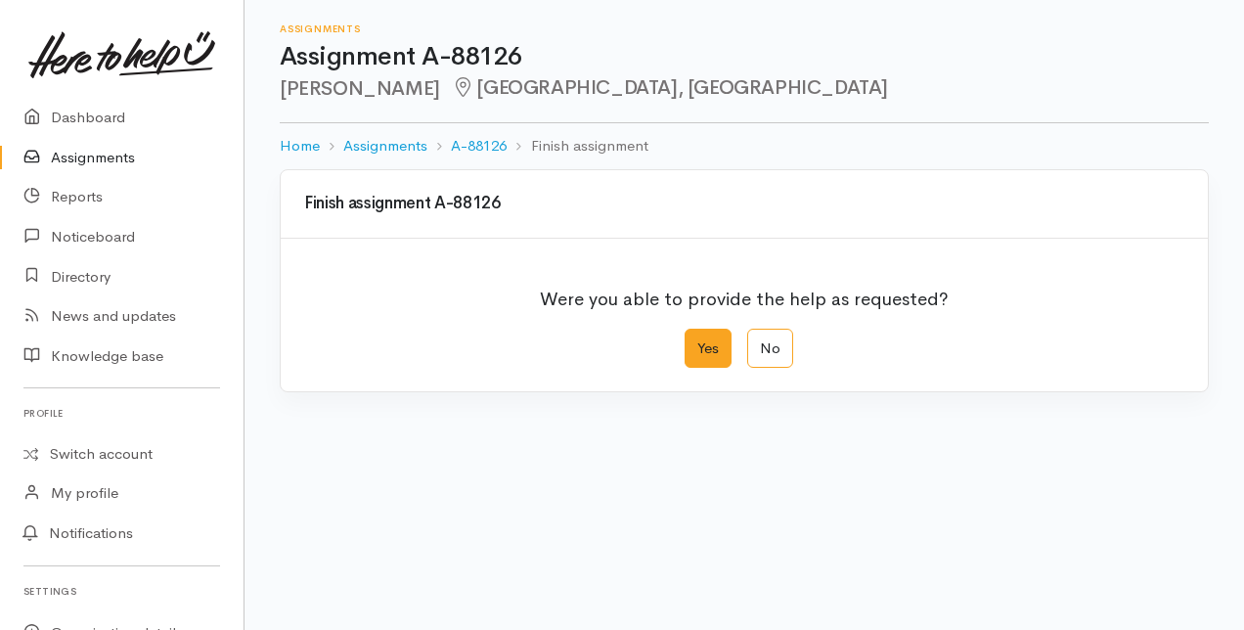
click at [717, 348] on label "Yes" at bounding box center [708, 349] width 47 height 40
click at [697, 341] on input "Yes" at bounding box center [691, 335] width 13 height 13
radio input "true"
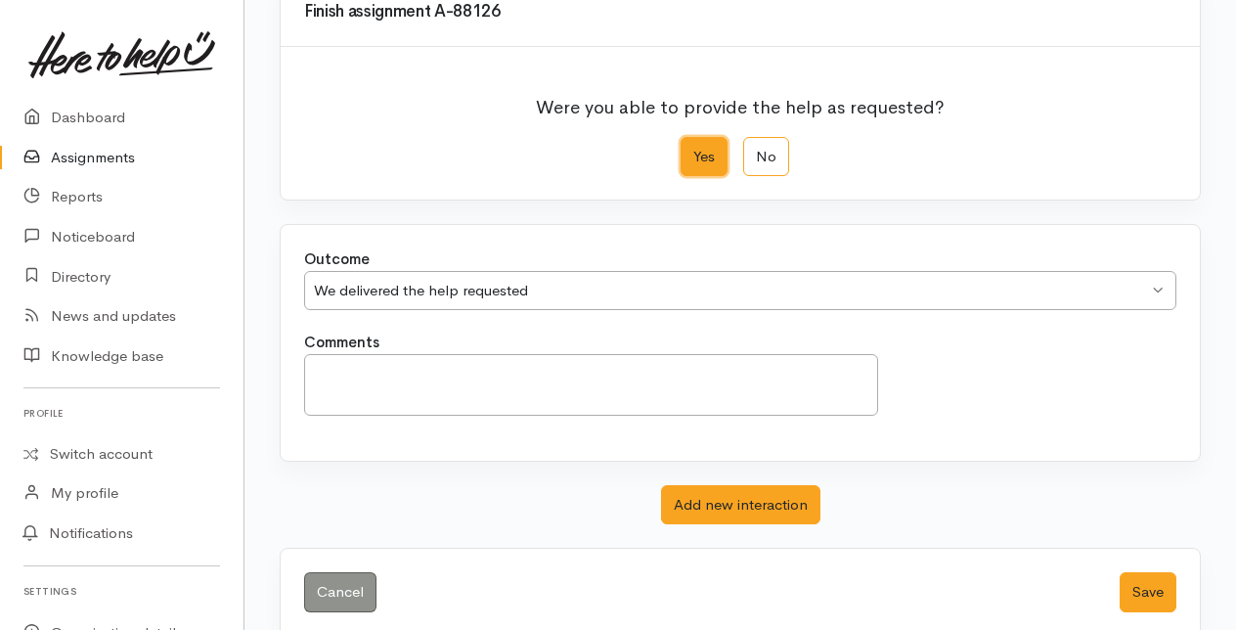
scroll to position [215, 0]
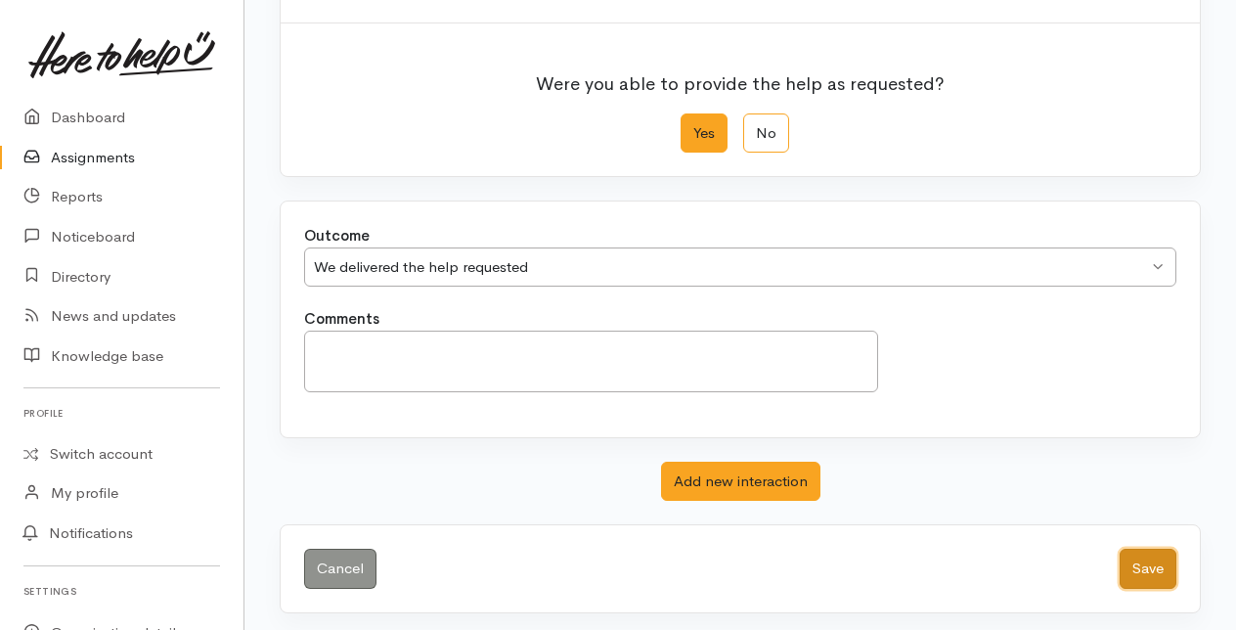
click at [1145, 560] on button "Save" at bounding box center [1148, 569] width 57 height 40
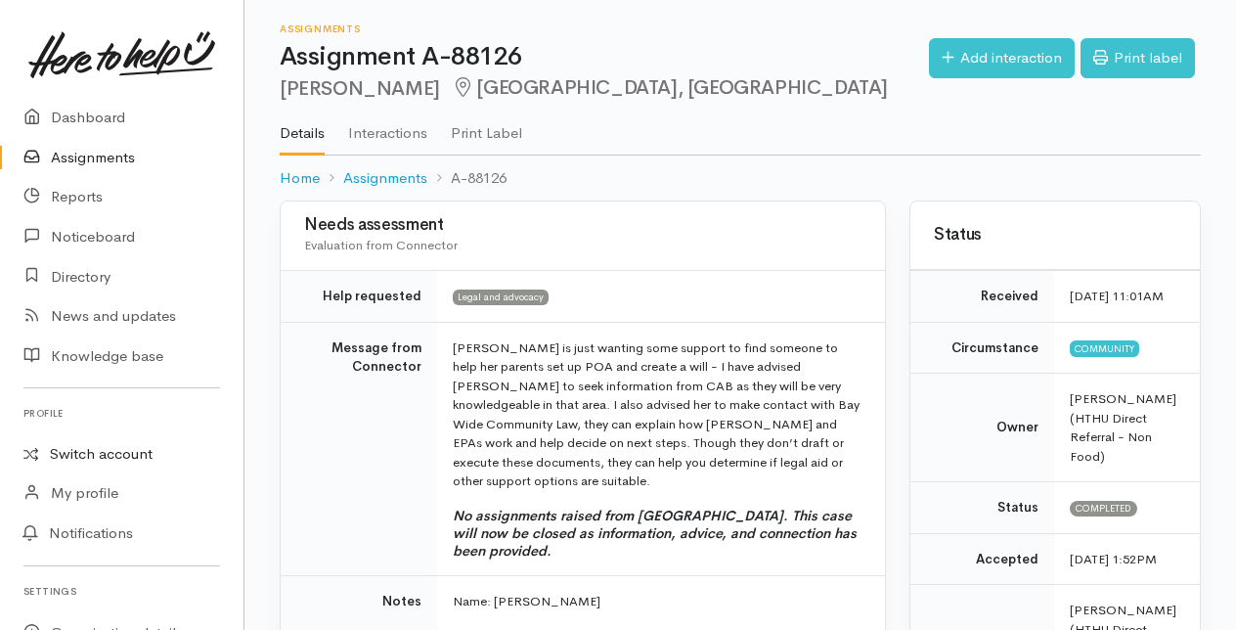
click at [100, 452] on link "Switch account" at bounding box center [122, 454] width 244 height 38
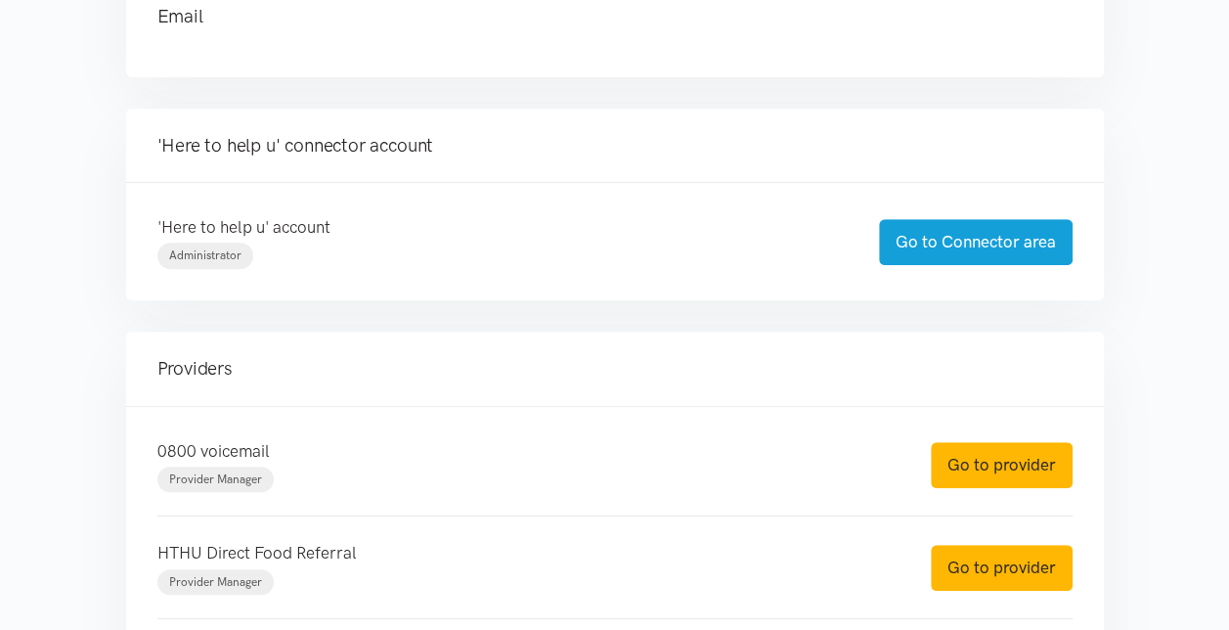
scroll to position [391, 0]
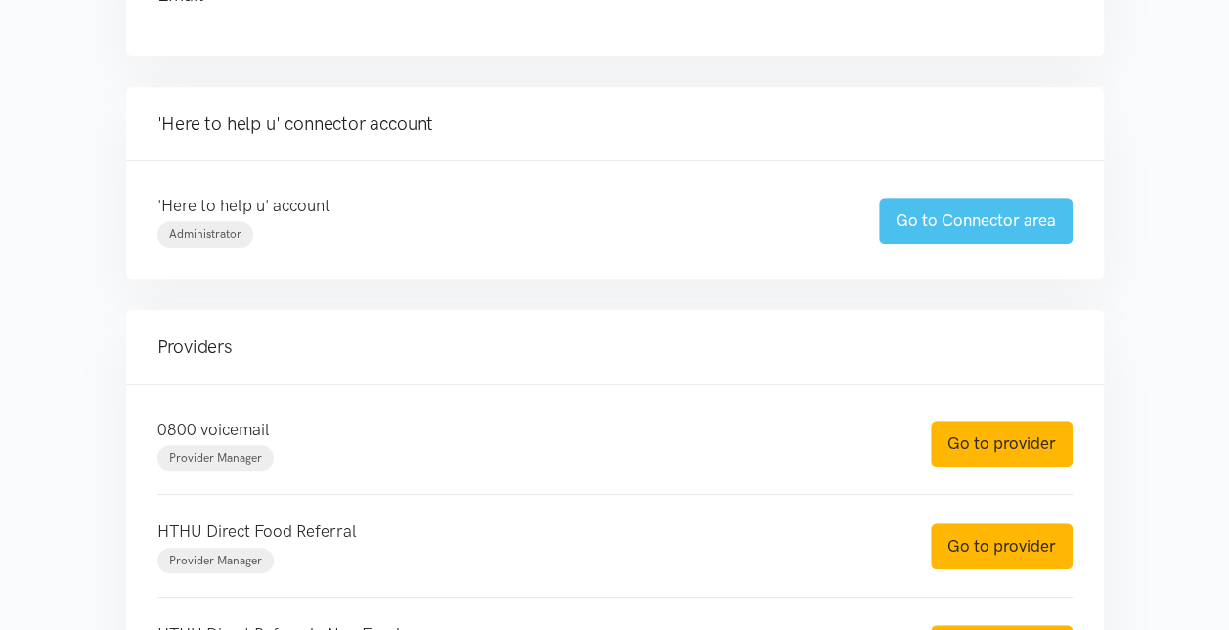
click at [974, 223] on link "Go to Connector area" at bounding box center [976, 221] width 194 height 46
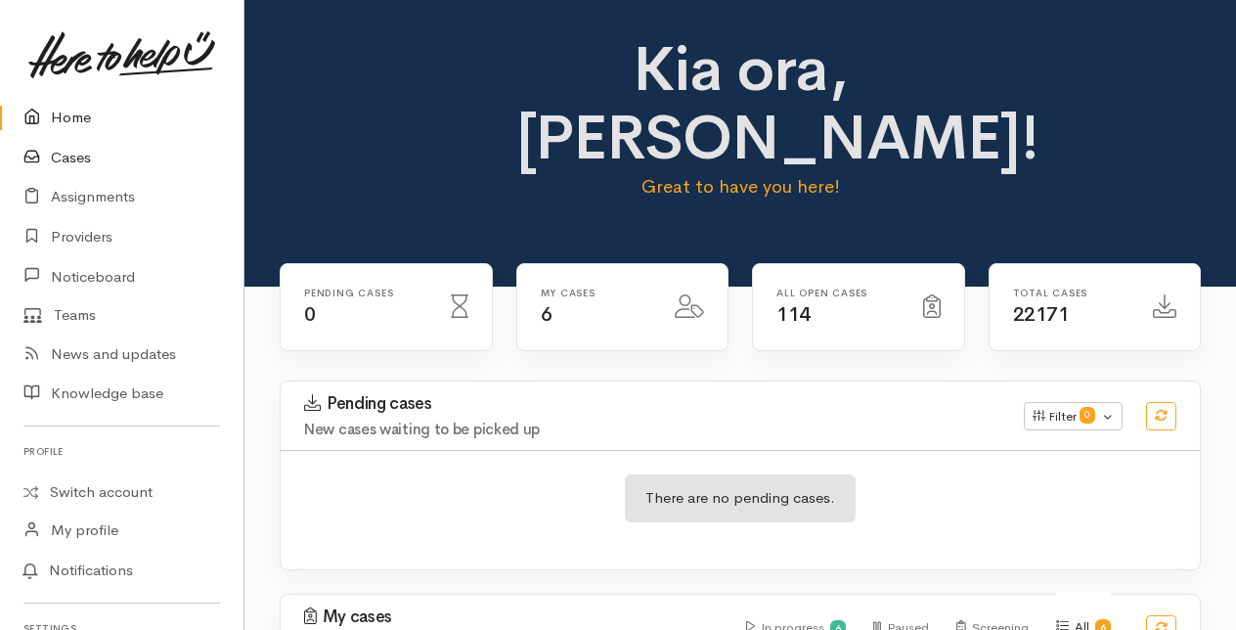
click at [59, 152] on link "Cases" at bounding box center [122, 158] width 244 height 40
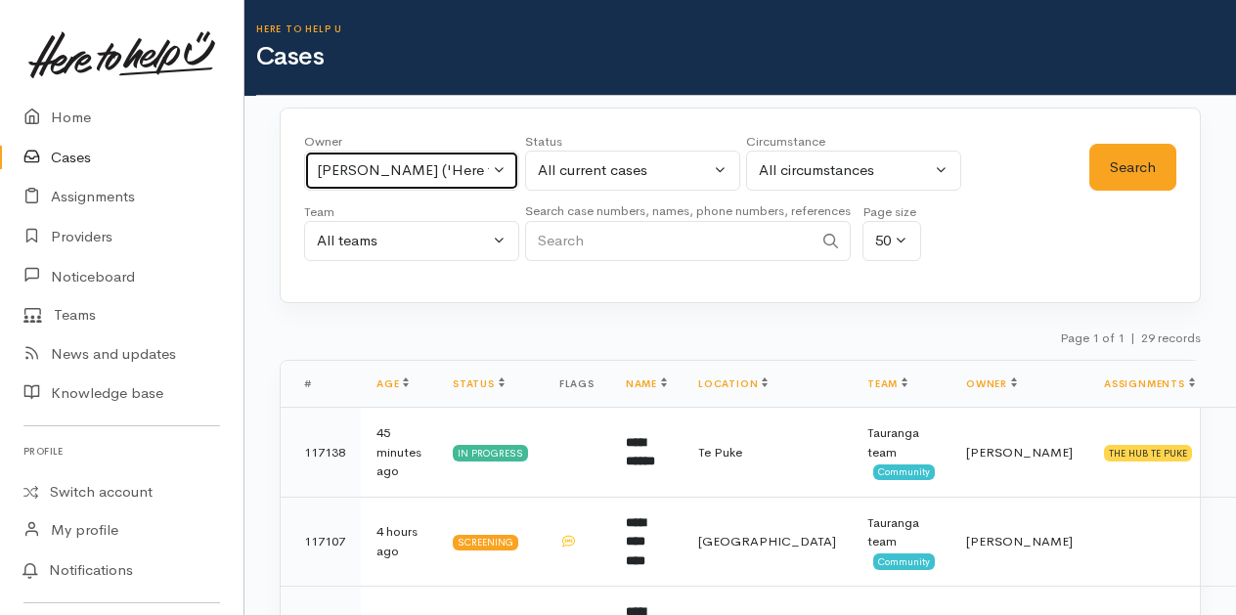
click at [501, 175] on button "Karli Morris ('Here to help u')" at bounding box center [411, 171] width 215 height 40
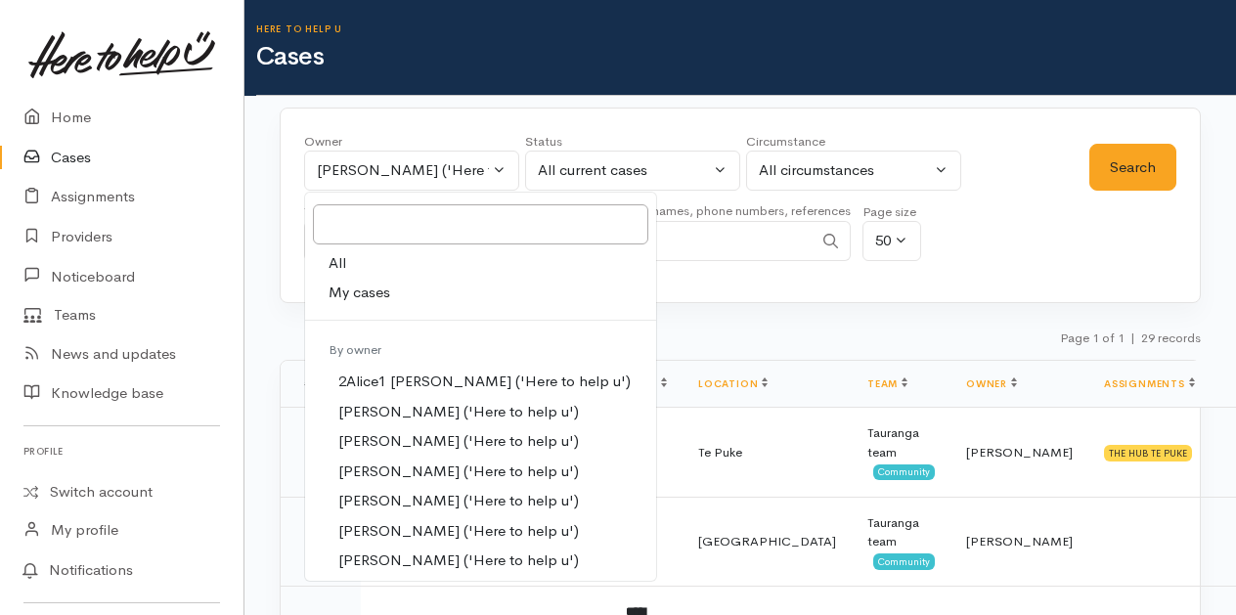
click at [349, 289] on span "My cases" at bounding box center [360, 293] width 62 height 22
select select "205"
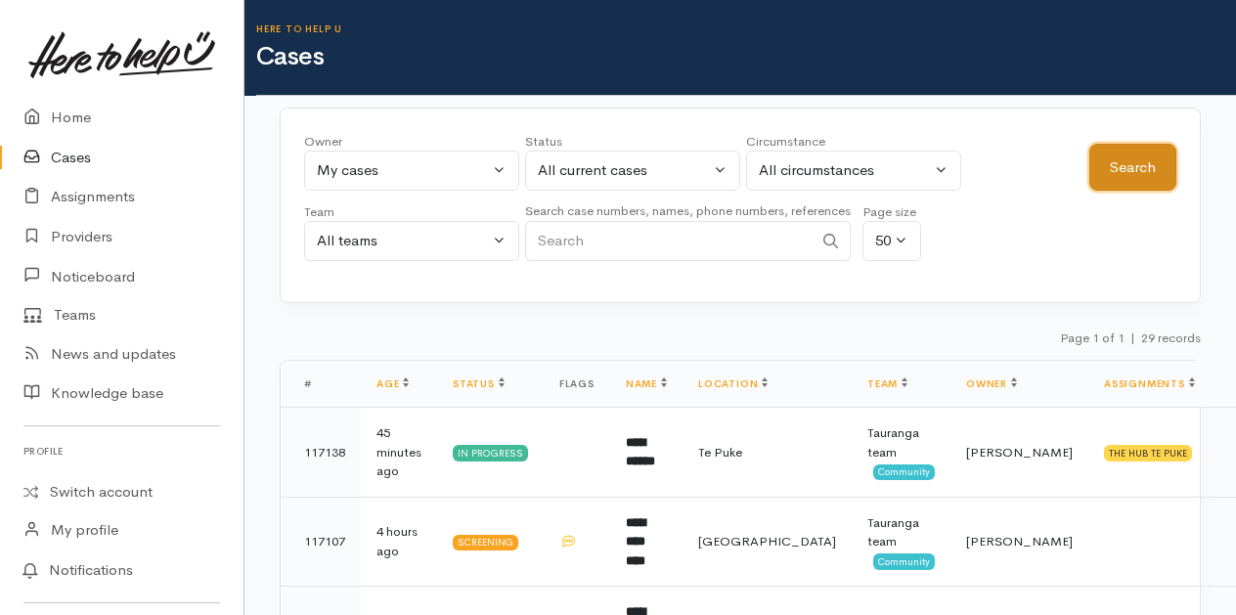
click at [1154, 168] on button "Search" at bounding box center [1133, 168] width 87 height 48
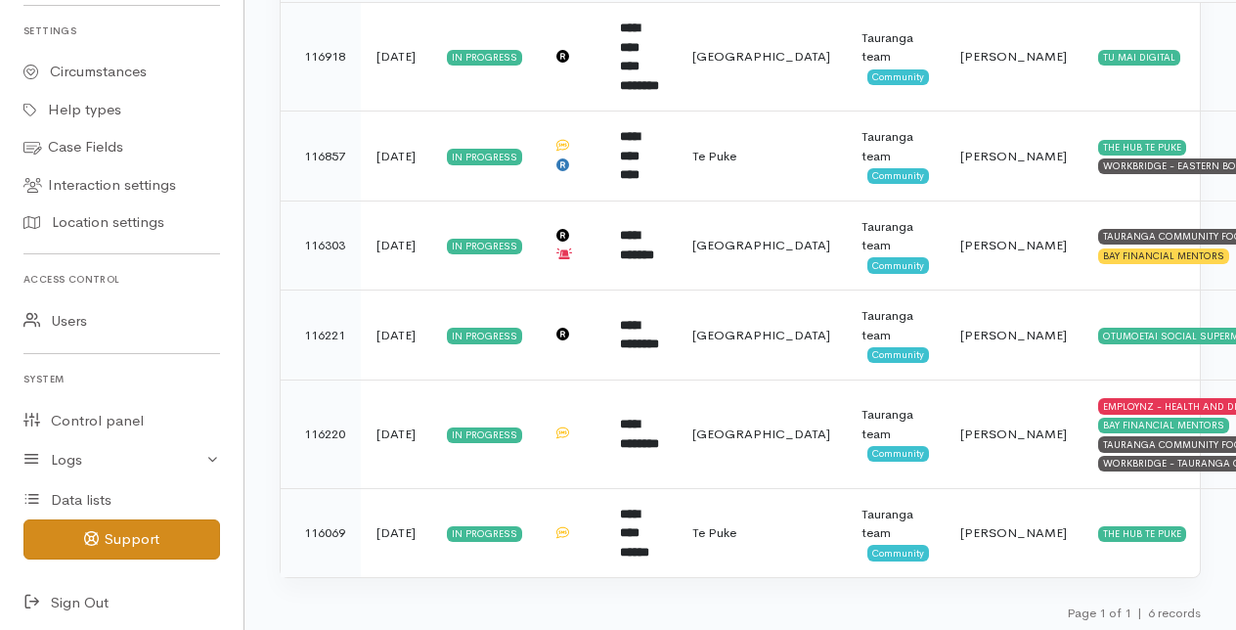
scroll to position [601, 0]
click at [31, 598] on icon at bounding box center [36, 600] width 27 height 24
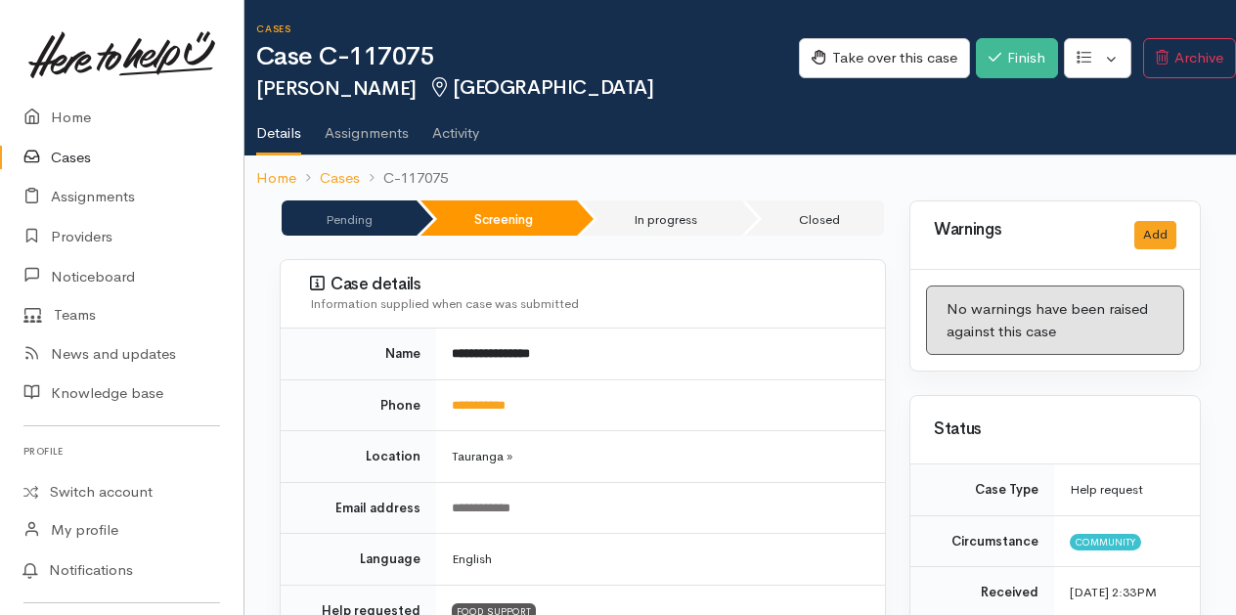
scroll to position [1059, 0]
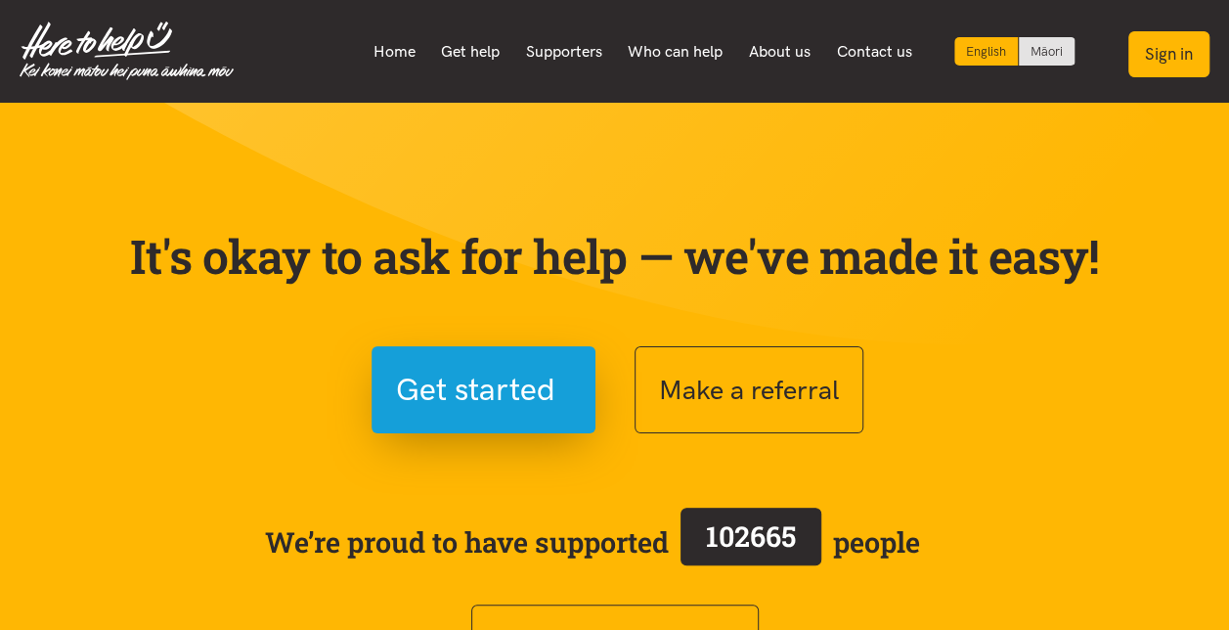
click at [1187, 55] on button "Sign in" at bounding box center [1169, 54] width 81 height 46
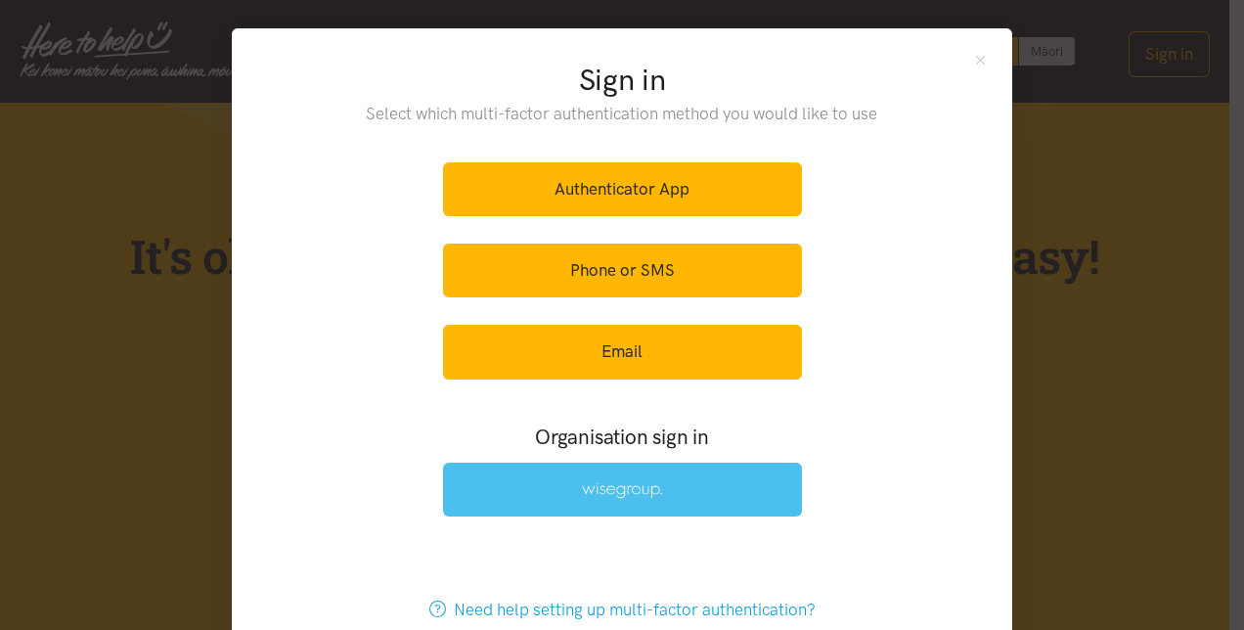
click at [615, 484] on img at bounding box center [622, 490] width 80 height 17
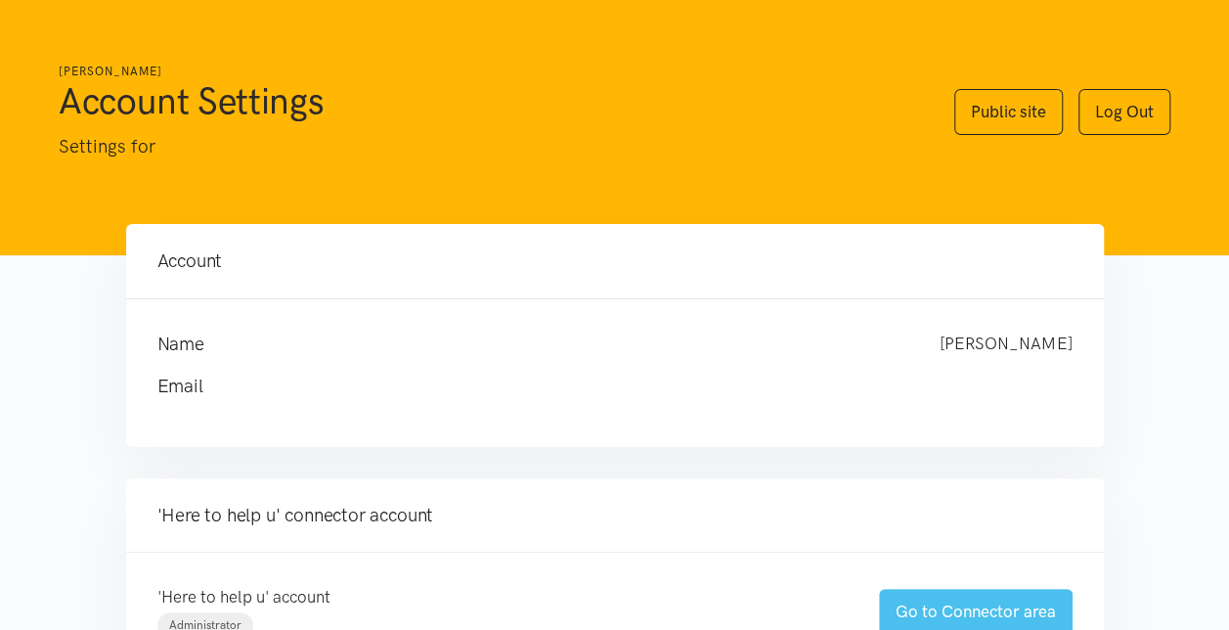
click at [976, 599] on link "Go to Connector area" at bounding box center [976, 612] width 194 height 46
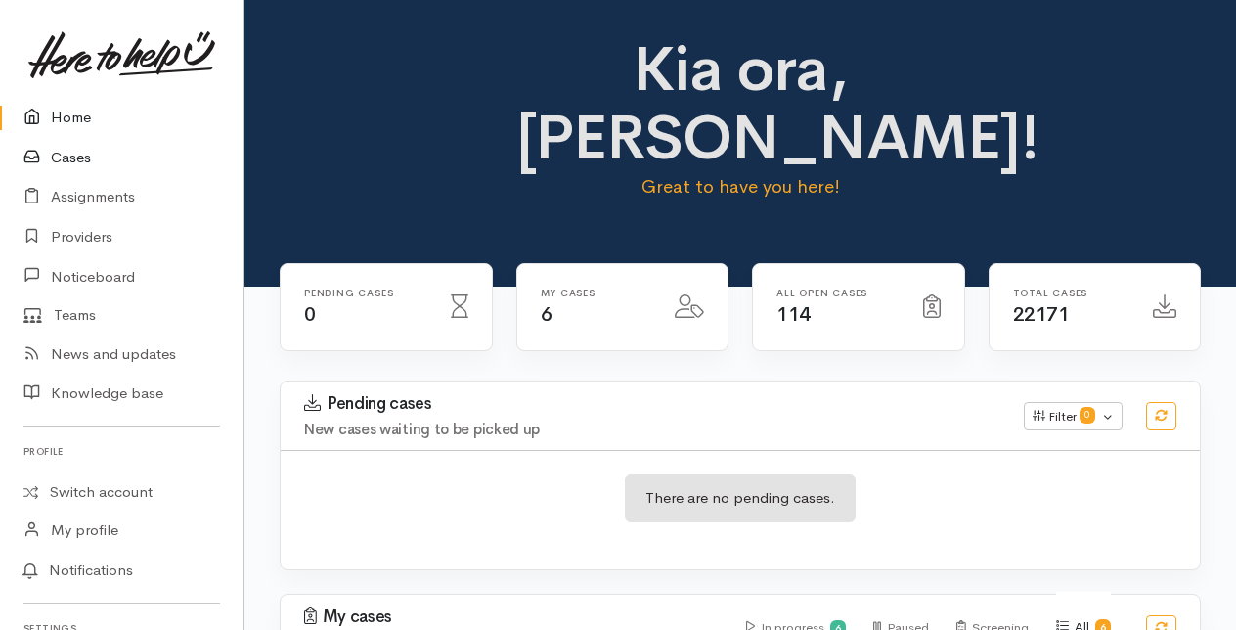
click at [70, 158] on link "Cases" at bounding box center [122, 158] width 244 height 40
